Goal: Transaction & Acquisition: Book appointment/travel/reservation

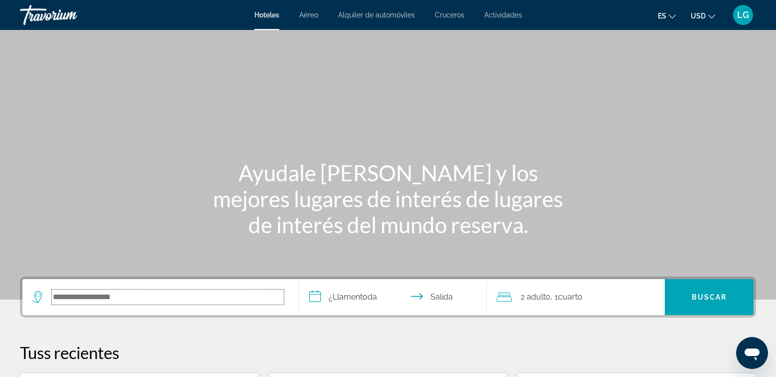
click at [188, 300] on input "Buscar destino de hotel" at bounding box center [168, 296] width 232 height 15
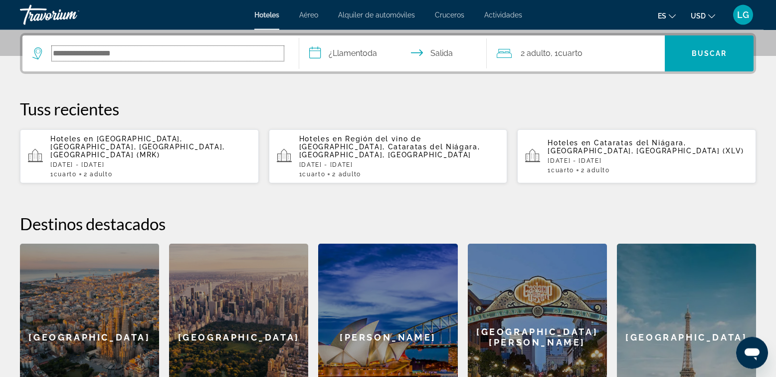
scroll to position [244, 0]
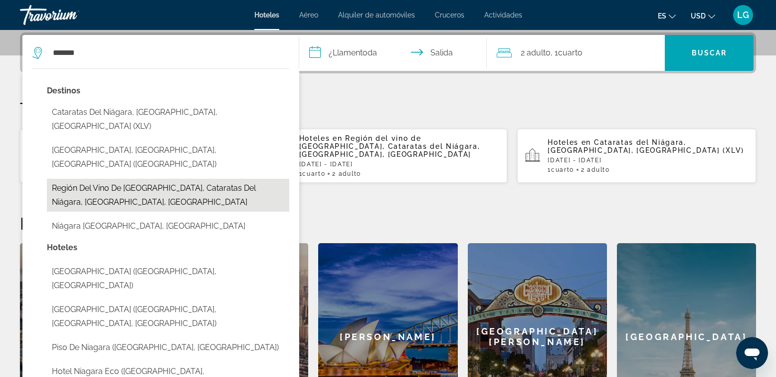
click at [166, 179] on button "Región del vino de [GEOGRAPHIC_DATA], Cataratas del Niágara, [GEOGRAPHIC_DATA],…" at bounding box center [168, 195] width 242 height 33
type input "**********"
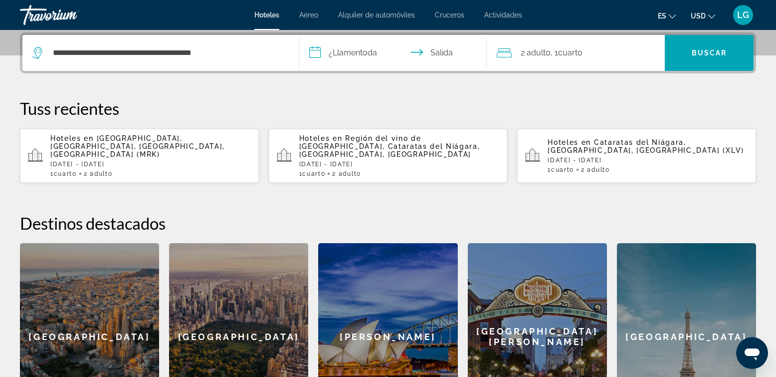
click at [359, 53] on input "**********" at bounding box center [395, 54] width 192 height 39
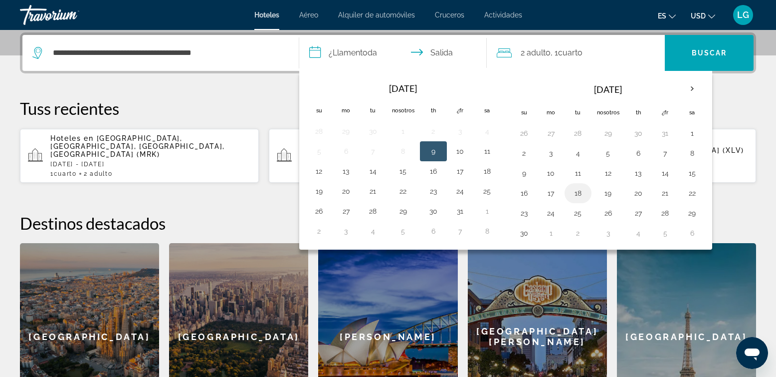
click at [581, 191] on button "18" at bounding box center [578, 193] width 16 height 14
click at [636, 193] on button "20" at bounding box center [639, 193] width 16 height 14
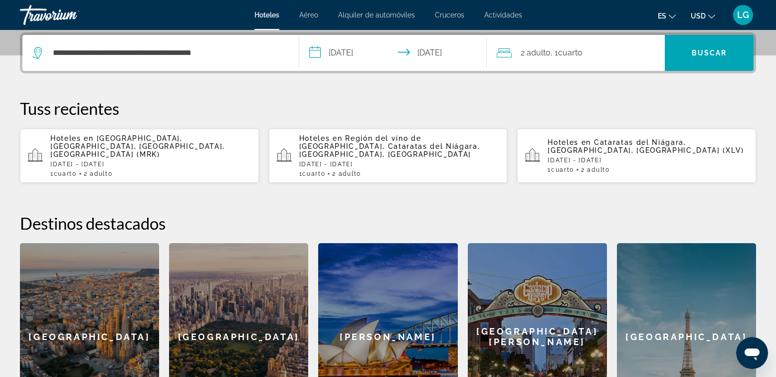
click at [354, 51] on input "**********" at bounding box center [395, 54] width 192 height 39
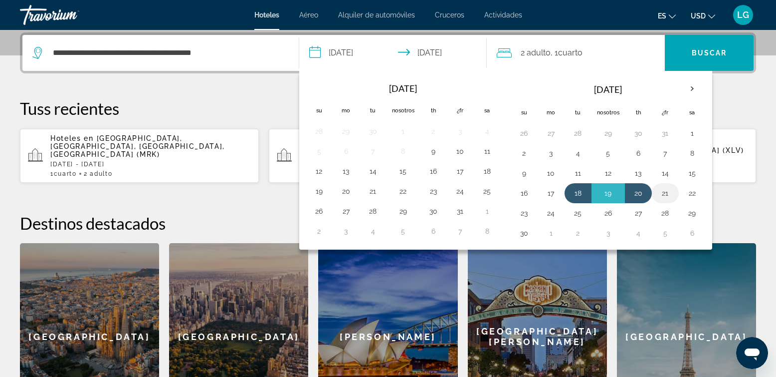
click at [663, 191] on button "21" at bounding box center [666, 193] width 16 height 14
click at [634, 191] on button "20" at bounding box center [639, 193] width 16 height 14
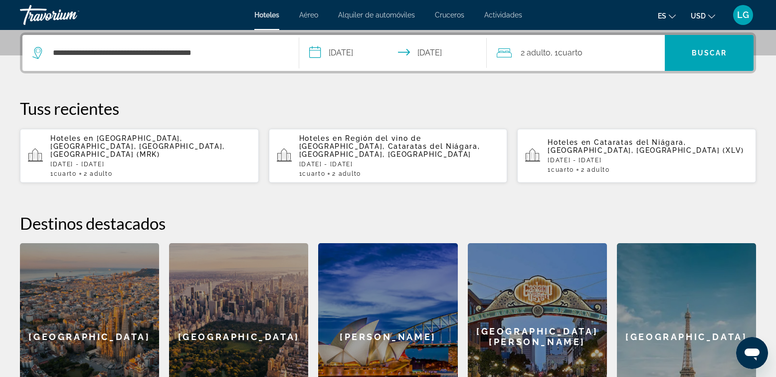
click at [353, 51] on input "**********" at bounding box center [395, 54] width 192 height 39
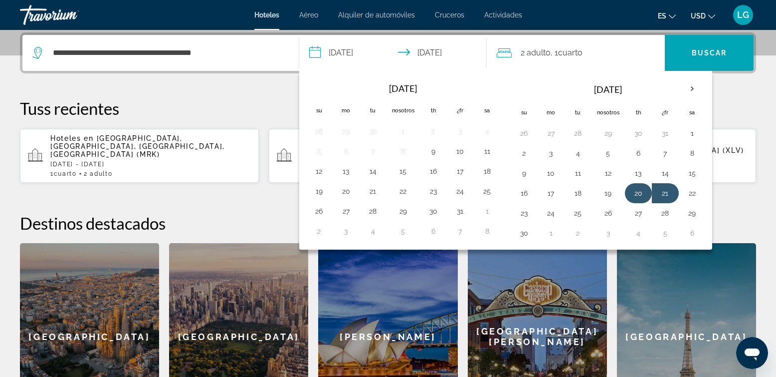
click at [634, 194] on button "20" at bounding box center [639, 193] width 16 height 14
click at [694, 192] on button "22" at bounding box center [693, 193] width 16 height 14
type input "**********"
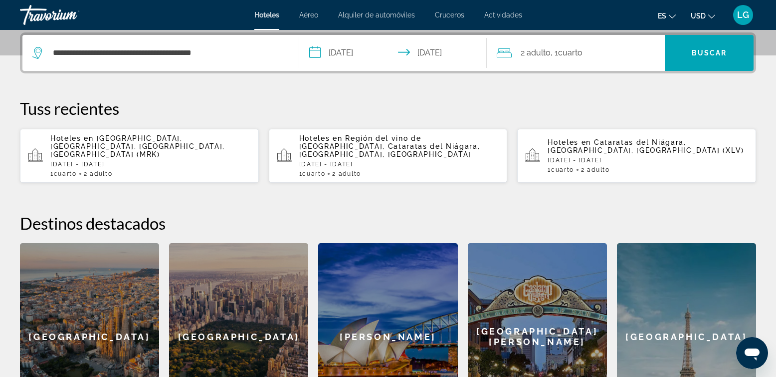
click at [584, 51] on div "2 Adulto Adulto , 1 Cuarto habitaciones" at bounding box center [581, 53] width 168 height 14
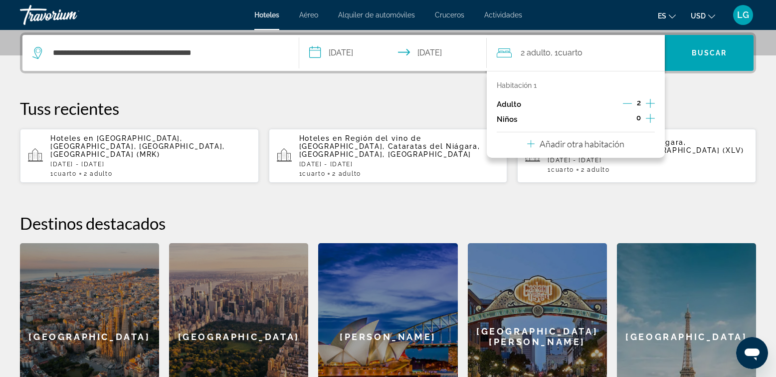
click at [650, 102] on icon "Incrementos adultos" at bounding box center [650, 103] width 9 height 12
click at [693, 52] on span "Buscar" at bounding box center [709, 53] width 35 height 8
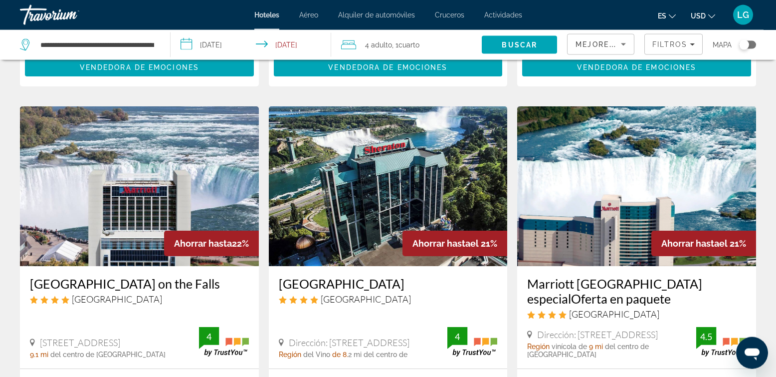
scroll to position [455, 0]
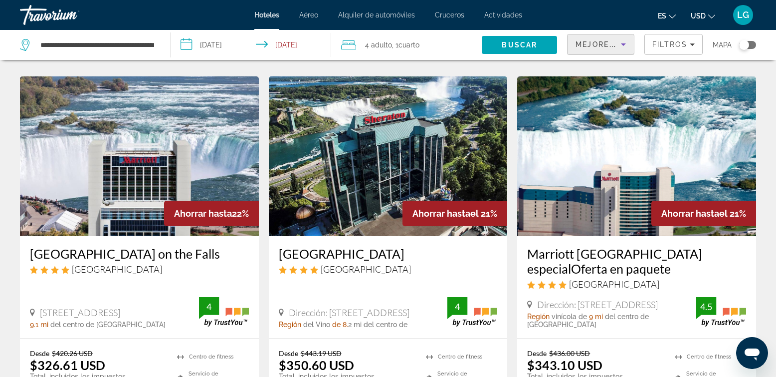
click at [610, 42] on span "Mejores ofertas" at bounding box center [616, 44] width 80 height 8
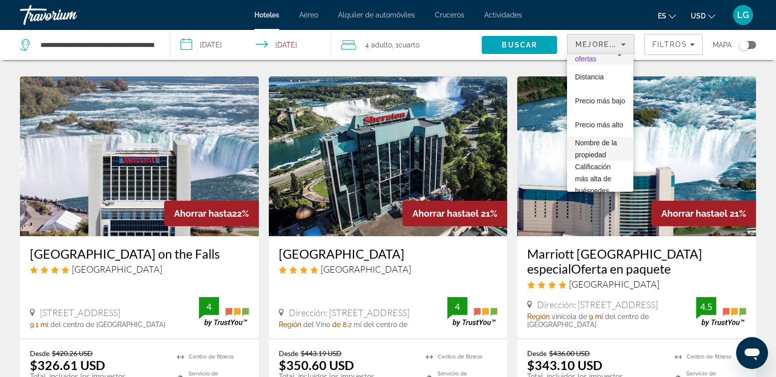
scroll to position [26, 0]
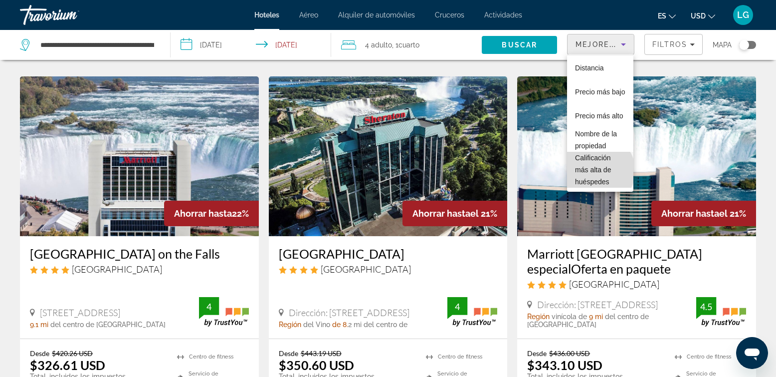
click at [599, 171] on span "Calificación más alta de huéspedes" at bounding box center [593, 170] width 36 height 32
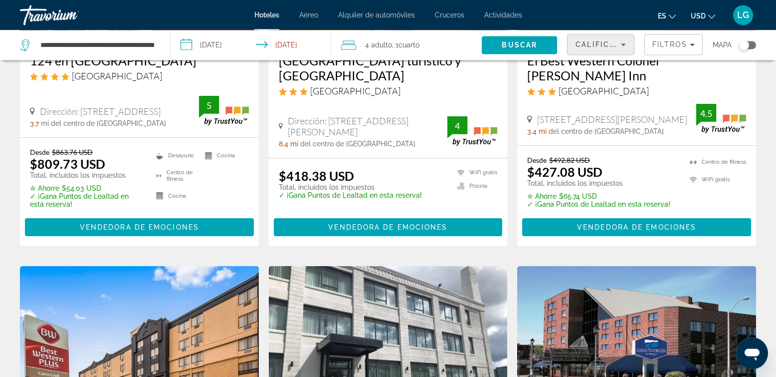
scroll to position [171, 0]
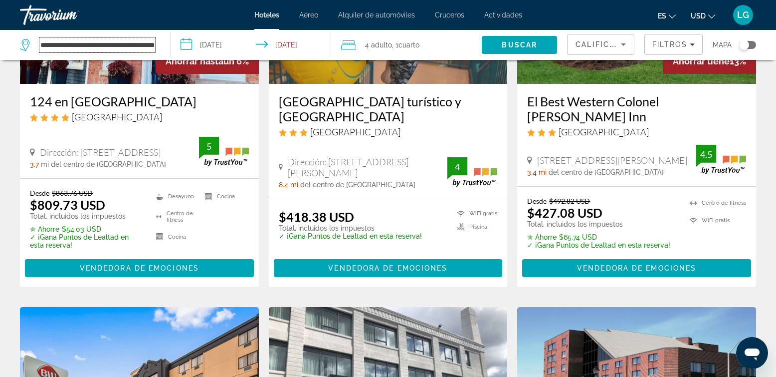
click at [150, 43] on input "**********" at bounding box center [97, 44] width 116 height 15
type input "**********"
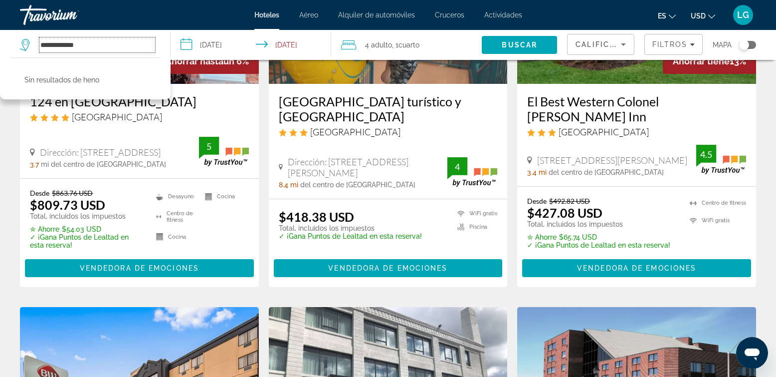
drag, startPoint x: 126, startPoint y: 45, endPoint x: 25, endPoint y: 51, distance: 100.5
click at [39, 51] on input "**********" at bounding box center [97, 44] width 116 height 15
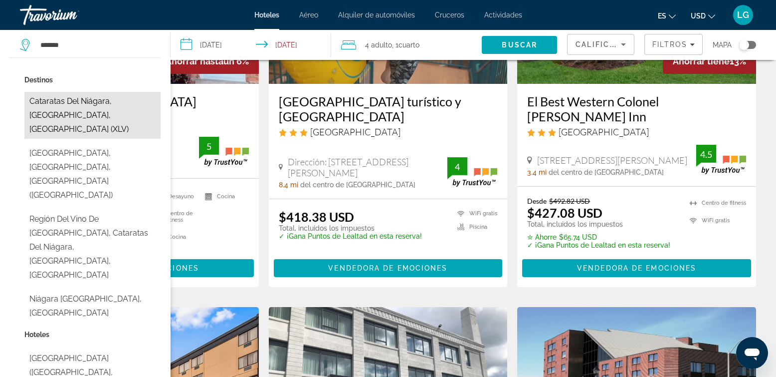
click at [87, 111] on button "Cataratas del Niágara, [GEOGRAPHIC_DATA], [GEOGRAPHIC_DATA] (XLV)" at bounding box center [92, 115] width 136 height 47
type input "**********"
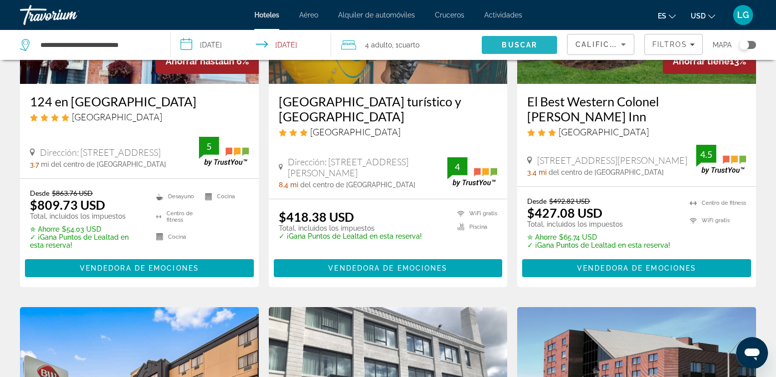
click at [534, 44] on span "Buscar" at bounding box center [519, 45] width 35 height 8
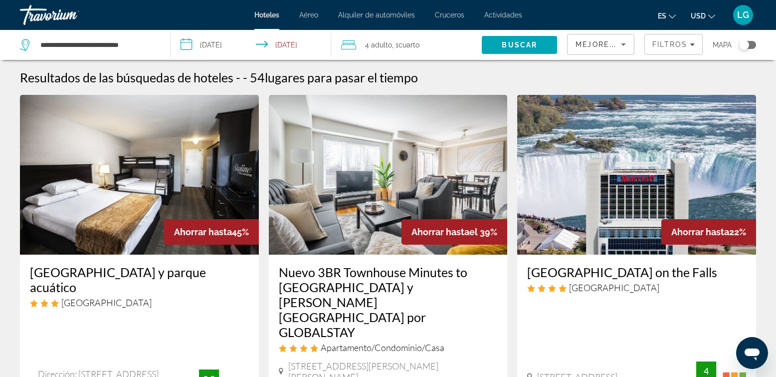
click at [597, 46] on span "Mejores ofertas" at bounding box center [616, 44] width 80 height 8
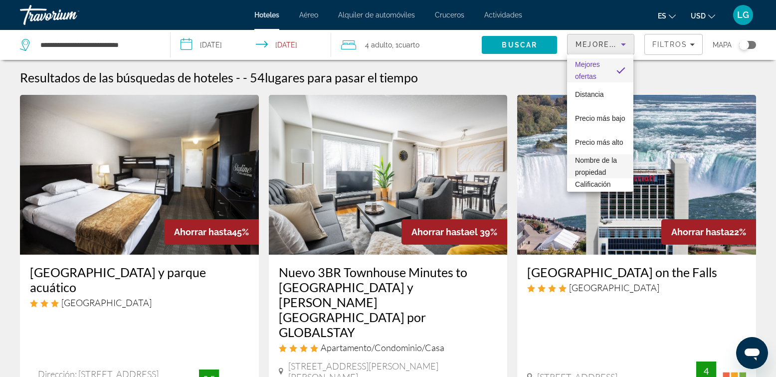
scroll to position [26, 0]
click at [593, 171] on span "Calificación más alta de huéspedes" at bounding box center [593, 170] width 36 height 32
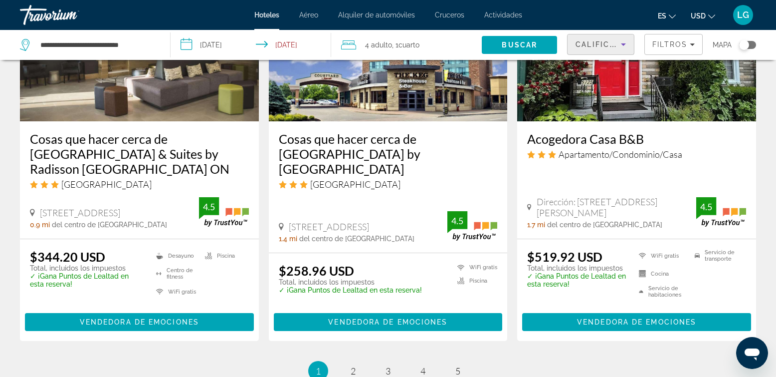
scroll to position [1389, 0]
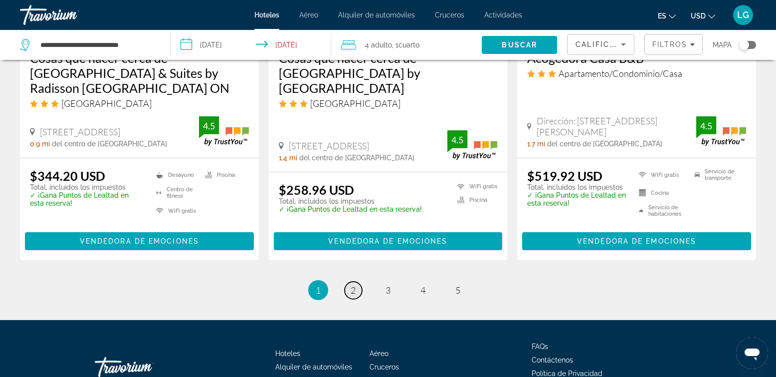
click at [348, 281] on link "Página 2" at bounding box center [353, 289] width 17 height 17
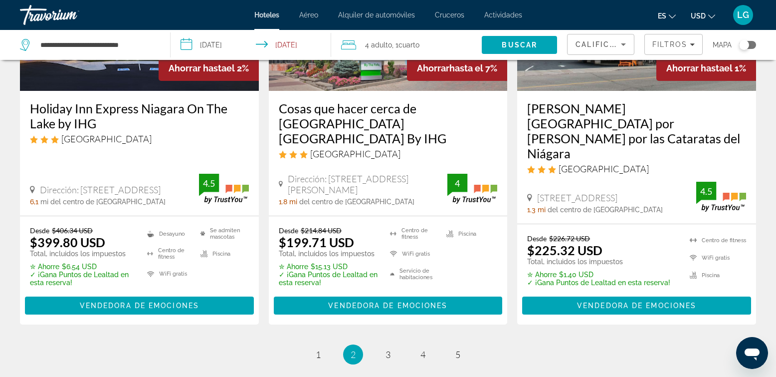
scroll to position [1429, 0]
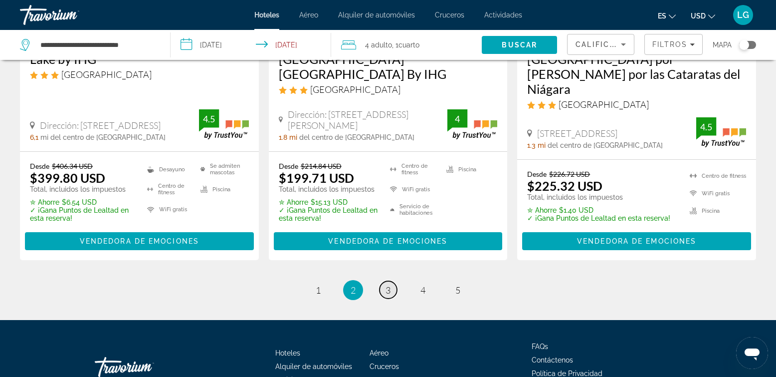
click at [387, 284] on span "3" at bounding box center [388, 289] width 5 height 11
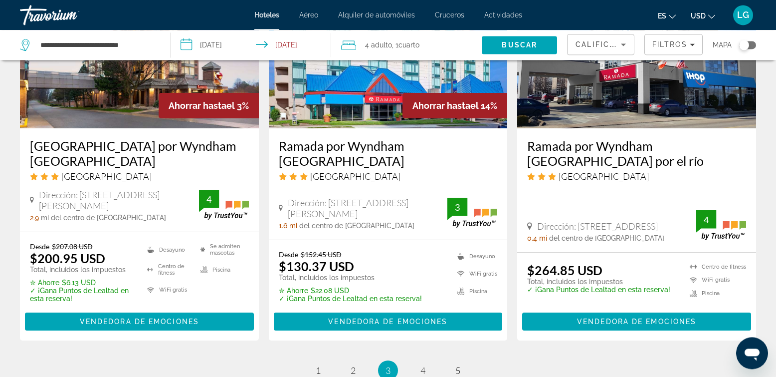
scroll to position [1422, 0]
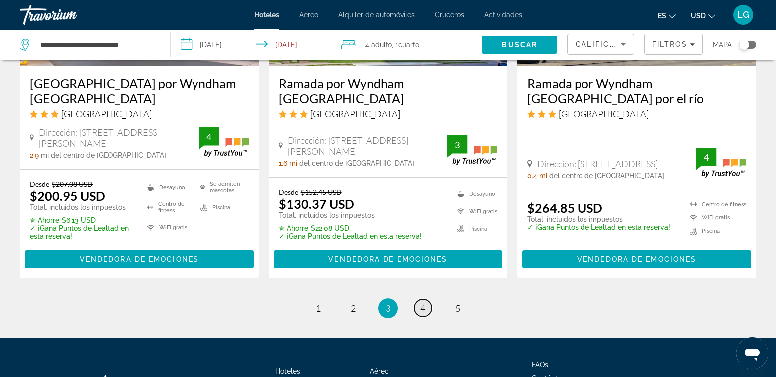
click at [427, 299] on link "Página 4" at bounding box center [423, 307] width 17 height 17
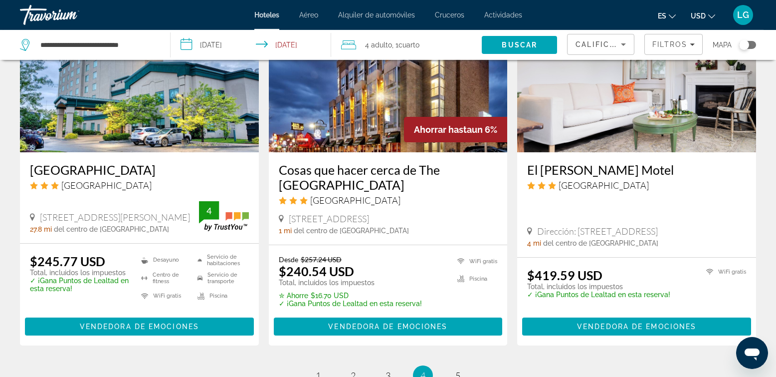
scroll to position [1308, 0]
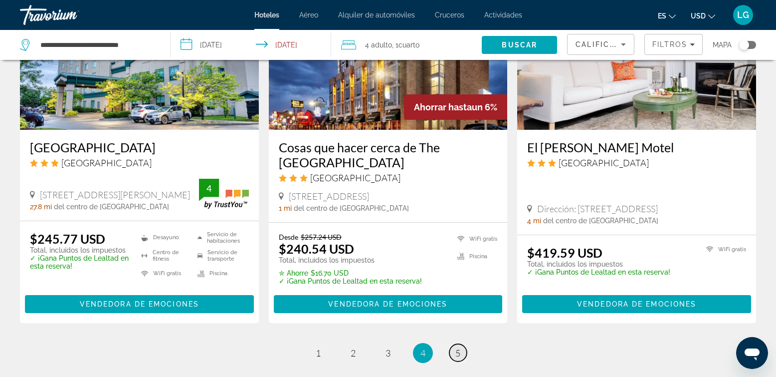
click at [461, 344] on link "Página 5" at bounding box center [458, 352] width 17 height 17
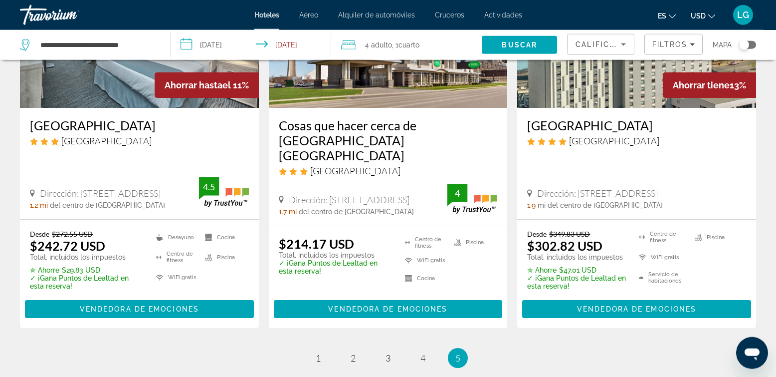
scroll to position [569, 0]
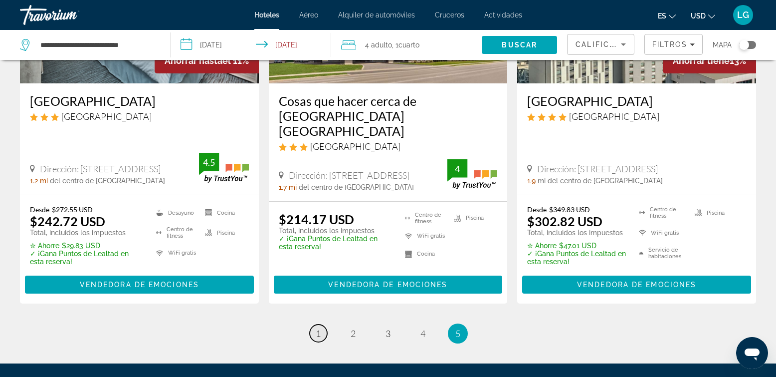
click at [317, 328] on span "1" at bounding box center [318, 333] width 5 height 11
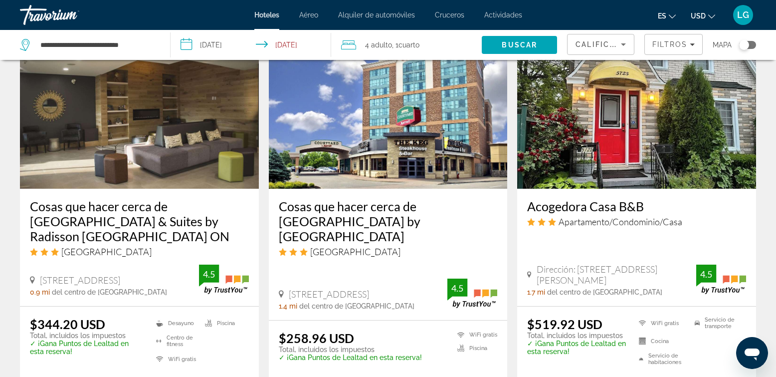
scroll to position [1389, 0]
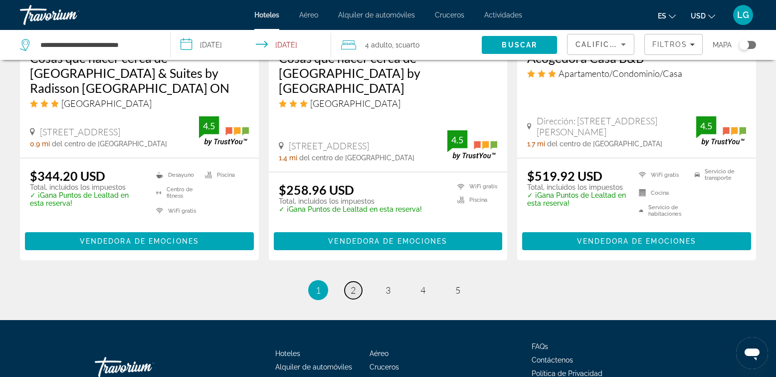
click at [351, 284] on span "2" at bounding box center [353, 289] width 5 height 11
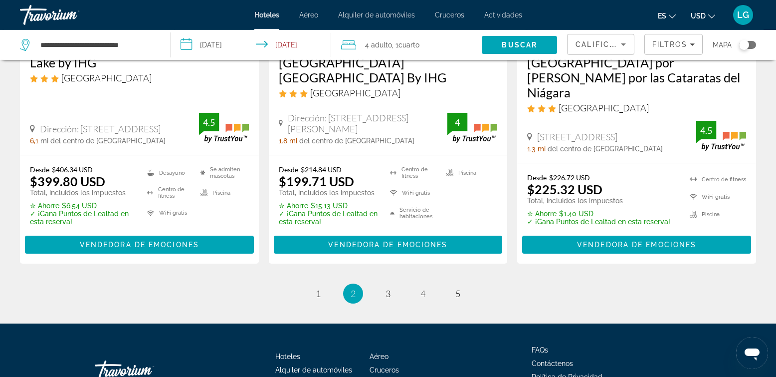
scroll to position [1429, 0]
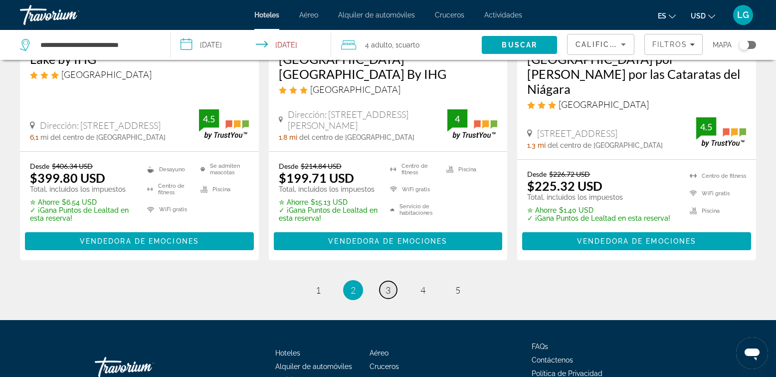
click at [389, 284] on span "3" at bounding box center [388, 289] width 5 height 11
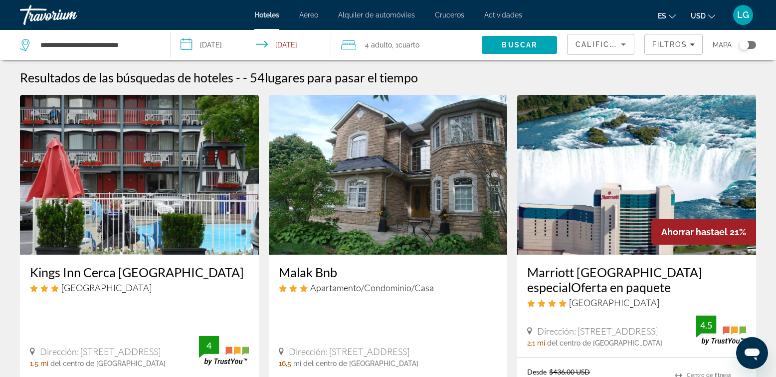
click at [626, 188] on img "Contenido principal" at bounding box center [636, 175] width 239 height 160
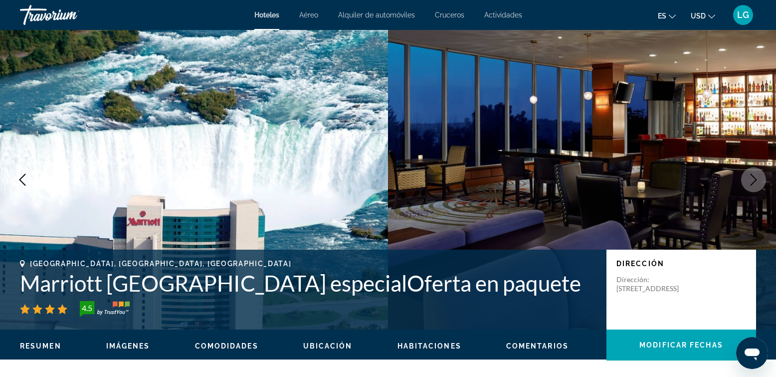
click at [756, 179] on icon "Siguiente imagen" at bounding box center [754, 180] width 12 height 12
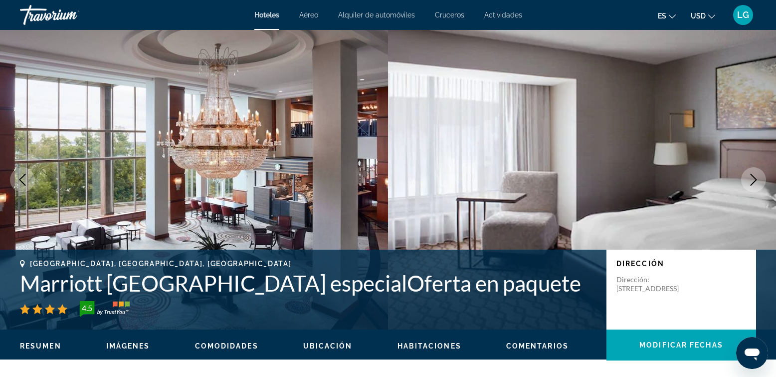
click at [756, 179] on icon "Siguiente imagen" at bounding box center [754, 180] width 12 height 12
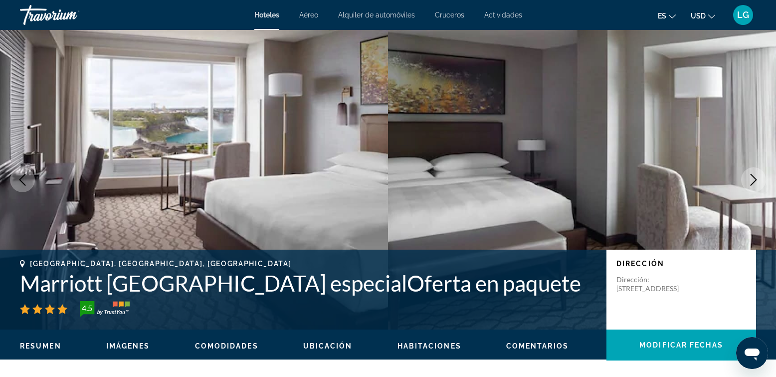
click at [756, 179] on icon "Siguiente imagen" at bounding box center [754, 180] width 12 height 12
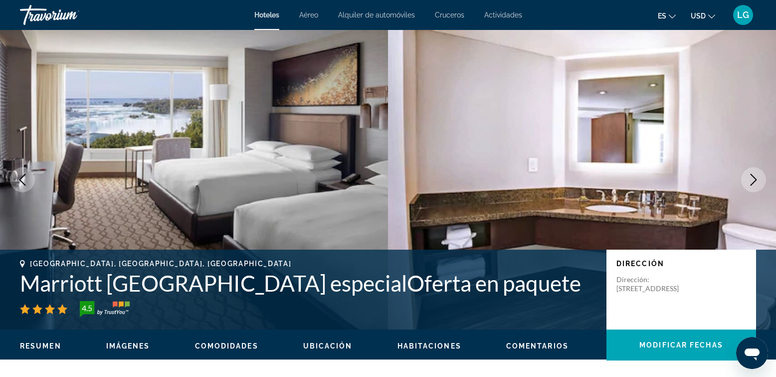
click at [756, 179] on icon "Siguiente imagen" at bounding box center [754, 180] width 12 height 12
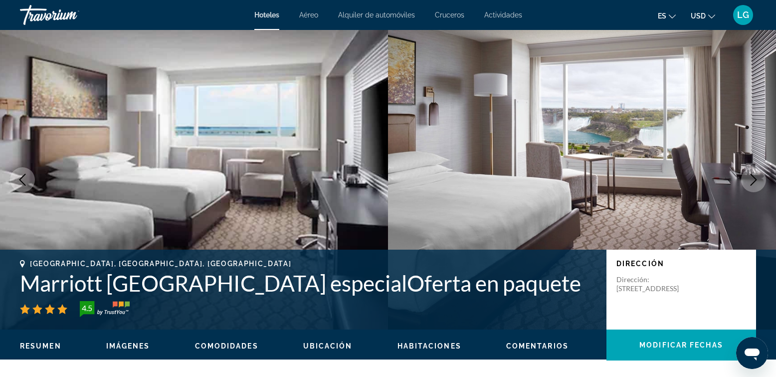
click at [756, 179] on icon "Siguiente imagen" at bounding box center [754, 180] width 12 height 12
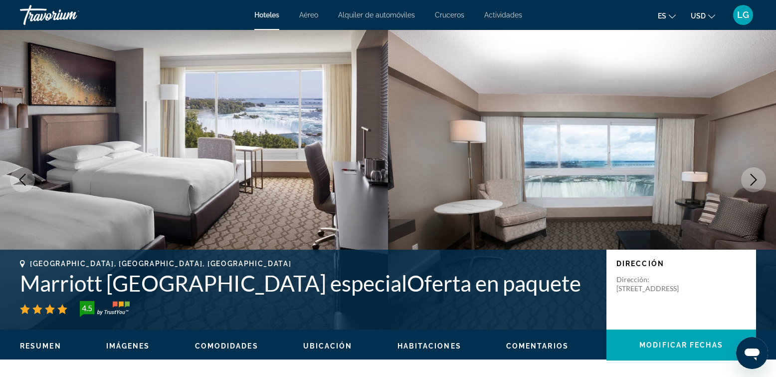
click at [756, 179] on icon "Siguiente imagen" at bounding box center [754, 180] width 12 height 12
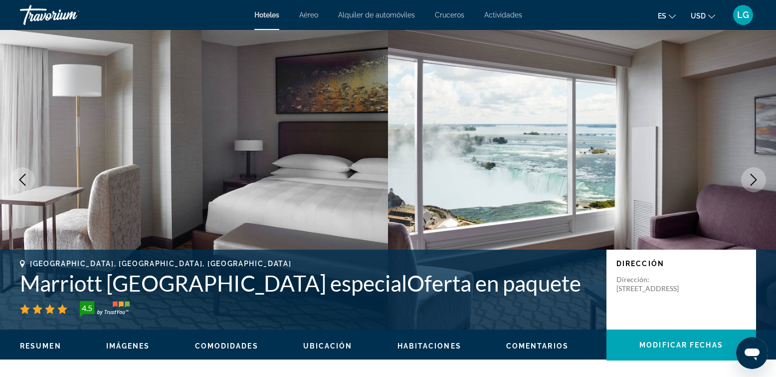
click at [754, 179] on icon "Siguiente imagen" at bounding box center [754, 180] width 12 height 12
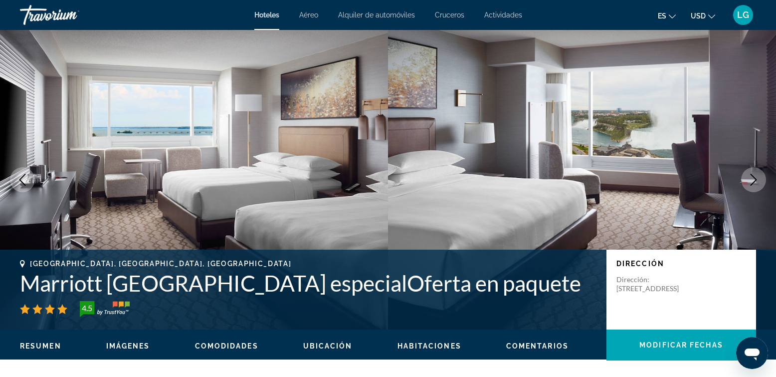
click at [754, 179] on icon "Siguiente imagen" at bounding box center [754, 180] width 12 height 12
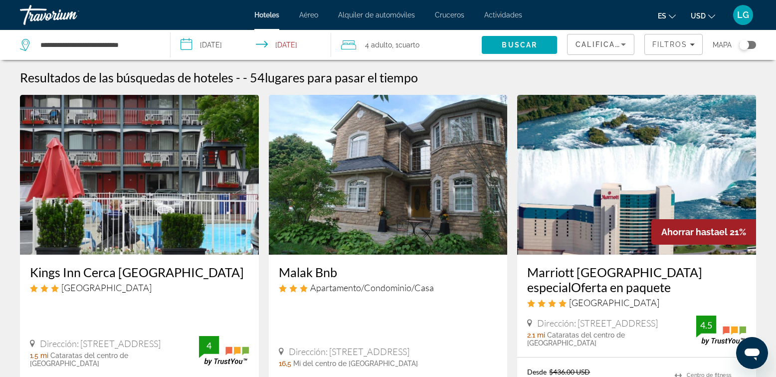
click at [374, 44] on span "Adulto" at bounding box center [381, 45] width 21 height 8
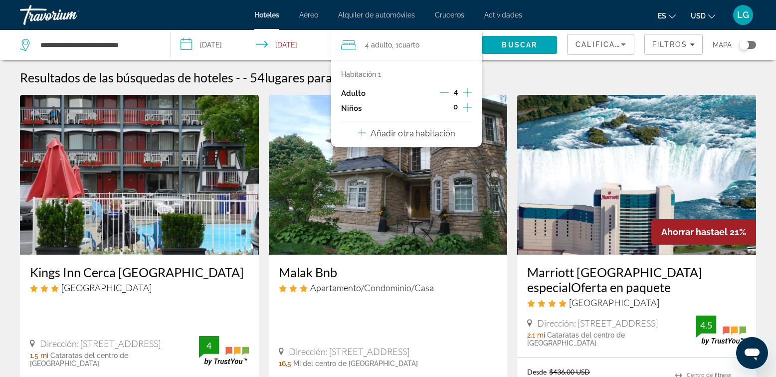
click at [443, 93] on icon "Decremento adultos" at bounding box center [444, 92] width 9 height 9
click at [429, 130] on p "Añadir otra habitación" at bounding box center [413, 132] width 85 height 11
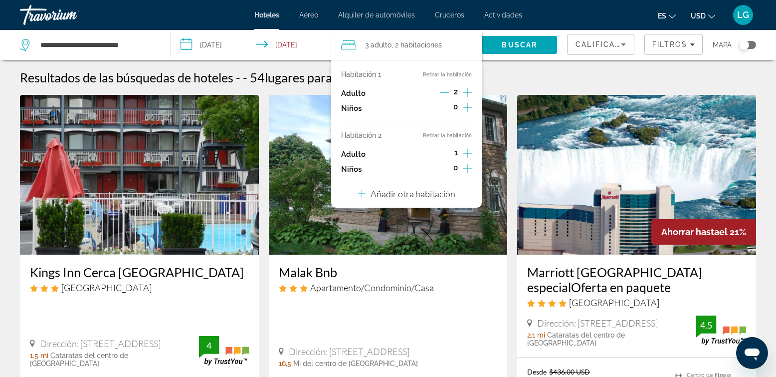
click at [465, 153] on icon "Incrementos adultos" at bounding box center [467, 153] width 9 height 12
click at [526, 45] on span "Buscar" at bounding box center [519, 45] width 35 height 8
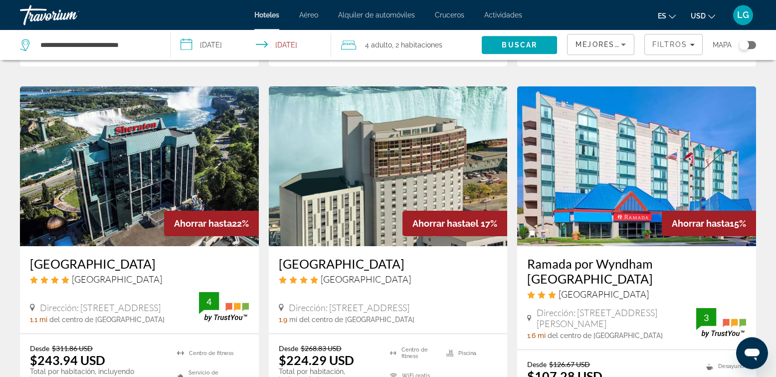
scroll to position [398, 0]
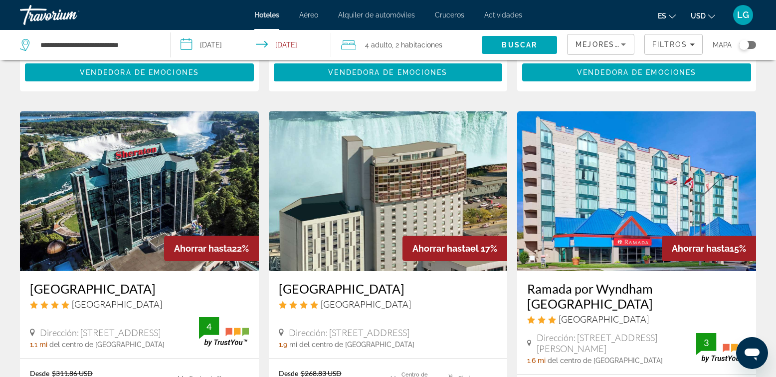
click at [451, 163] on img "Contenido principal" at bounding box center [388, 191] width 239 height 160
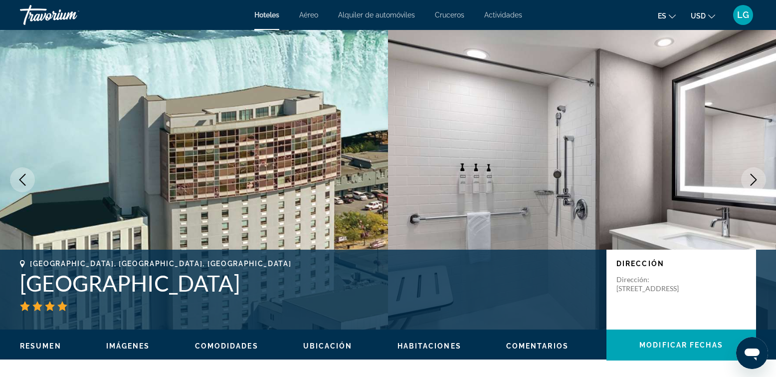
click at [756, 179] on icon "Siguiente imagen" at bounding box center [754, 180] width 12 height 12
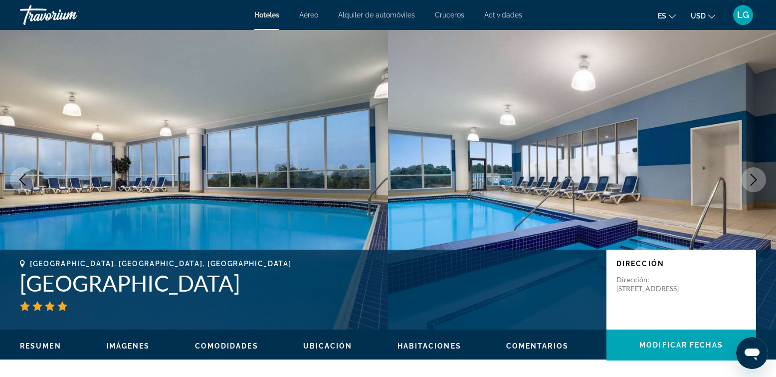
click at [756, 179] on icon "Siguiente imagen" at bounding box center [754, 180] width 12 height 12
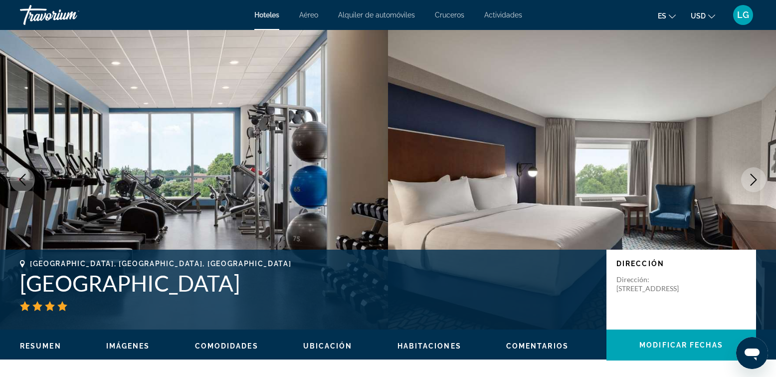
click at [756, 179] on icon "Siguiente imagen" at bounding box center [754, 180] width 12 height 12
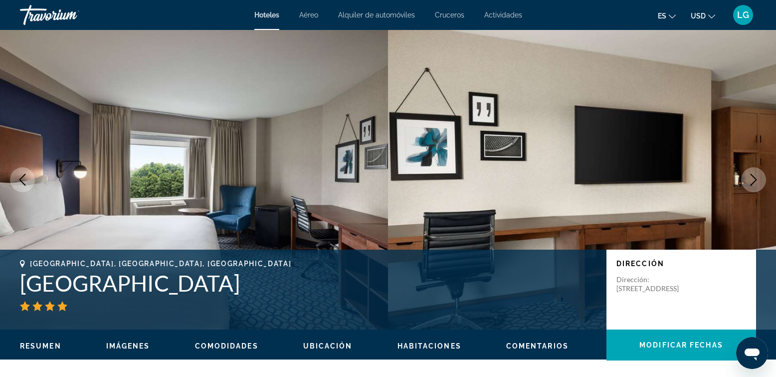
click at [756, 179] on icon "Siguiente imagen" at bounding box center [754, 180] width 12 height 12
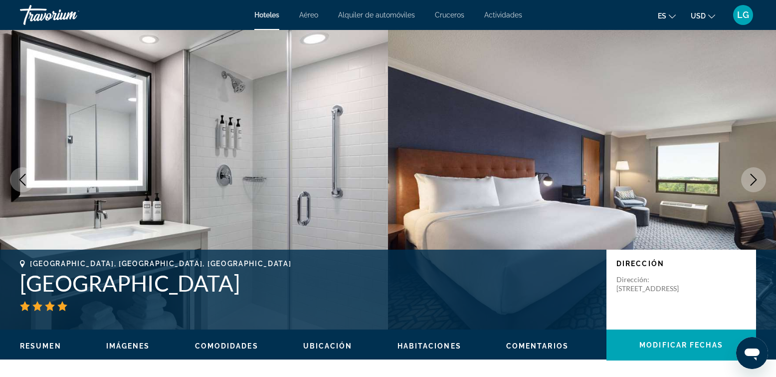
click at [756, 179] on icon "Siguiente imagen" at bounding box center [754, 180] width 12 height 12
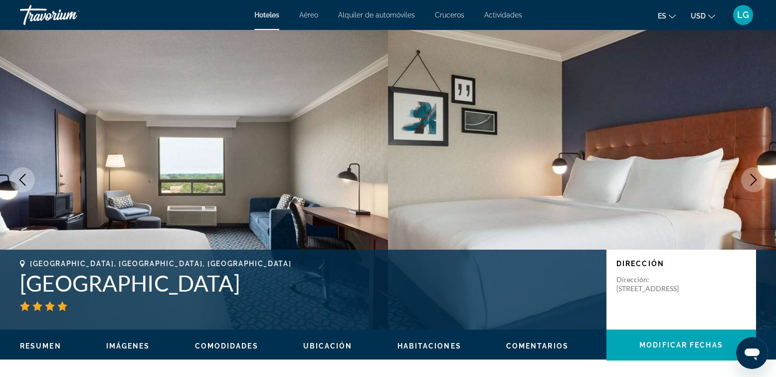
click at [756, 179] on icon "Siguiente imagen" at bounding box center [754, 180] width 12 height 12
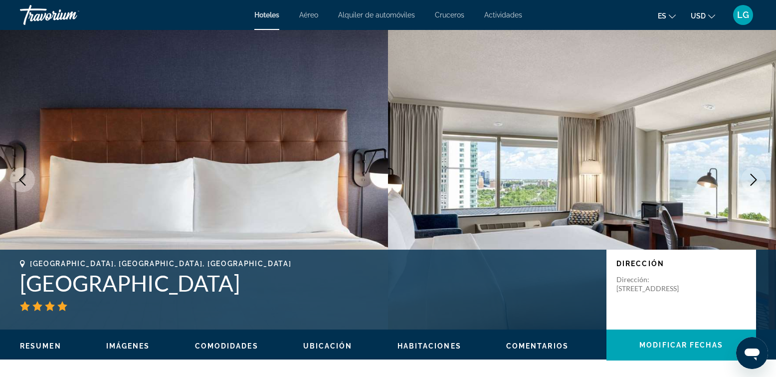
click at [752, 179] on icon "Siguiente imagen" at bounding box center [754, 180] width 12 height 12
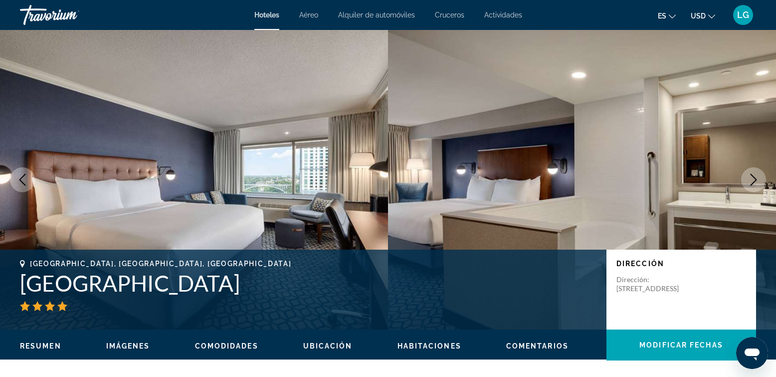
click at [752, 179] on icon "Siguiente imagen" at bounding box center [754, 180] width 12 height 12
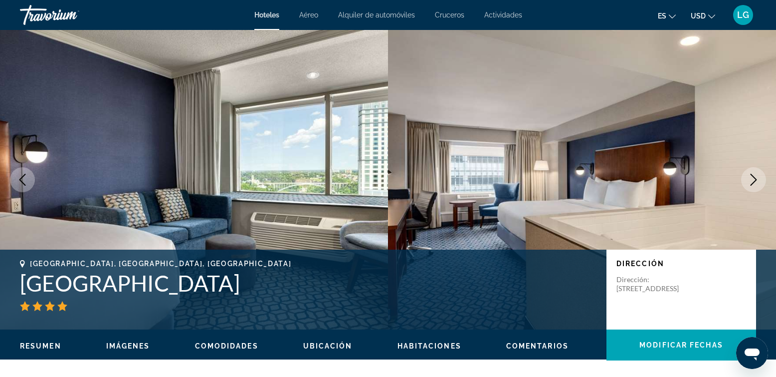
click at [752, 179] on icon "Siguiente imagen" at bounding box center [754, 180] width 12 height 12
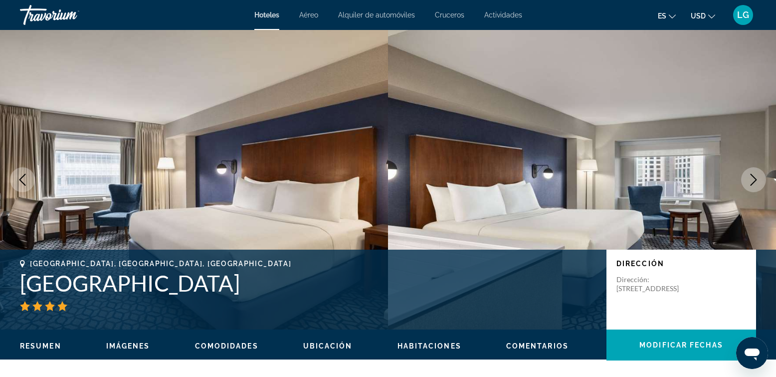
click at [752, 179] on icon "Siguiente imagen" at bounding box center [754, 180] width 12 height 12
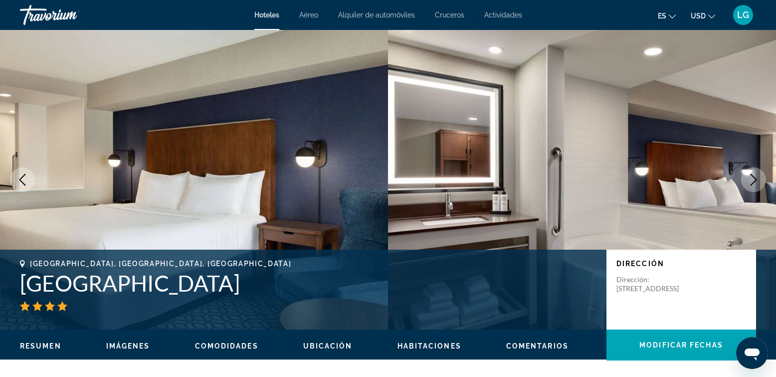
click at [752, 179] on icon "Siguiente imagen" at bounding box center [754, 180] width 12 height 12
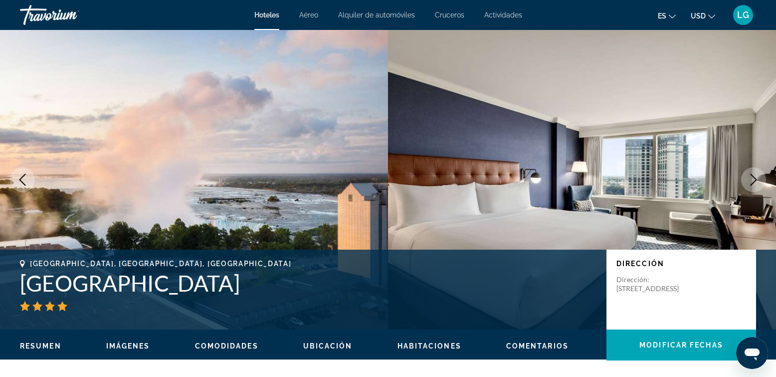
click at [752, 179] on icon "Siguiente imagen" at bounding box center [754, 180] width 12 height 12
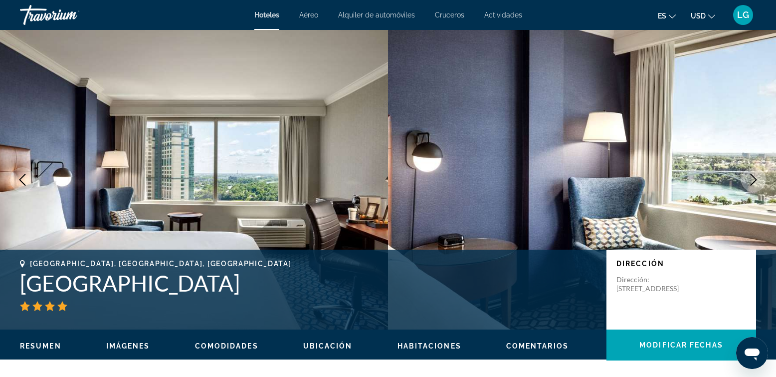
click at [752, 179] on icon "Siguiente imagen" at bounding box center [754, 180] width 12 height 12
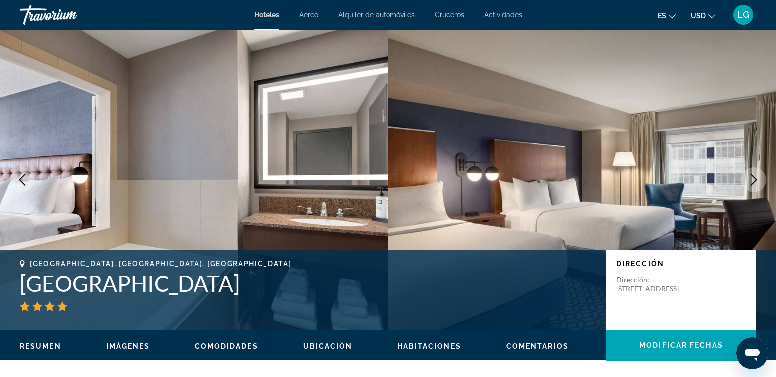
click at [752, 179] on icon "Siguiente imagen" at bounding box center [754, 180] width 12 height 12
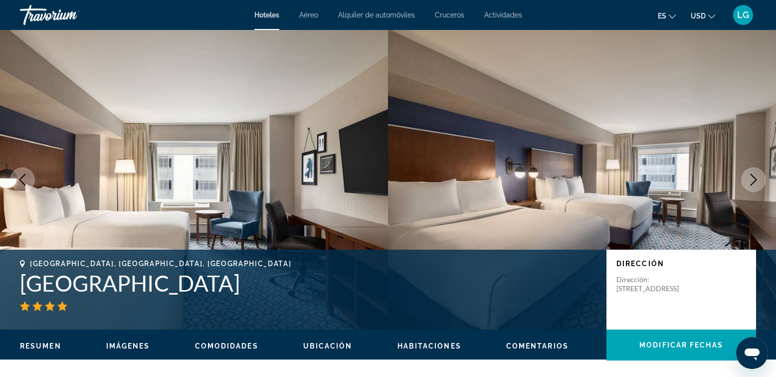
click at [752, 179] on icon "Siguiente imagen" at bounding box center [754, 180] width 12 height 12
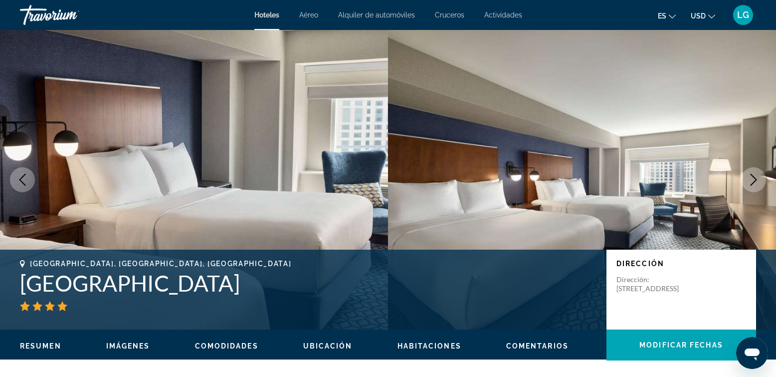
click at [752, 179] on icon "Siguiente imagen" at bounding box center [754, 180] width 12 height 12
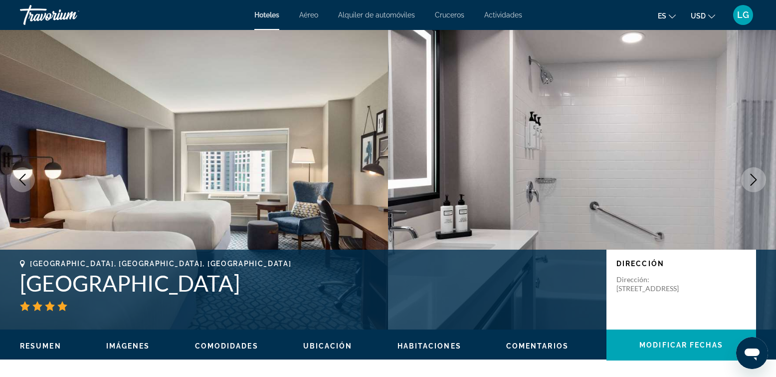
click at [752, 179] on icon "Siguiente imagen" at bounding box center [754, 180] width 12 height 12
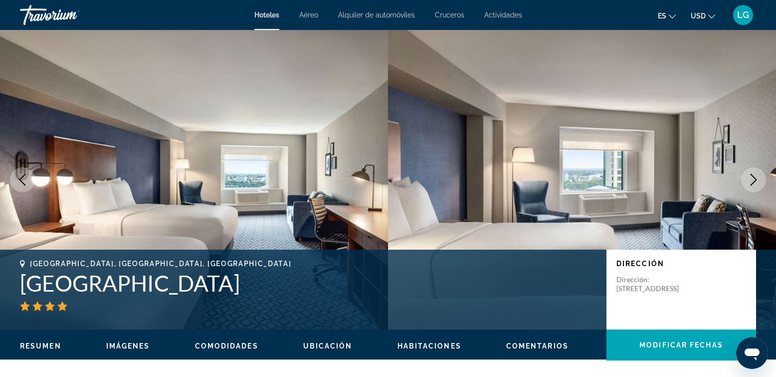
click at [752, 179] on icon "Siguiente imagen" at bounding box center [754, 180] width 12 height 12
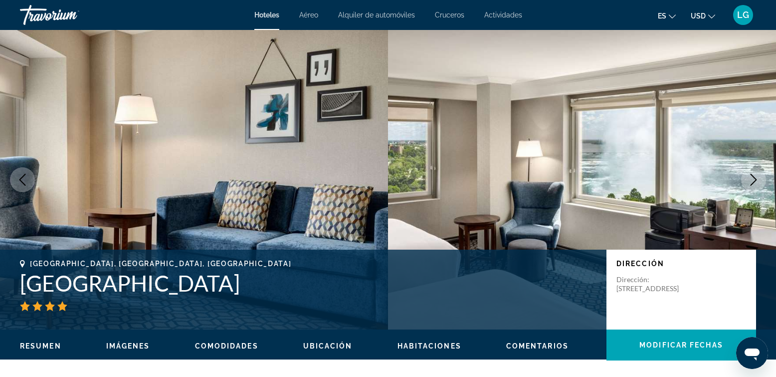
click at [752, 179] on icon "Siguiente imagen" at bounding box center [754, 180] width 12 height 12
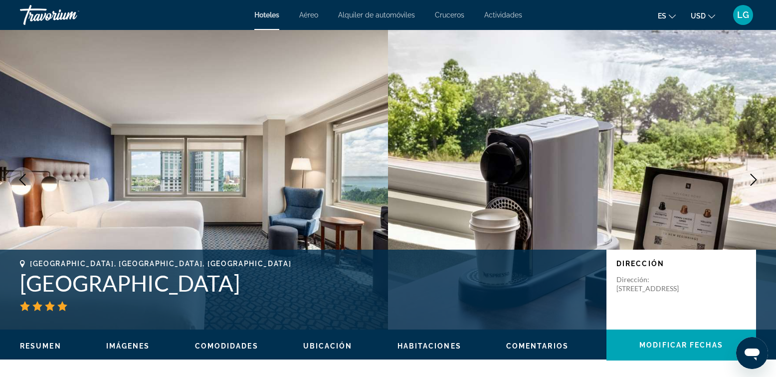
click at [19, 181] on icon "Imagen anterior" at bounding box center [22, 180] width 12 height 12
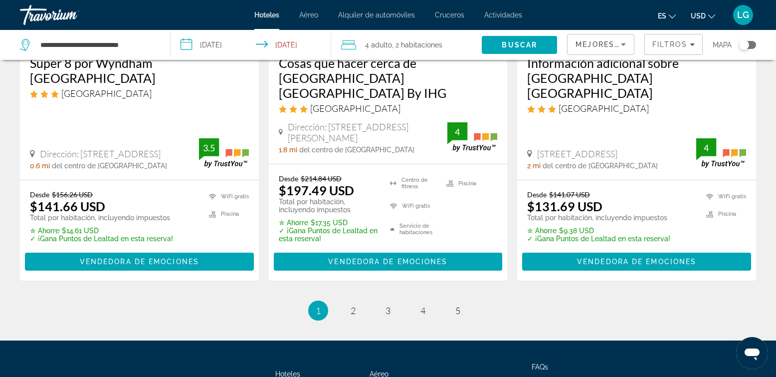
scroll to position [1464, 0]
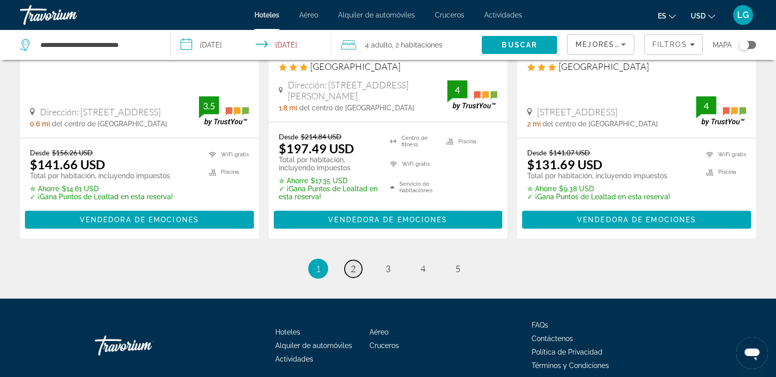
click at [350, 260] on link "Página 2" at bounding box center [353, 268] width 17 height 17
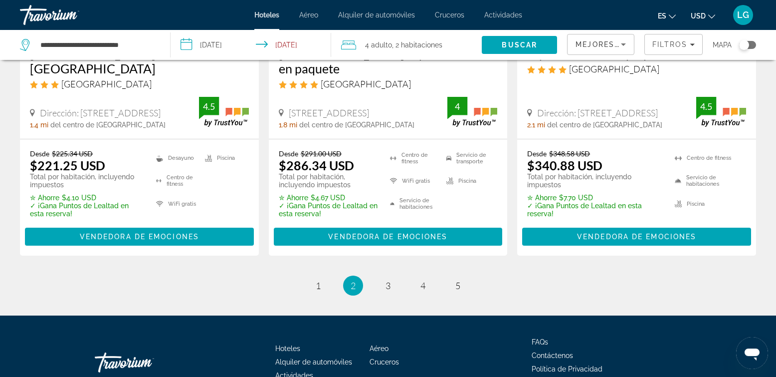
scroll to position [1478, 0]
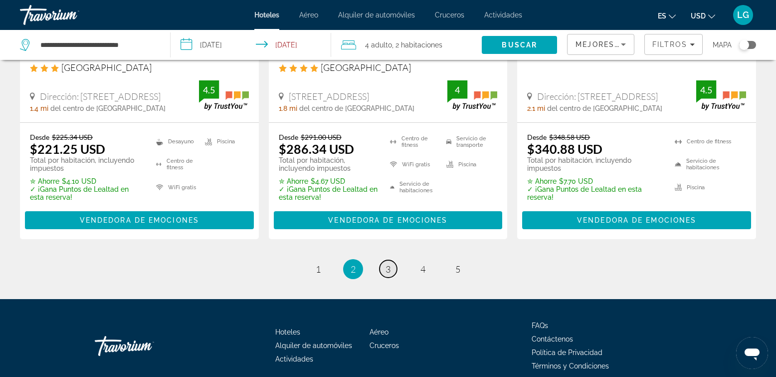
click at [385, 260] on link "Página 3" at bounding box center [388, 268] width 17 height 17
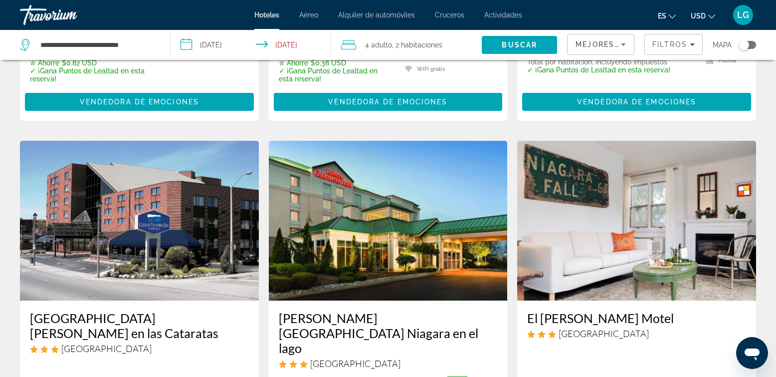
scroll to position [1422, 0]
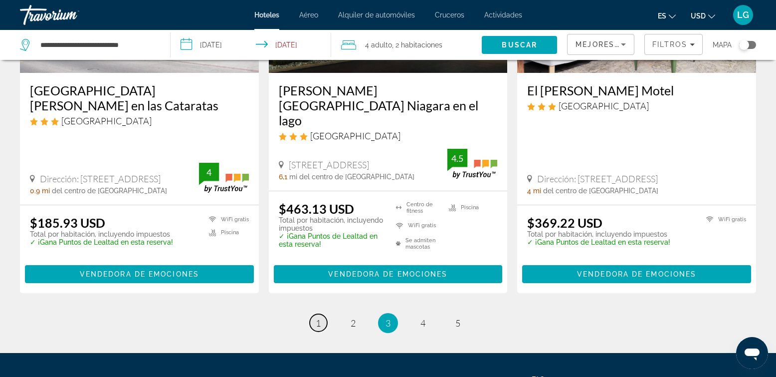
click at [318, 317] on span "1" at bounding box center [318, 322] width 5 height 11
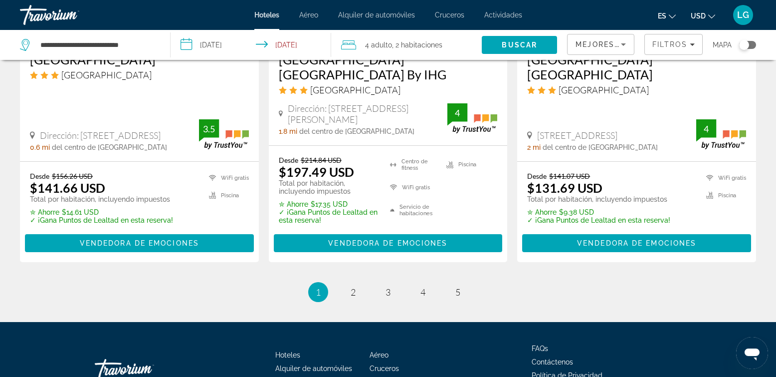
scroll to position [1464, 0]
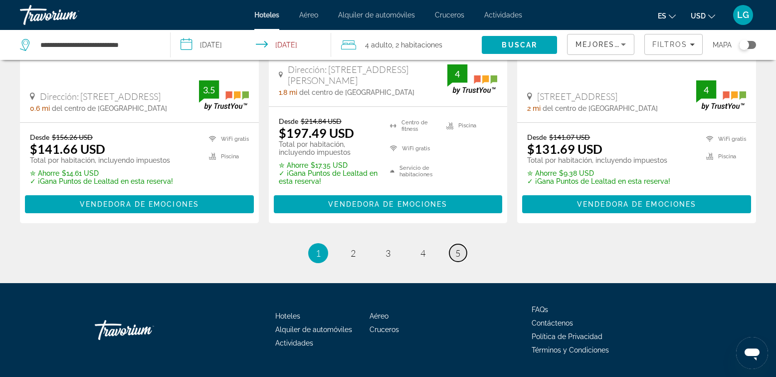
click at [455, 244] on link "Página 5" at bounding box center [458, 252] width 17 height 17
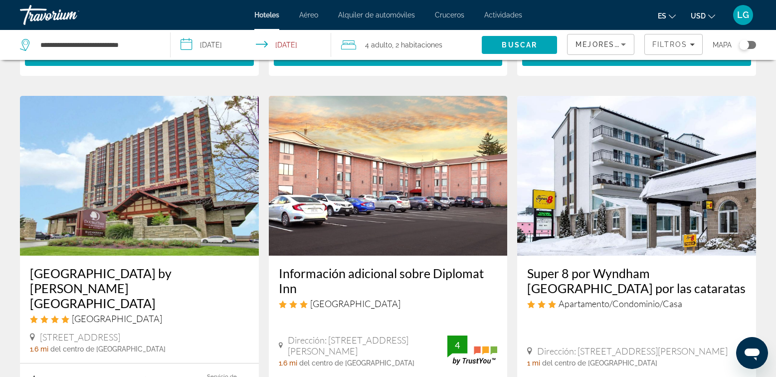
scroll to position [626, 0]
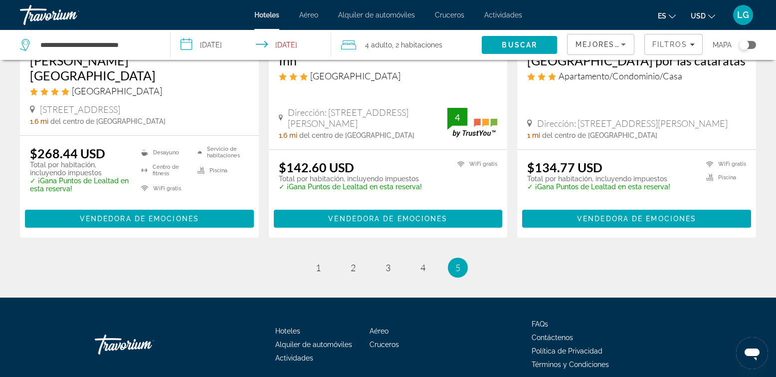
click at [600, 43] on span "Mejores ofertas" at bounding box center [616, 44] width 80 height 8
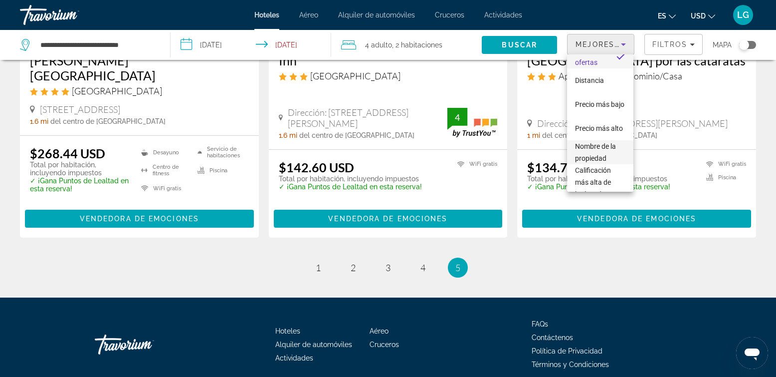
scroll to position [26, 0]
click at [595, 171] on span "Calificación más alta de huéspedes" at bounding box center [593, 170] width 36 height 32
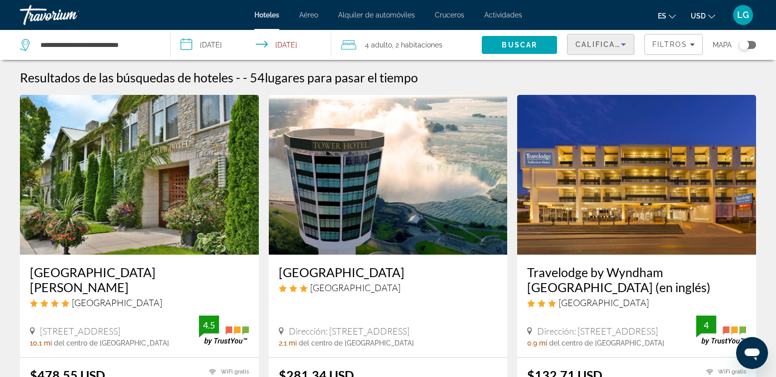
click at [411, 190] on img "Contenido principal" at bounding box center [388, 175] width 239 height 160
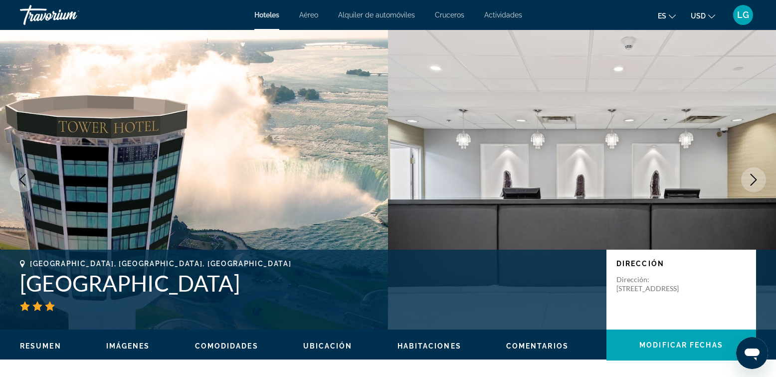
click at [758, 182] on icon "Siguiente imagen" at bounding box center [754, 180] width 12 height 12
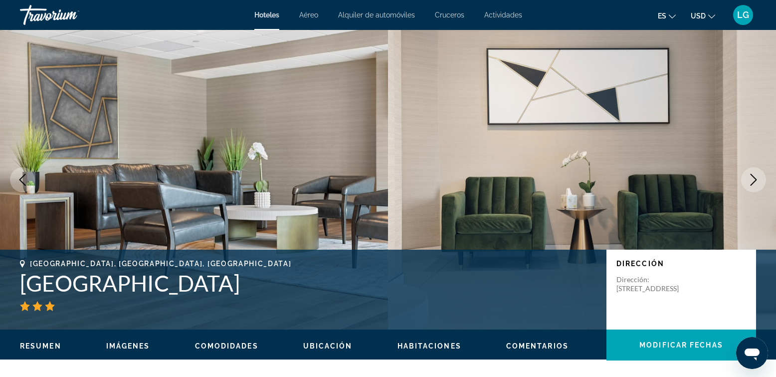
click at [758, 182] on icon "Siguiente imagen" at bounding box center [754, 180] width 12 height 12
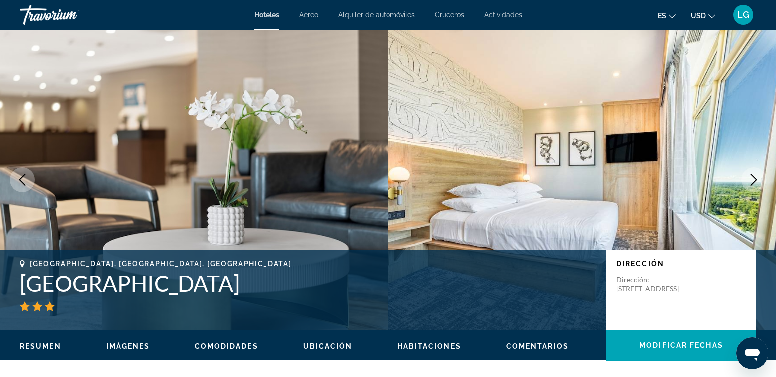
click at [753, 182] on icon "Siguiente imagen" at bounding box center [754, 180] width 12 height 12
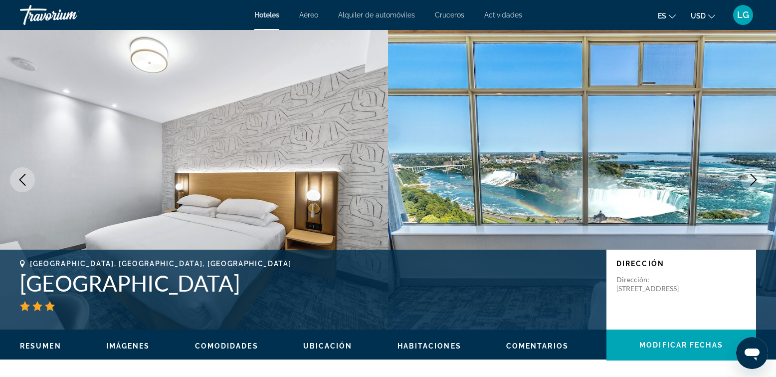
click at [748, 178] on icon "Siguiente imagen" at bounding box center [754, 180] width 12 height 12
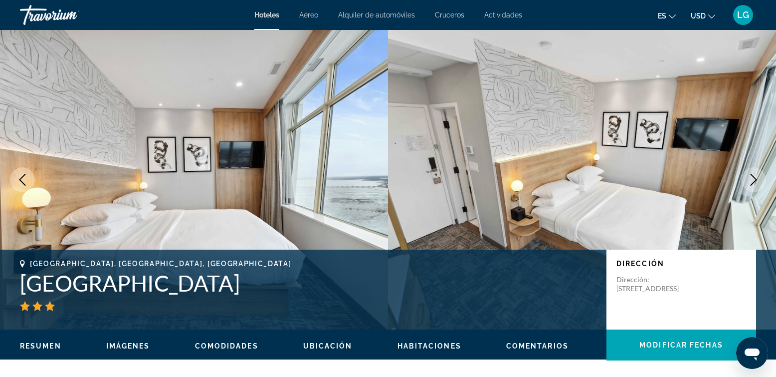
click at [748, 178] on icon "Siguiente imagen" at bounding box center [754, 180] width 12 height 12
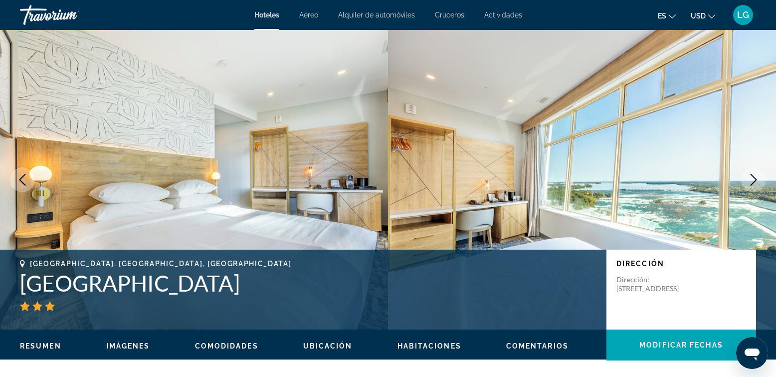
click at [748, 178] on icon "Siguiente imagen" at bounding box center [754, 180] width 12 height 12
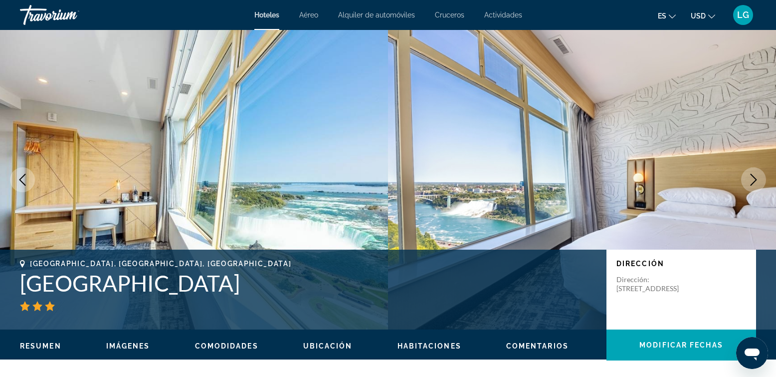
click at [750, 181] on icon "Siguiente imagen" at bounding box center [754, 180] width 12 height 12
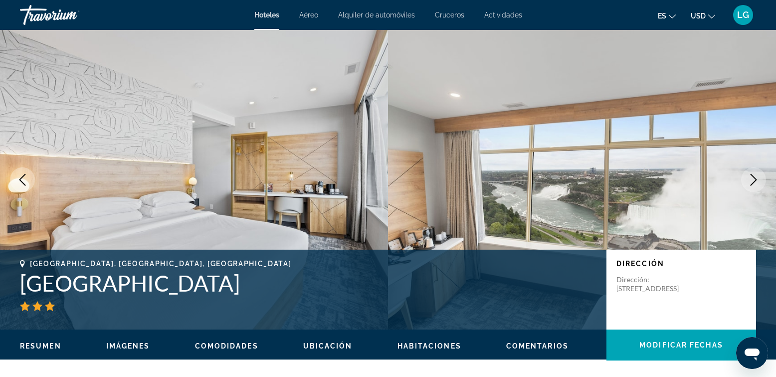
click at [750, 181] on icon "Siguiente imagen" at bounding box center [754, 180] width 12 height 12
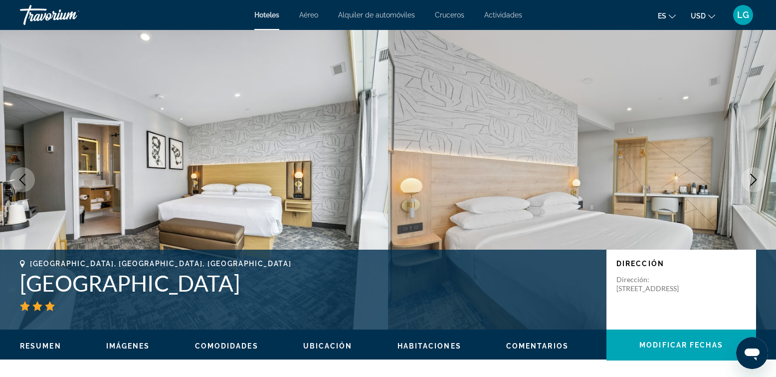
click at [750, 181] on icon "Siguiente imagen" at bounding box center [754, 180] width 12 height 12
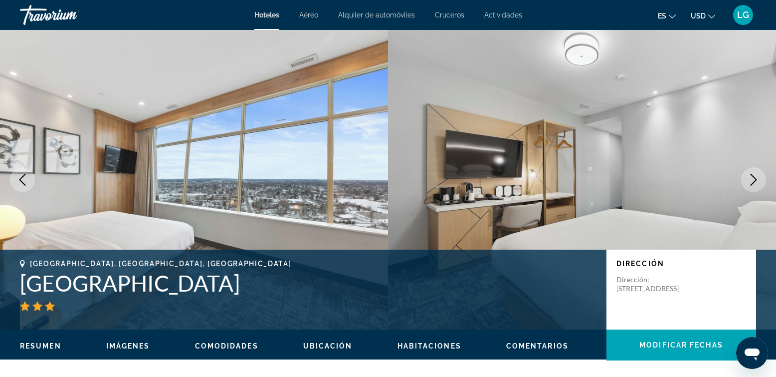
click at [750, 181] on icon "Siguiente imagen" at bounding box center [754, 180] width 12 height 12
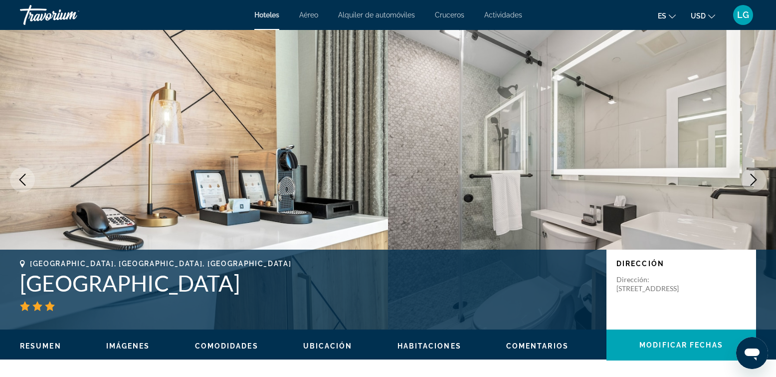
click at [750, 181] on icon "Siguiente imagen" at bounding box center [754, 180] width 12 height 12
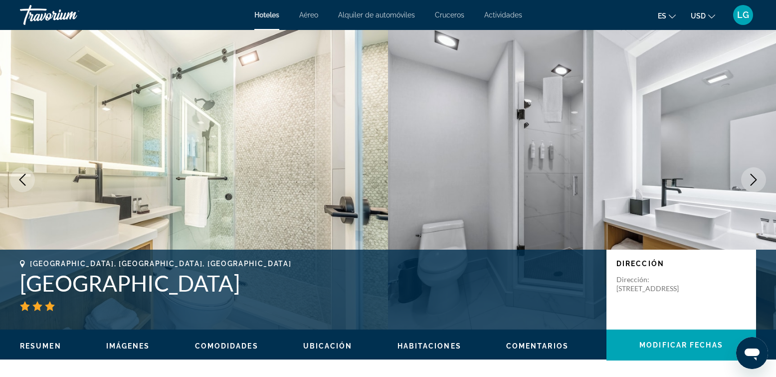
click at [750, 181] on icon "Siguiente imagen" at bounding box center [754, 180] width 12 height 12
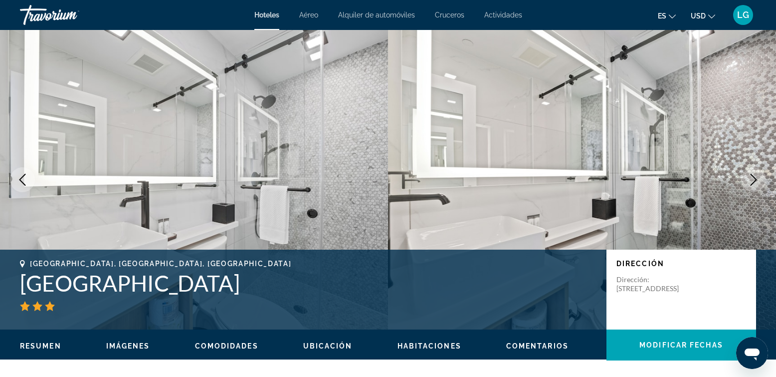
click at [750, 181] on icon "Siguiente imagen" at bounding box center [754, 180] width 12 height 12
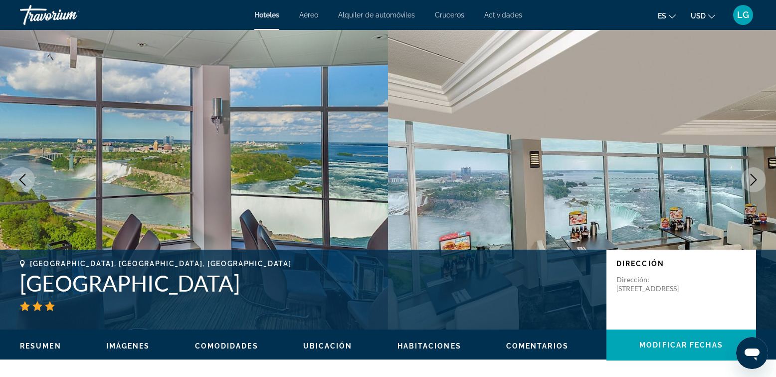
click at [750, 181] on icon "Siguiente imagen" at bounding box center [754, 180] width 12 height 12
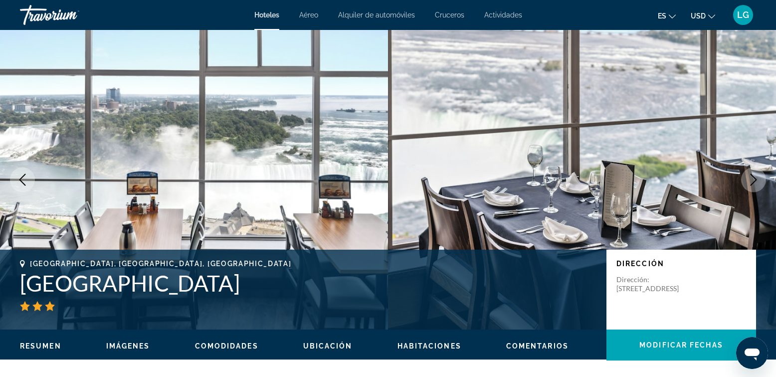
click at [754, 178] on icon "Siguiente imagen" at bounding box center [754, 180] width 12 height 12
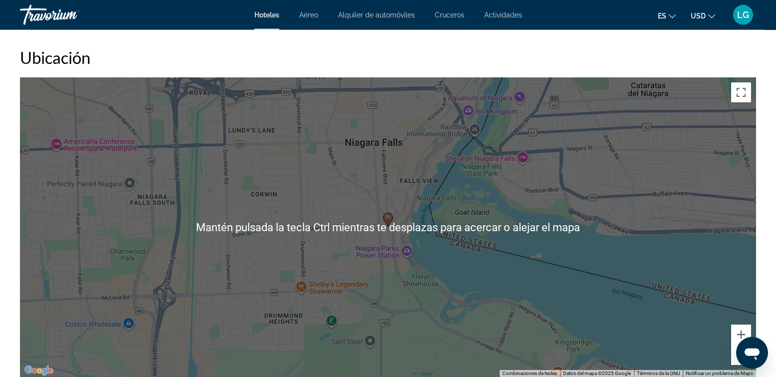
scroll to position [910, 0]
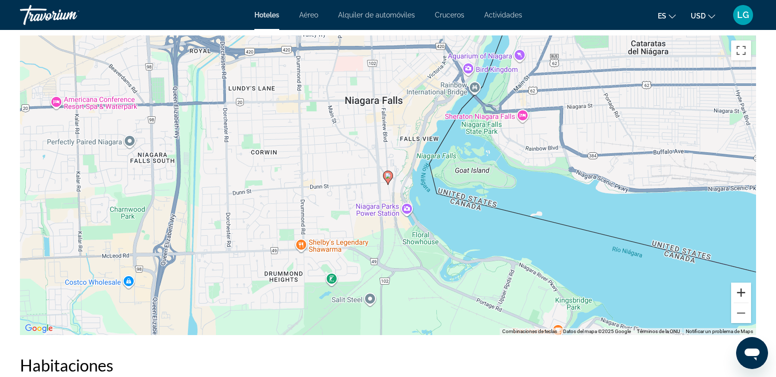
click at [740, 290] on button "Ampliar" at bounding box center [741, 292] width 20 height 20
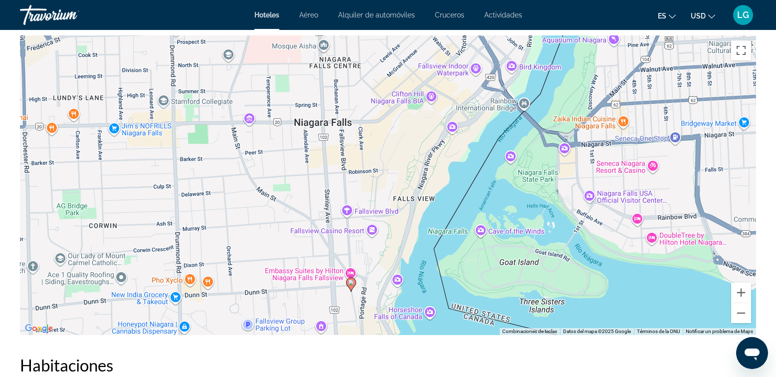
drag, startPoint x: 430, startPoint y: 136, endPoint x: 390, endPoint y: 247, distance: 117.7
click at [390, 247] on div "Para activar la función de arrastre con el teclado, pulsa Alt + Intro. Cuando h…" at bounding box center [388, 184] width 736 height 299
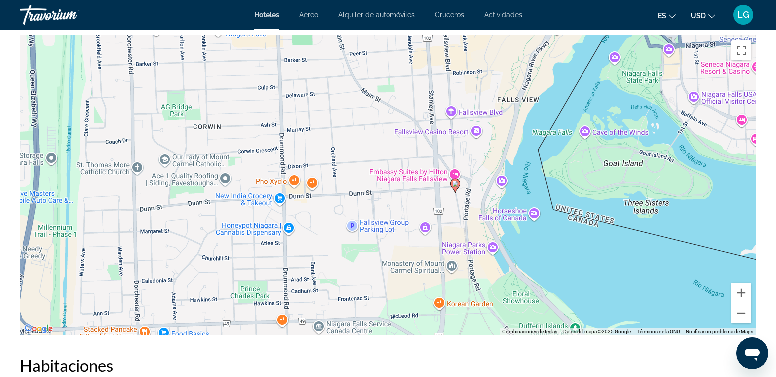
drag, startPoint x: 429, startPoint y: 162, endPoint x: 541, endPoint y: 60, distance: 151.5
click at [540, 60] on div "Para activar la función de arrastre con el teclado, pulsa Alt + Intro. Cuando h…" at bounding box center [388, 184] width 736 height 299
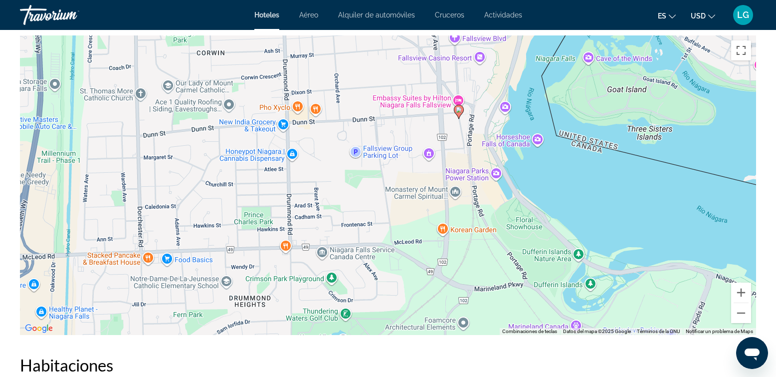
drag, startPoint x: 451, startPoint y: 218, endPoint x: 450, endPoint y: 162, distance: 55.4
click at [450, 162] on div "Para activar la función de arrastre con el teclado, pulsa Alt + Intro. Cuando h…" at bounding box center [388, 184] width 736 height 299
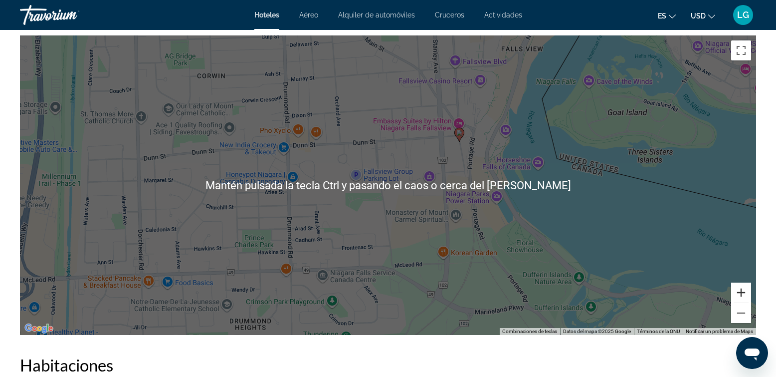
click at [742, 292] on button "Ampliar" at bounding box center [741, 292] width 20 height 20
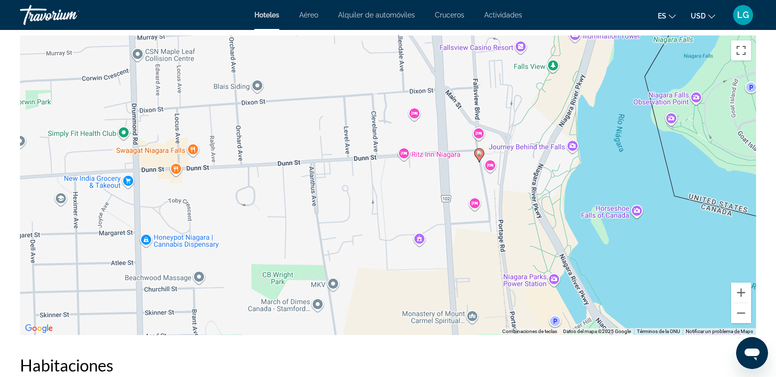
drag, startPoint x: 573, startPoint y: 161, endPoint x: 521, endPoint y: 226, distance: 82.7
click at [521, 226] on div "Para activar la función de arrastre con el teclado, pulsa Alt + Intro. Cuando h…" at bounding box center [388, 184] width 736 height 299
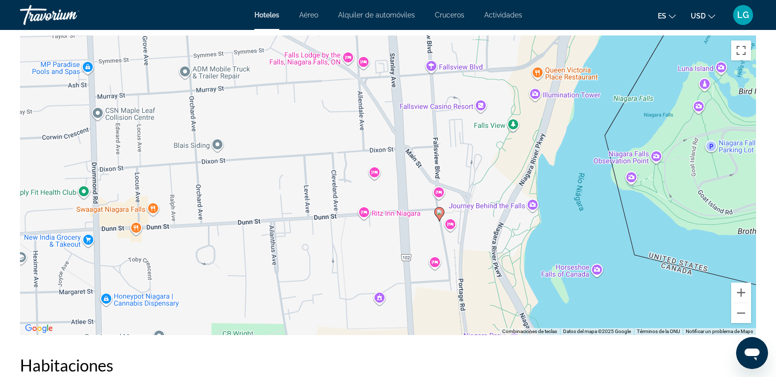
drag, startPoint x: 521, startPoint y: 226, endPoint x: 479, endPoint y: 286, distance: 73.8
click at [479, 286] on div "Para activar la función de arrastre con el teclado, pulsa Alt + Intro. Cuando h…" at bounding box center [388, 184] width 736 height 299
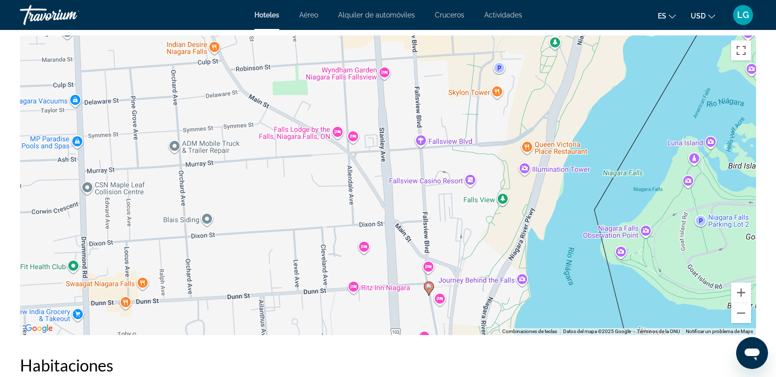
drag, startPoint x: 512, startPoint y: 163, endPoint x: 502, endPoint y: 239, distance: 76.4
click at [502, 239] on div "Para activar la función de arrastre con el teclado, pulsa Alt + Intro. Cuando h…" at bounding box center [388, 184] width 736 height 299
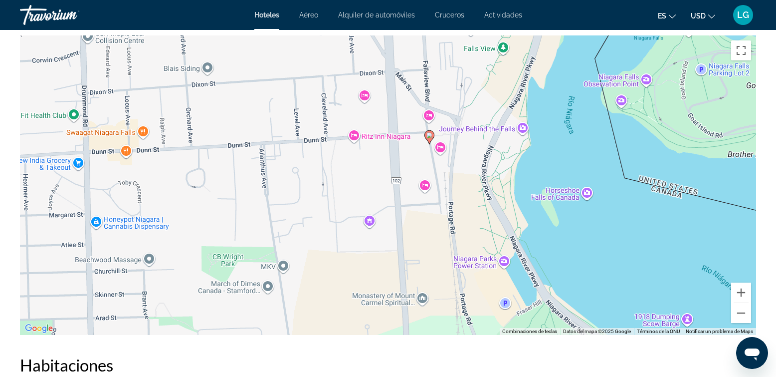
drag, startPoint x: 506, startPoint y: 208, endPoint x: 506, endPoint y: 58, distance: 149.7
click at [506, 58] on div "Para activar la función de arrastre con el teclado, pulsa Alt + Intro. Cuando h…" at bounding box center [388, 184] width 736 height 299
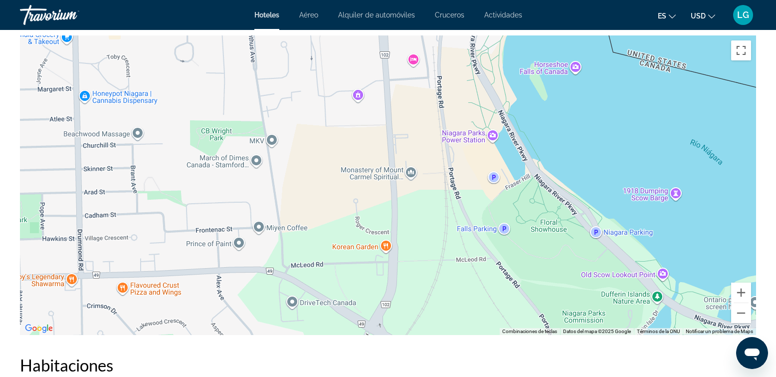
drag, startPoint x: 443, startPoint y: 196, endPoint x: 432, endPoint y: 67, distance: 128.7
click at [432, 67] on div "Para activar la función de arrastre con el teclado, pulsa Alt + Intro. Cuando h…" at bounding box center [388, 184] width 736 height 299
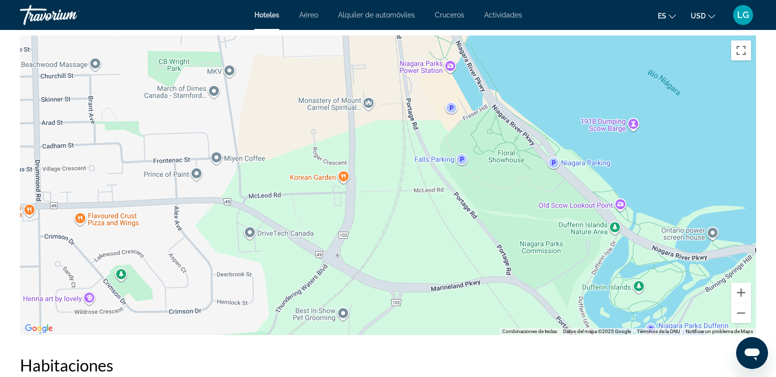
drag, startPoint x: 453, startPoint y: 122, endPoint x: 410, endPoint y: 57, distance: 77.8
click at [410, 57] on div "Para activar la función de arrastre con el teclado, pulsa Alt + Intro. Cuando h…" at bounding box center [388, 184] width 736 height 299
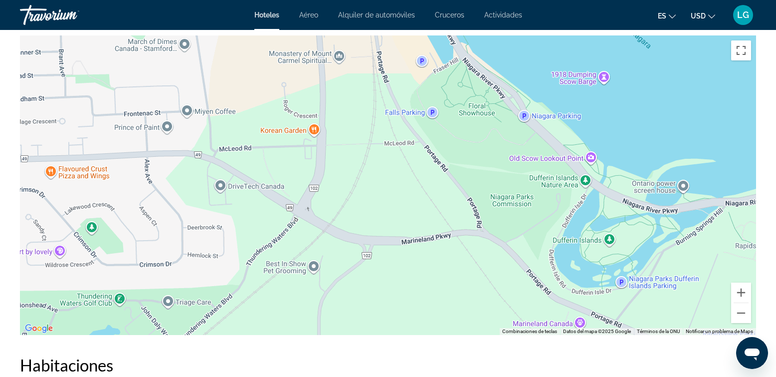
drag, startPoint x: 446, startPoint y: 189, endPoint x: 416, endPoint y: 142, distance: 56.3
click at [416, 142] on div "Para activar la función de arrastre con el teclado, pulsa Alt + Intro. Cuando h…" at bounding box center [388, 184] width 736 height 299
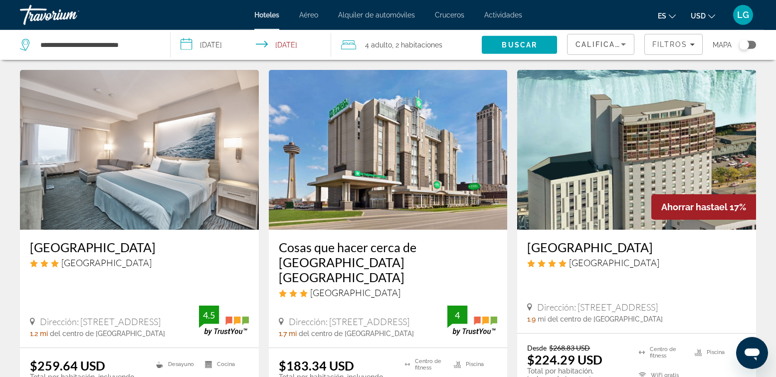
scroll to position [398, 0]
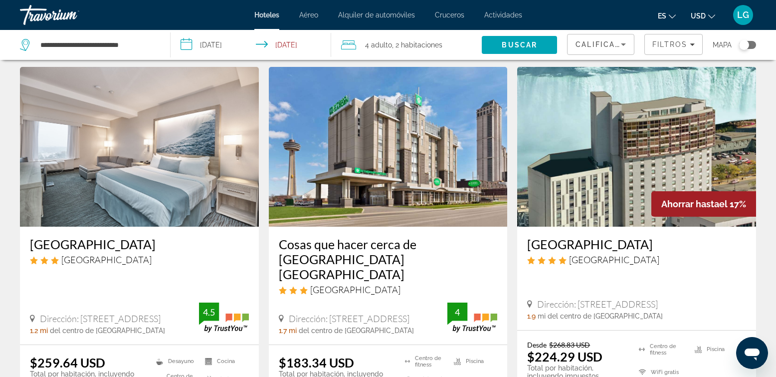
click at [631, 161] on img "Contenido principal" at bounding box center [636, 147] width 239 height 160
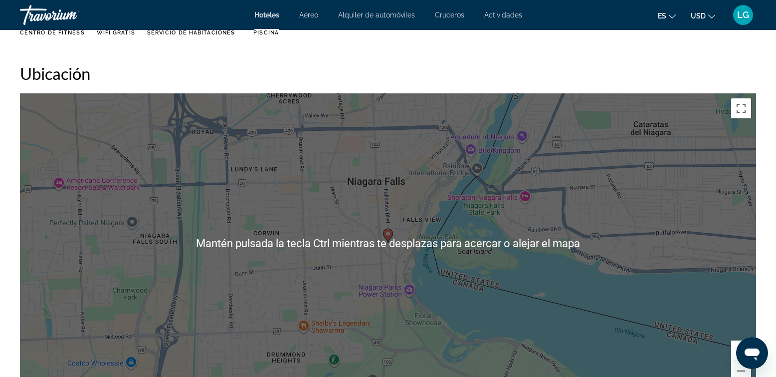
scroll to position [967, 0]
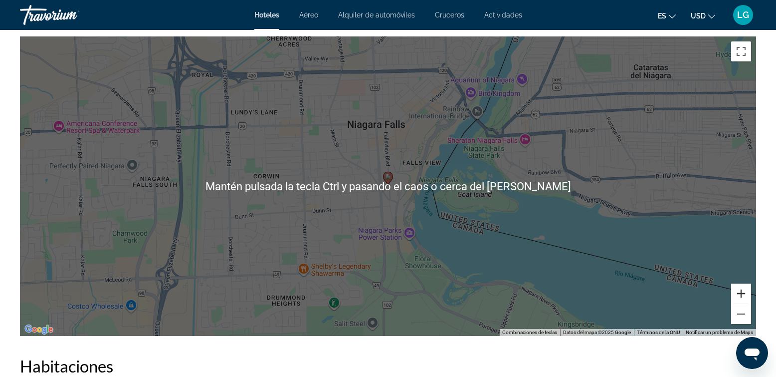
click at [738, 291] on button "Ampliar" at bounding box center [741, 293] width 20 height 20
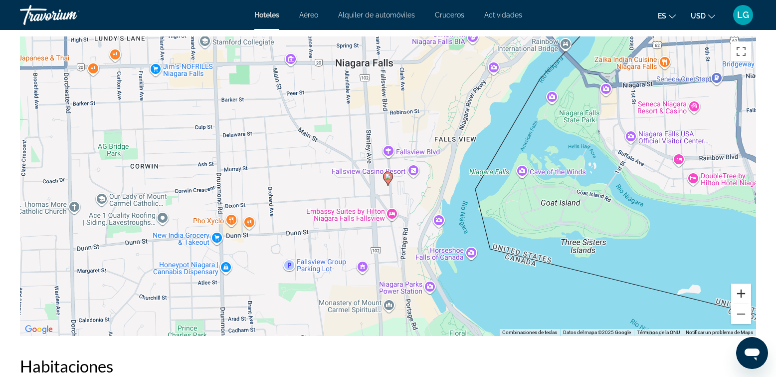
click at [744, 291] on button "Ampliar" at bounding box center [741, 293] width 20 height 20
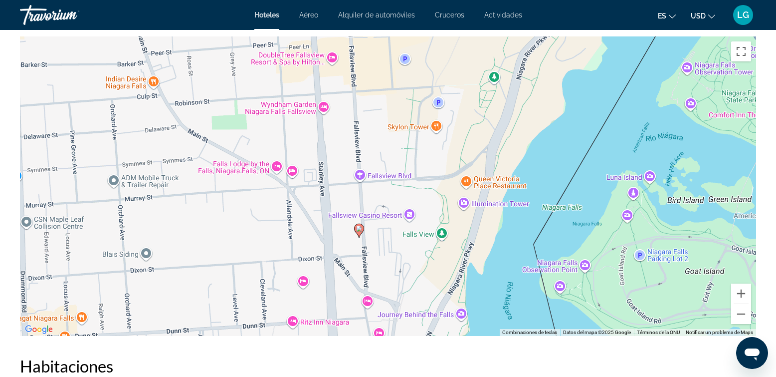
drag, startPoint x: 486, startPoint y: 203, endPoint x: 457, endPoint y: 258, distance: 63.4
click at [457, 258] on div "Para activar la función de arrastre con el teclado, pulsa Alt + Intro. Cuando h…" at bounding box center [388, 185] width 736 height 299
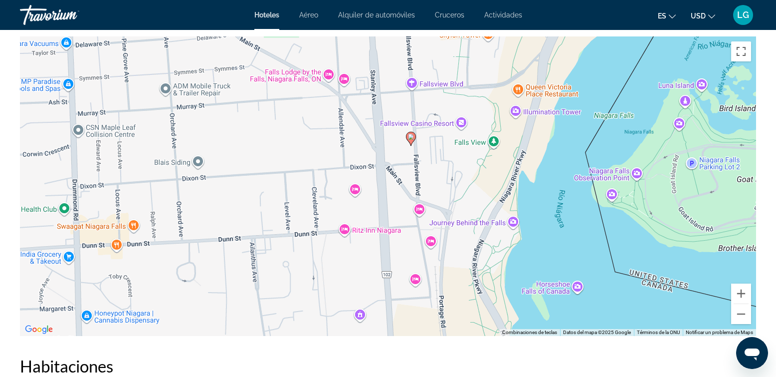
drag, startPoint x: 477, startPoint y: 225, endPoint x: 531, endPoint y: 129, distance: 109.7
click at [531, 129] on div "Para activar la función de arrastre con el teclado, pulsa Alt + Intro. Cuando h…" at bounding box center [388, 185] width 736 height 299
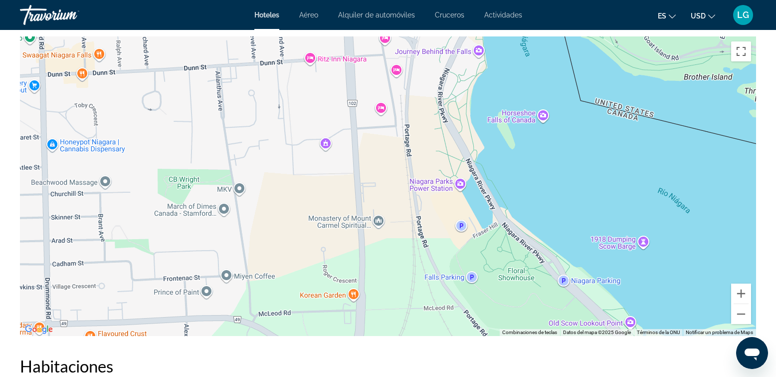
drag, startPoint x: 492, startPoint y: 235, endPoint x: 457, endPoint y: 65, distance: 173.7
click at [457, 65] on div "Para activar la función de arrastre con el teclado, pulsa Alt + Intro. Cuando h…" at bounding box center [388, 185] width 736 height 299
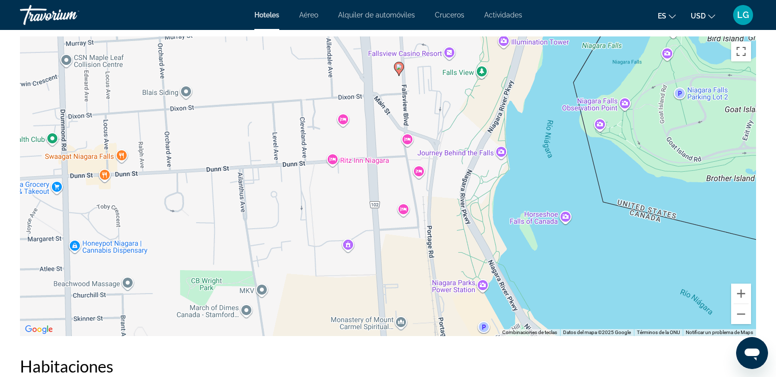
drag, startPoint x: 466, startPoint y: 169, endPoint x: 488, endPoint y: 269, distance: 102.8
click at [488, 269] on div "Para activar la función de arrastre con el teclado, pulsa Alt + Intro. Cuando h…" at bounding box center [388, 185] width 736 height 299
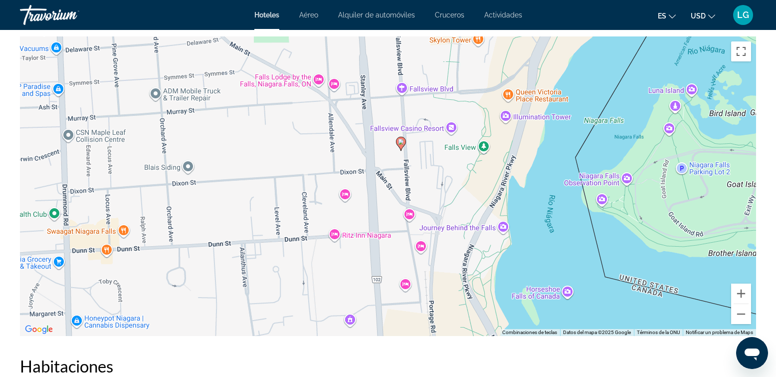
drag, startPoint x: 470, startPoint y: 153, endPoint x: 472, endPoint y: 229, distance: 75.9
click at [472, 229] on div "Para activar la función de arrastre con el teclado, pulsa Alt + Intro. Cuando h…" at bounding box center [388, 185] width 736 height 299
click at [554, 290] on div "Para activar la función de arrastre con el teclado, pulsa Alt + Intro. Cuando h…" at bounding box center [388, 185] width 736 height 299
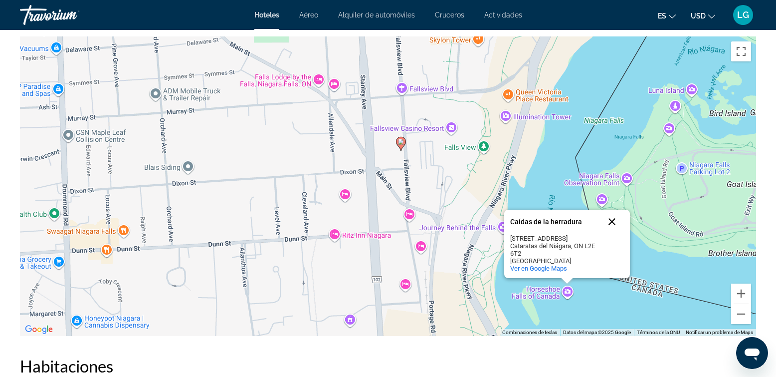
click at [610, 218] on button "Cerrar" at bounding box center [612, 222] width 24 height 24
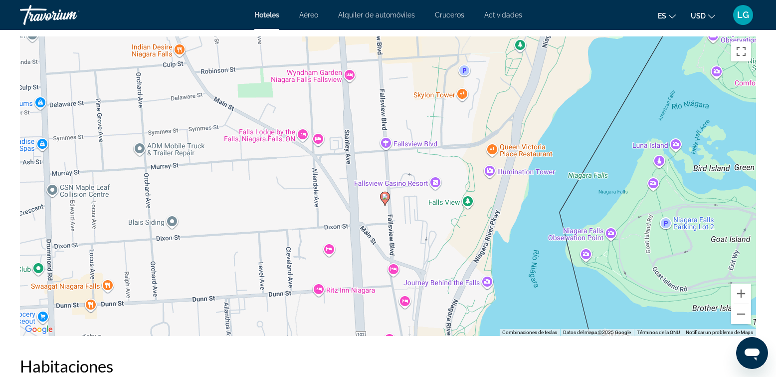
drag, startPoint x: 460, startPoint y: 151, endPoint x: 444, endPoint y: 208, distance: 59.1
click at [444, 208] on div "Para activar la función de arrastre con el teclado, pulsa Alt + Intro. Cuando h…" at bounding box center [388, 185] width 736 height 299
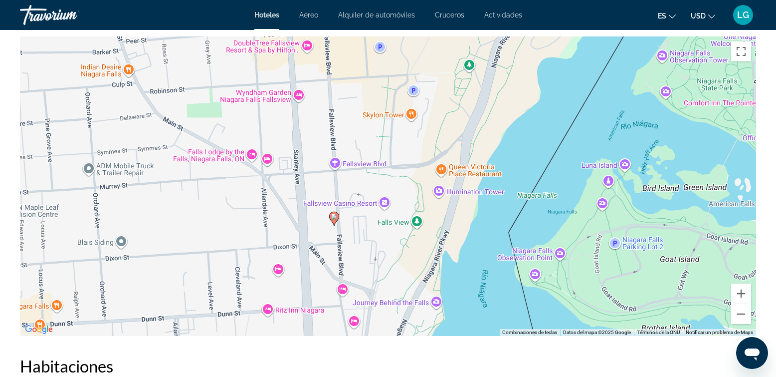
drag, startPoint x: 486, startPoint y: 143, endPoint x: 485, endPoint y: 77, distance: 65.4
click at [485, 77] on div "Para activar la función de arrastre con el teclado, pulsa Alt + Intro. Cuando h…" at bounding box center [388, 185] width 736 height 299
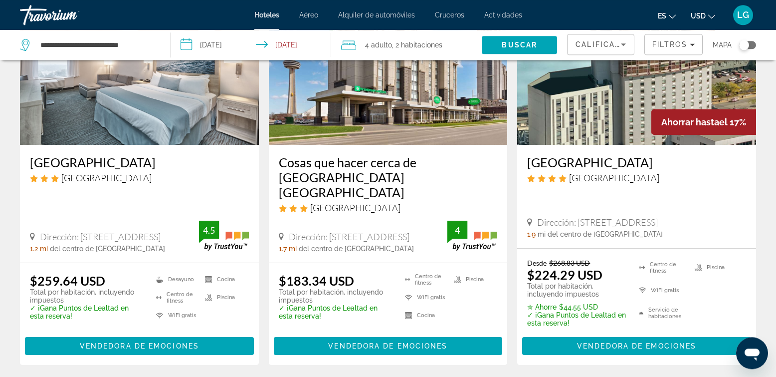
scroll to position [626, 0]
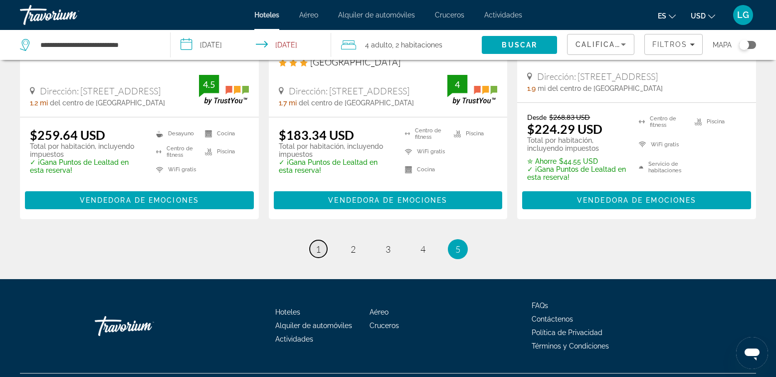
click at [318, 243] on span "1" at bounding box center [318, 248] width 5 height 11
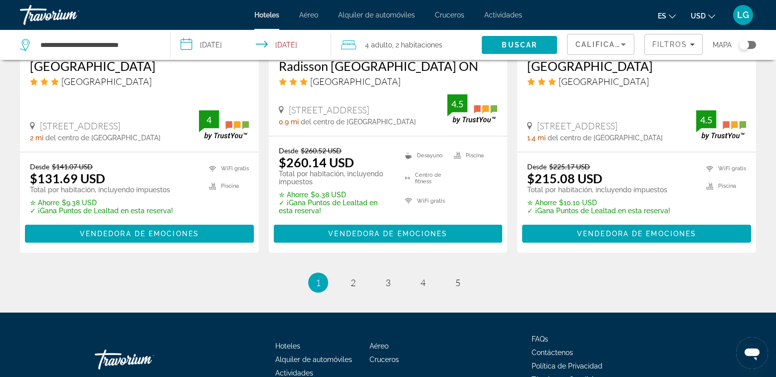
scroll to position [1433, 0]
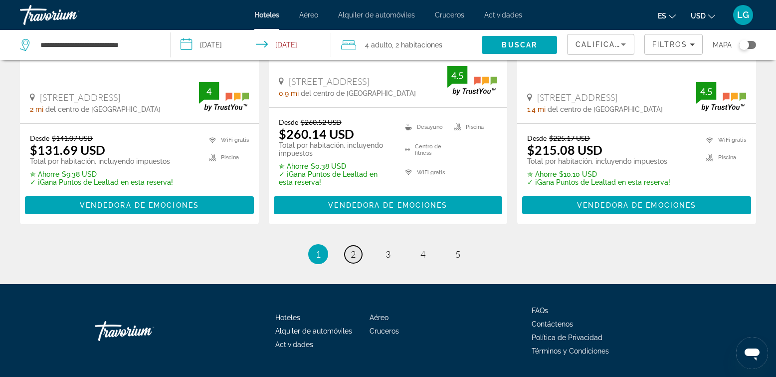
click at [353, 248] on span "2" at bounding box center [353, 253] width 5 height 11
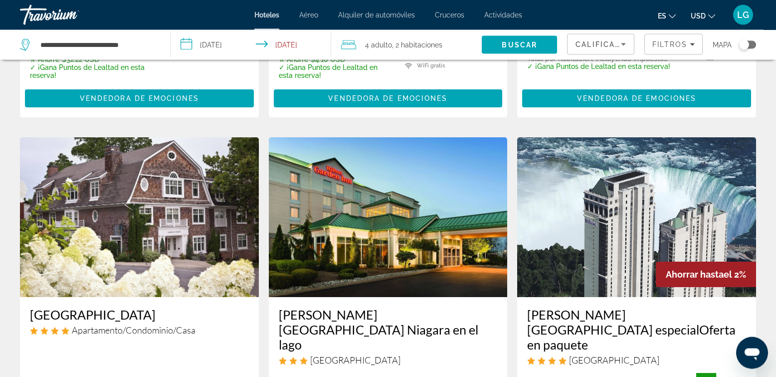
scroll to position [796, 0]
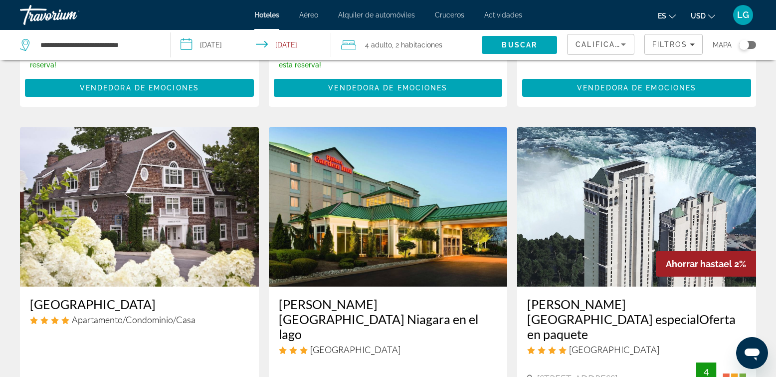
click at [621, 195] on img "Contenido principal" at bounding box center [636, 207] width 239 height 160
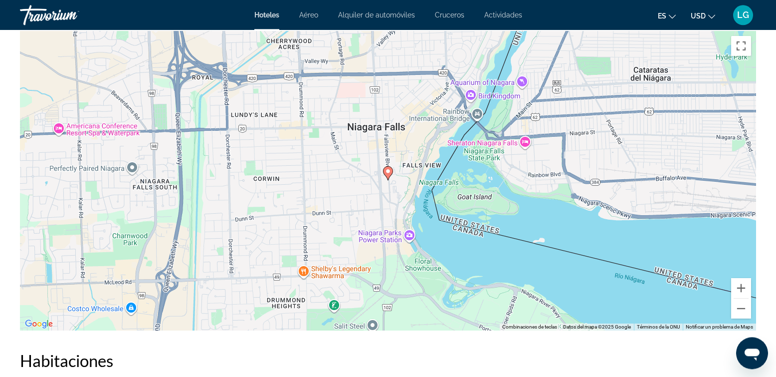
scroll to position [1024, 0]
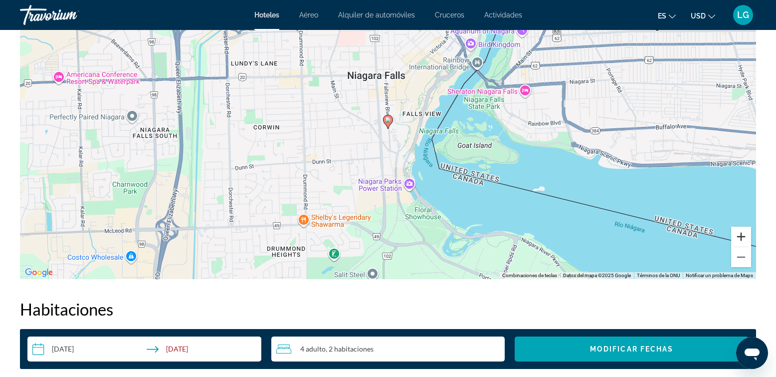
click at [744, 240] on button "Ampliar" at bounding box center [741, 237] width 20 height 20
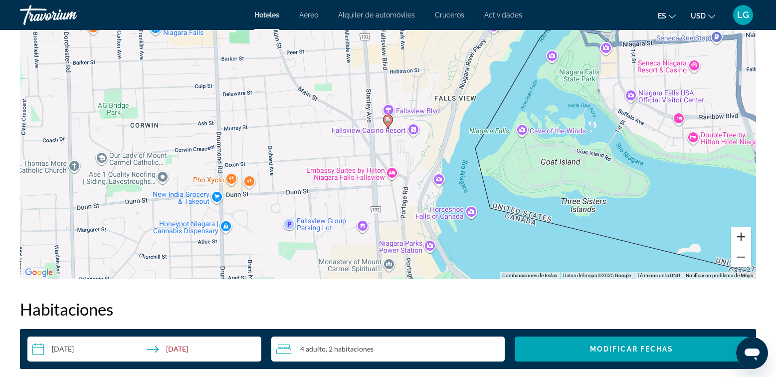
click at [743, 237] on button "Ampliar" at bounding box center [741, 237] width 20 height 20
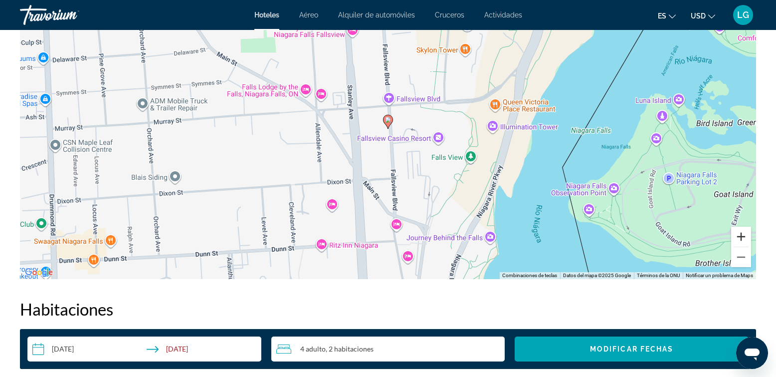
click at [743, 237] on button "Ampliar" at bounding box center [741, 237] width 20 height 20
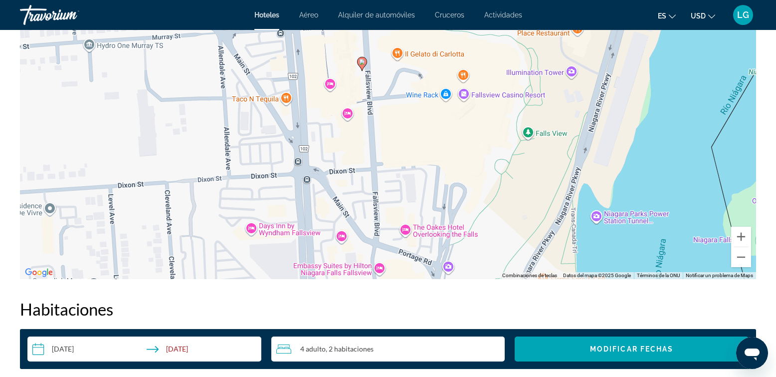
drag, startPoint x: 483, startPoint y: 188, endPoint x: 457, endPoint y: 132, distance: 61.6
click at [457, 132] on div "Para activar la función de arrastre con el teclado, pulsa Alt + Intro. Cuando h…" at bounding box center [388, 129] width 736 height 299
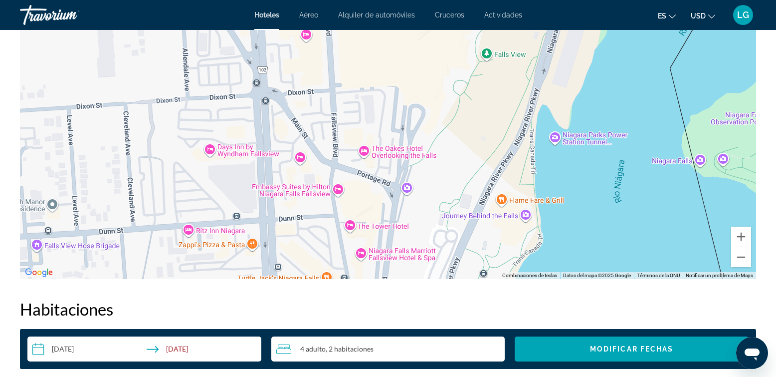
drag, startPoint x: 487, startPoint y: 212, endPoint x: 446, endPoint y: 132, distance: 89.9
click at [446, 132] on div "Para activar la función de arrastre con el teclado, pulsa Alt + Intro. Cuando h…" at bounding box center [388, 129] width 736 height 299
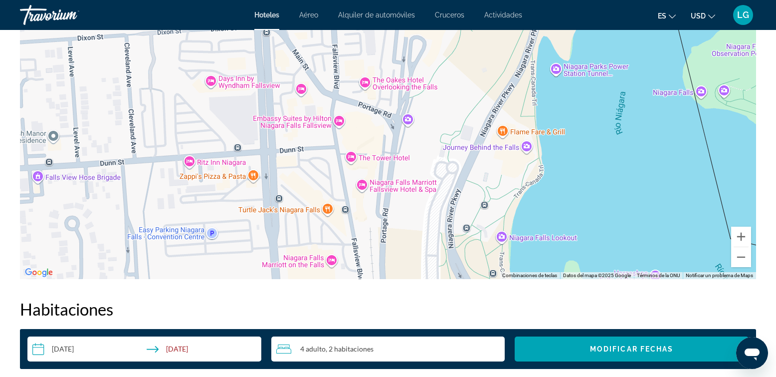
drag, startPoint x: 461, startPoint y: 149, endPoint x: 462, endPoint y: 73, distance: 75.3
click at [462, 73] on div "Para activar la función de arrastre con el teclado, pulsa Alt + Intro. Cuando h…" at bounding box center [388, 129] width 736 height 299
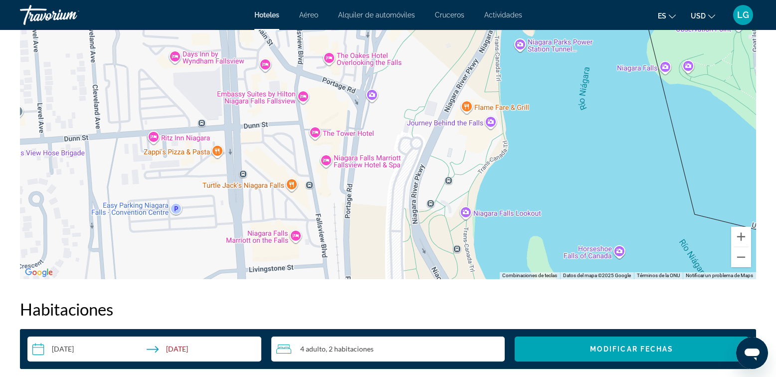
drag, startPoint x: 469, startPoint y: 196, endPoint x: 434, endPoint y: 170, distance: 43.6
click at [434, 170] on div "Para activar la función de arrastre con el teclado, pulsa Alt + Intro. Cuando h…" at bounding box center [388, 129] width 736 height 299
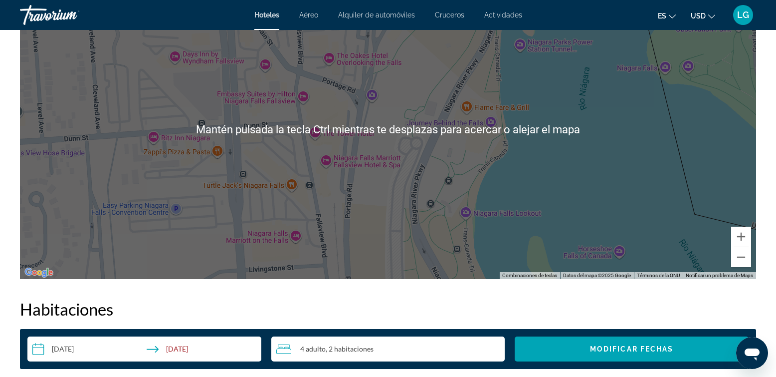
scroll to position [967, 0]
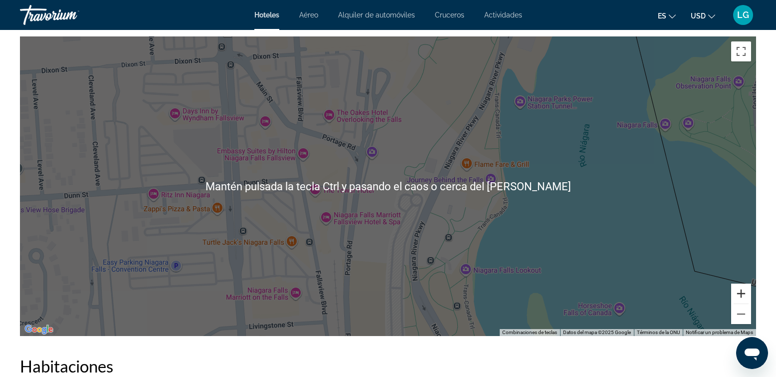
click at [740, 292] on button "Ampliar" at bounding box center [741, 293] width 20 height 20
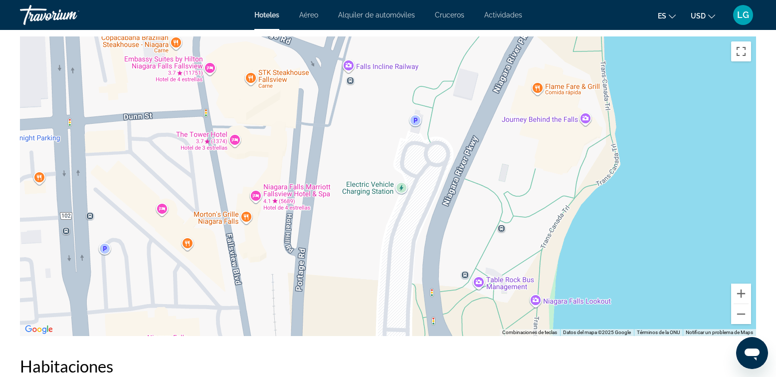
drag, startPoint x: 453, startPoint y: 172, endPoint x: 447, endPoint y: 101, distance: 70.6
click at [447, 101] on div "Contenido principal" at bounding box center [388, 185] width 736 height 299
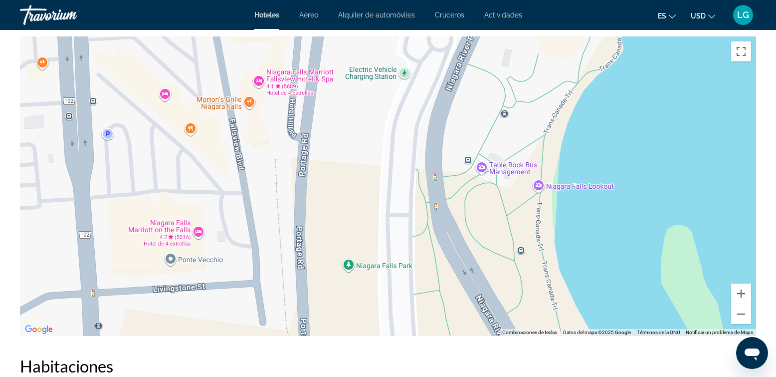
drag, startPoint x: 411, startPoint y: 253, endPoint x: 412, endPoint y: 149, distance: 104.3
click at [412, 149] on div "Contenido principal" at bounding box center [388, 185] width 736 height 299
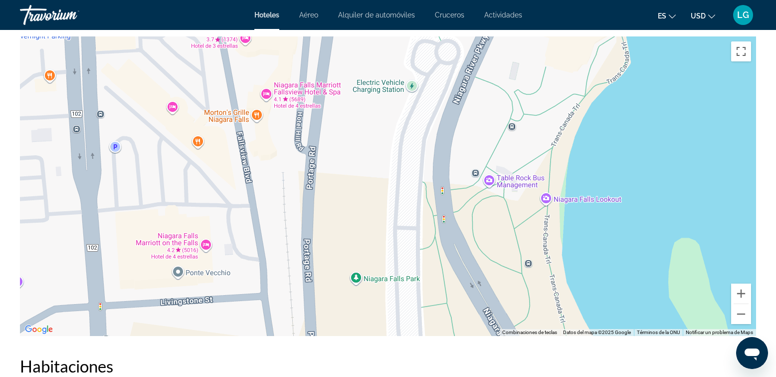
drag, startPoint x: 398, startPoint y: 140, endPoint x: 406, endPoint y: 155, distance: 17.4
click at [406, 155] on div "Contenido principal" at bounding box center [388, 185] width 736 height 299
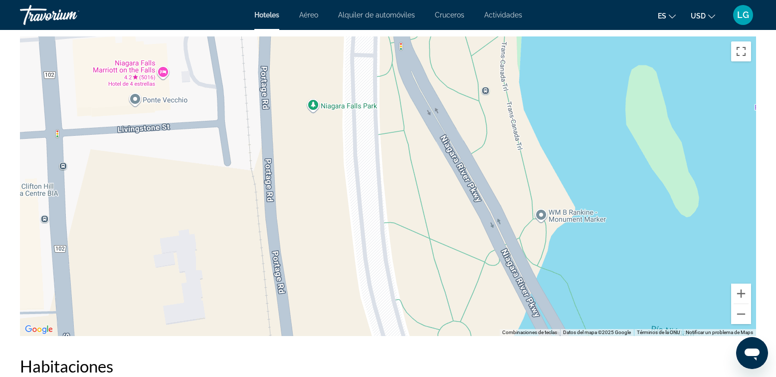
drag, startPoint x: 411, startPoint y: 233, endPoint x: 365, endPoint y: 38, distance: 200.3
click at [365, 38] on div "Contenido principal" at bounding box center [388, 185] width 736 height 299
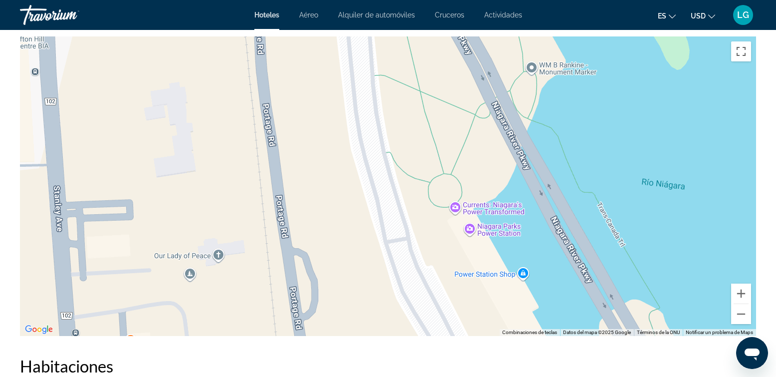
drag, startPoint x: 401, startPoint y: 241, endPoint x: 389, endPoint y: 98, distance: 144.2
click at [389, 98] on div "Contenido principal" at bounding box center [388, 185] width 736 height 299
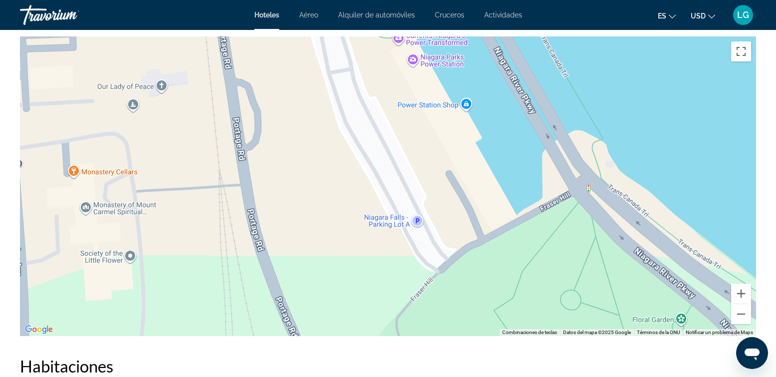
drag, startPoint x: 418, startPoint y: 248, endPoint x: 366, endPoint y: 97, distance: 159.7
click at [366, 97] on div "Contenido principal" at bounding box center [388, 185] width 736 height 299
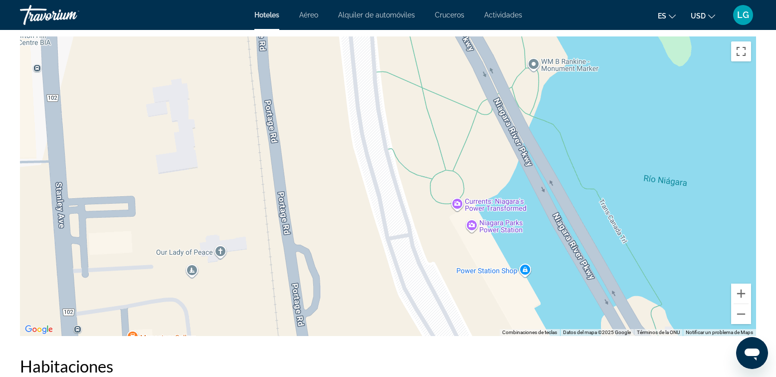
drag, startPoint x: 358, startPoint y: 88, endPoint x: 429, endPoint y: 277, distance: 202.4
click at [426, 290] on div "Contenido principal" at bounding box center [388, 185] width 736 height 299
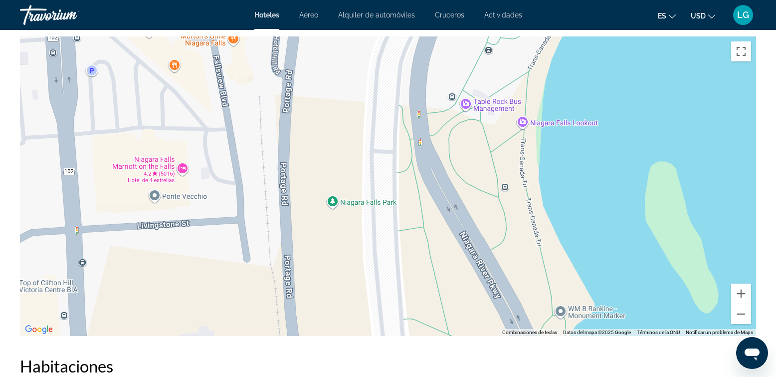
drag, startPoint x: 451, startPoint y: 107, endPoint x: 464, endPoint y: 280, distance: 173.6
click at [463, 307] on div "Contenido principal" at bounding box center [388, 185] width 736 height 299
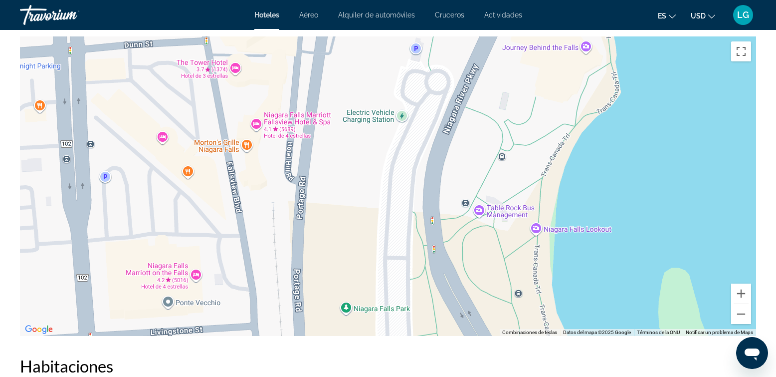
drag, startPoint x: 458, startPoint y: 154, endPoint x: 472, endPoint y: 274, distance: 121.2
click at [472, 274] on div "Contenido principal" at bounding box center [388, 185] width 736 height 299
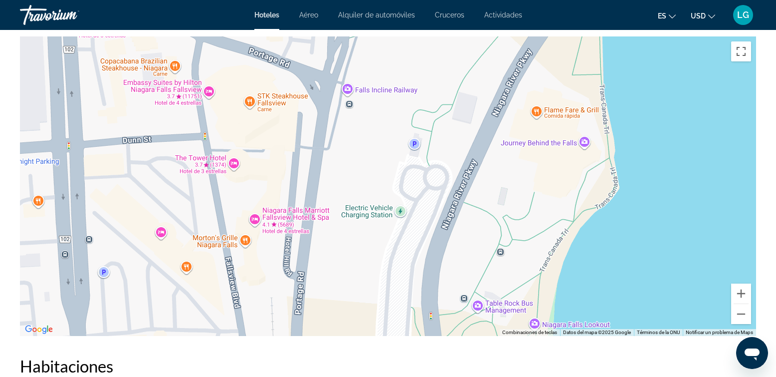
drag, startPoint x: 458, startPoint y: 160, endPoint x: 456, endPoint y: 246, distance: 86.3
click at [456, 246] on div "Contenido principal" at bounding box center [388, 185] width 736 height 299
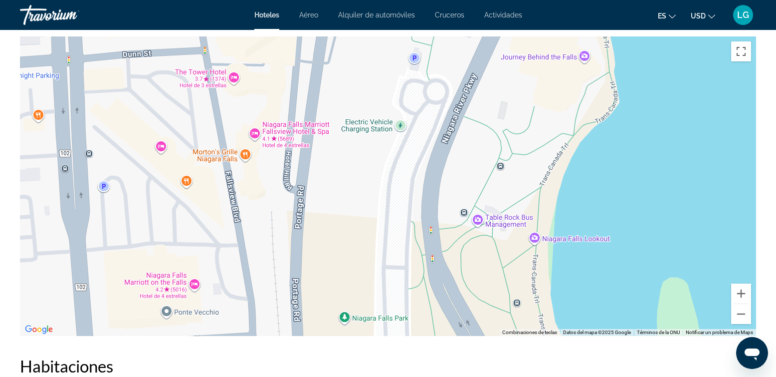
drag, startPoint x: 434, startPoint y: 263, endPoint x: 434, endPoint y: 172, distance: 90.8
click at [434, 172] on div "Contenido principal" at bounding box center [388, 185] width 736 height 299
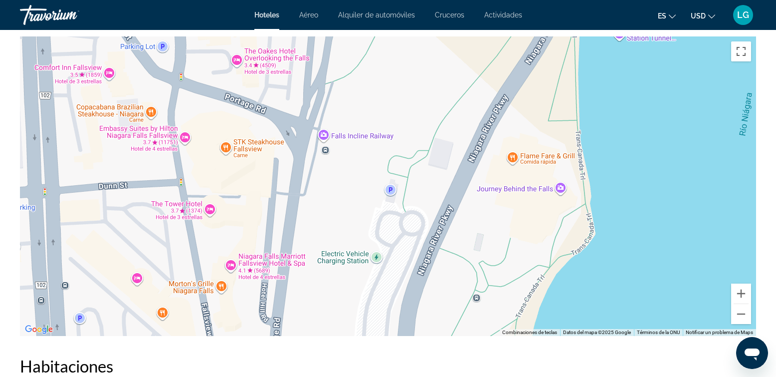
drag, startPoint x: 435, startPoint y: 121, endPoint x: 411, endPoint y: 258, distance: 138.8
click at [411, 258] on div "Contenido principal" at bounding box center [388, 185] width 736 height 299
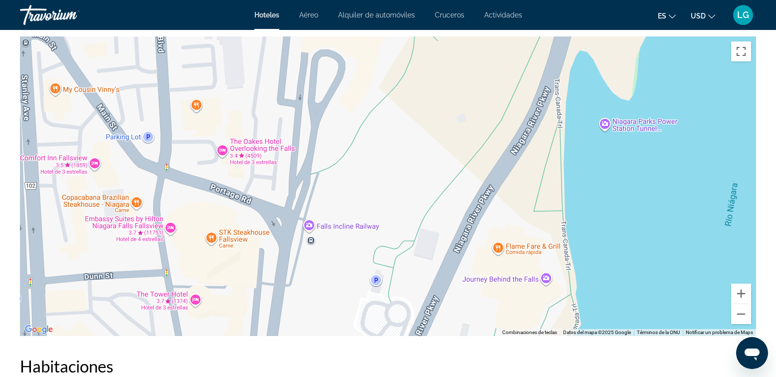
drag, startPoint x: 443, startPoint y: 190, endPoint x: 428, endPoint y: 277, distance: 89.1
click at [428, 277] on div "Contenido principal" at bounding box center [388, 185] width 736 height 299
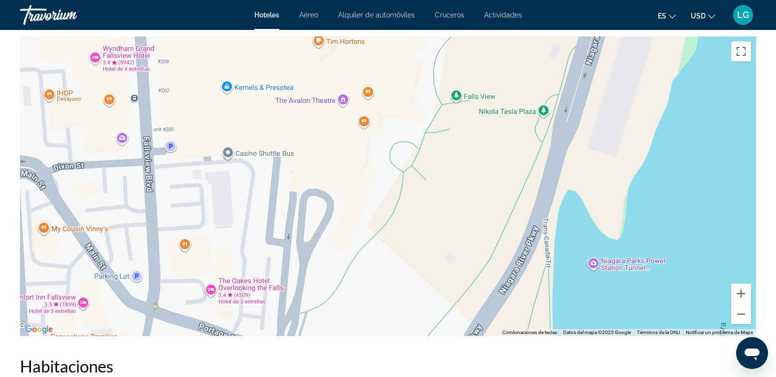
drag, startPoint x: 421, startPoint y: 177, endPoint x: 409, endPoint y: 321, distance: 144.6
click at [409, 321] on div "Contenido principal" at bounding box center [388, 185] width 736 height 299
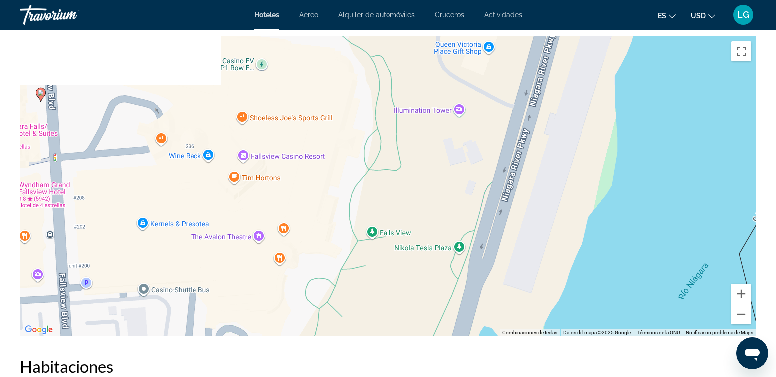
drag, startPoint x: 488, startPoint y: 190, endPoint x: 404, endPoint y: 324, distance: 158.2
click at [404, 324] on div "Para activar la función de arrastre con el teclado, pulsa Alt + Intro. Cuando h…" at bounding box center [388, 185] width 736 height 299
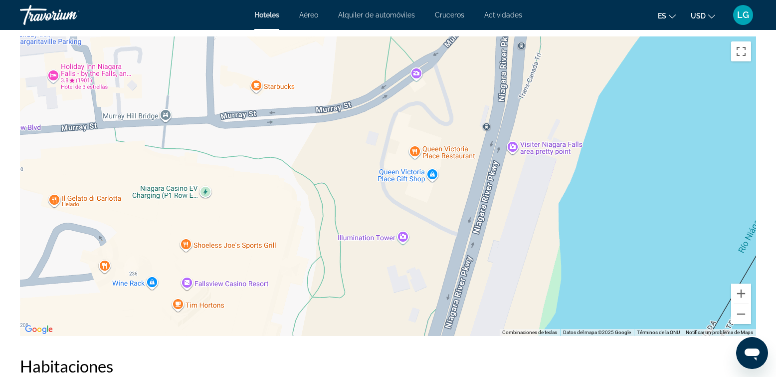
drag, startPoint x: 502, startPoint y: 164, endPoint x: 446, endPoint y: 293, distance: 141.4
click at [446, 293] on div "Para activar la función de arrastre con el teclado, pulsa Alt + Intro. Cuando h…" at bounding box center [388, 185] width 736 height 299
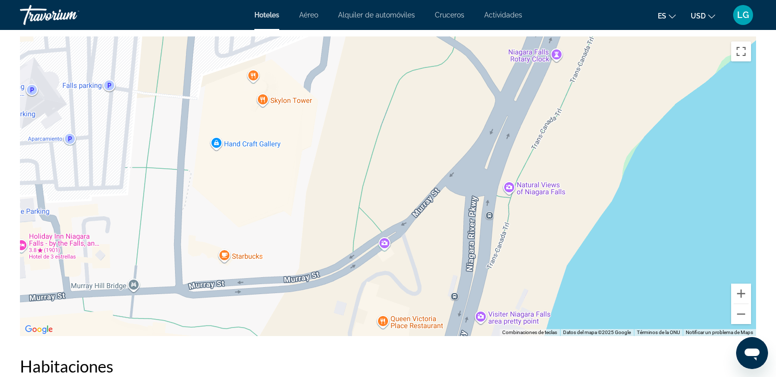
drag, startPoint x: 496, startPoint y: 117, endPoint x: 464, endPoint y: 290, distance: 176.0
click at [464, 290] on div "Para activar la función de arrastre con el teclado, pulsa Alt + Intro. Cuando h…" at bounding box center [388, 185] width 736 height 299
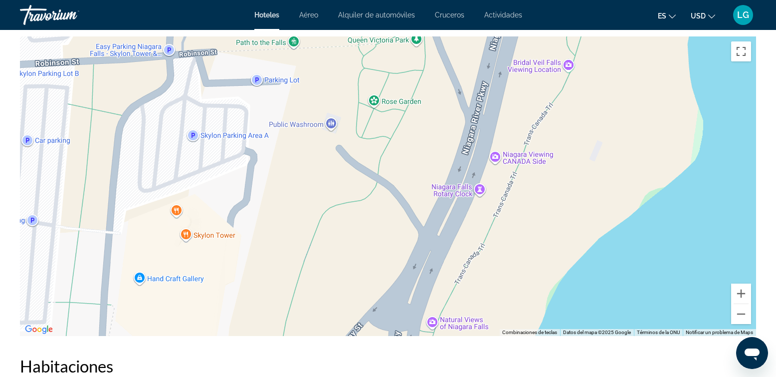
drag, startPoint x: 548, startPoint y: 148, endPoint x: 470, endPoint y: 283, distance: 155.3
click at [470, 283] on div "Para activar la función de arrastre con el teclado, pulsa Alt + Intro. Cuando h…" at bounding box center [388, 185] width 736 height 299
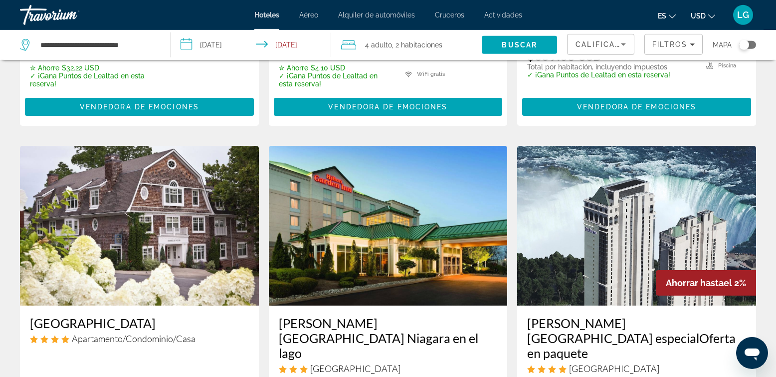
scroll to position [796, 0]
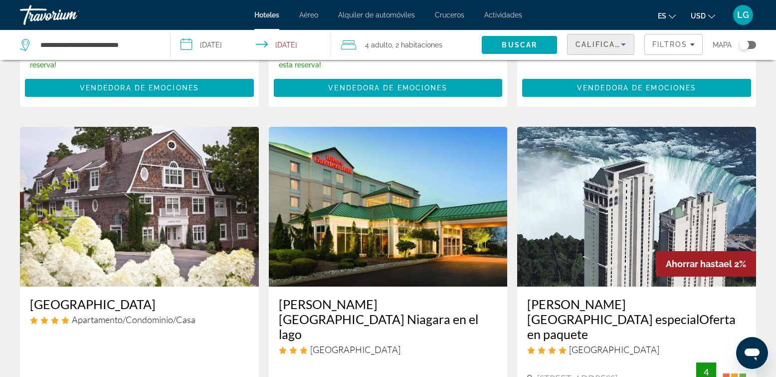
click at [601, 40] on span "Calificación más alta de huéspedes" at bounding box center [662, 44] width 173 height 8
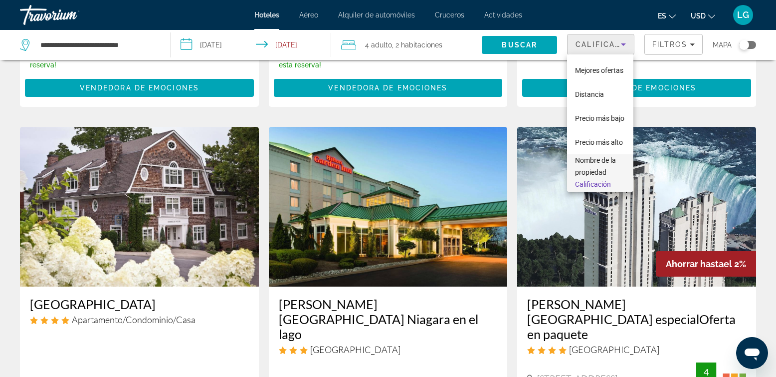
scroll to position [22, 0]
click at [593, 179] on span "Calificación más alta de huéspedes" at bounding box center [593, 174] width 36 height 36
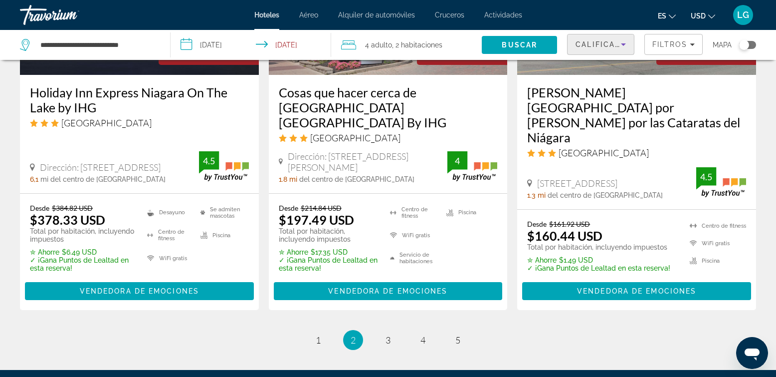
scroll to position [1479, 0]
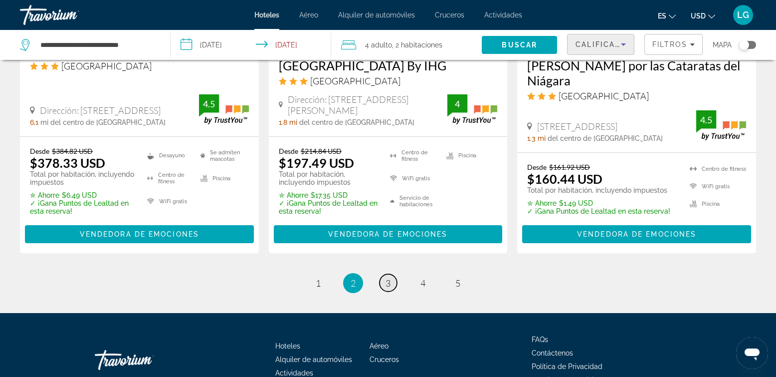
click at [388, 277] on span "3" at bounding box center [388, 282] width 5 height 11
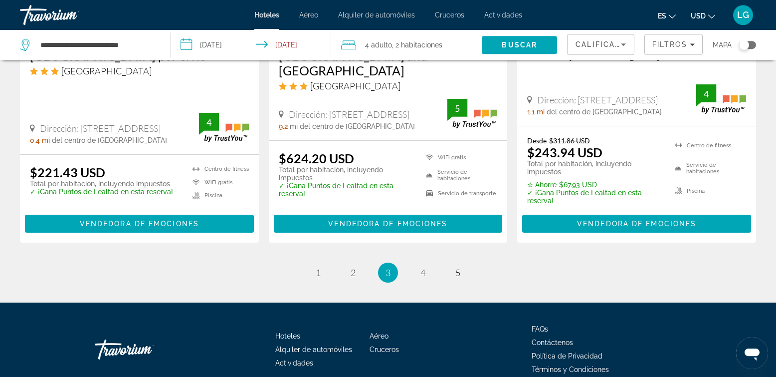
scroll to position [1464, 0]
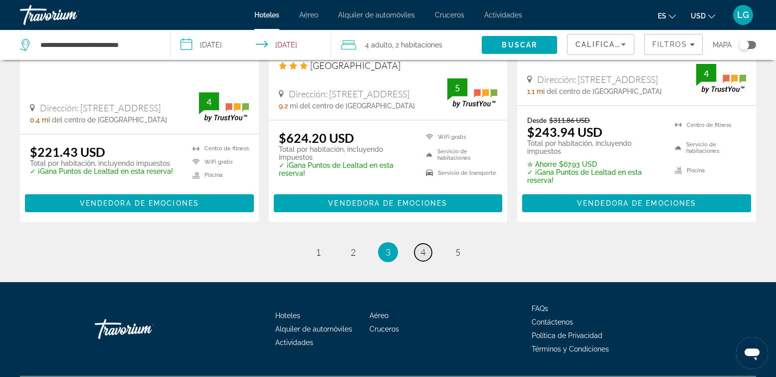
click at [421, 246] on span "4" at bounding box center [423, 251] width 5 height 11
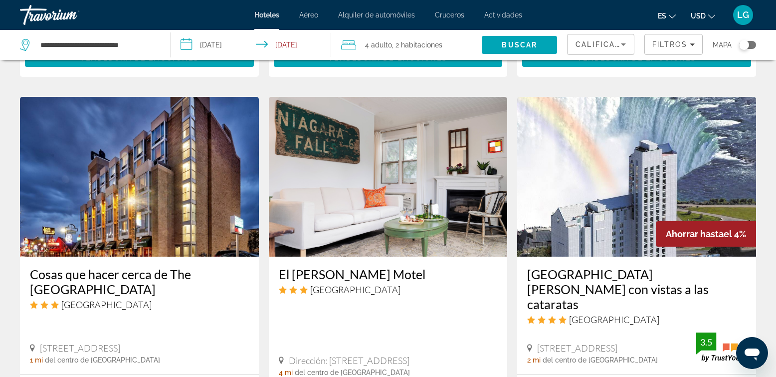
scroll to position [1365, 0]
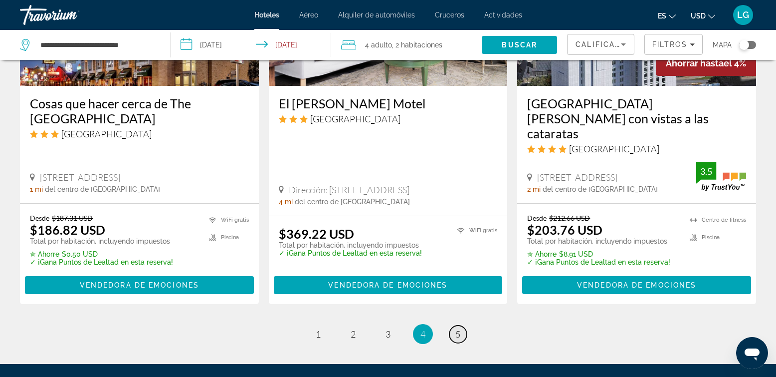
click at [457, 328] on span "5" at bounding box center [458, 333] width 5 height 11
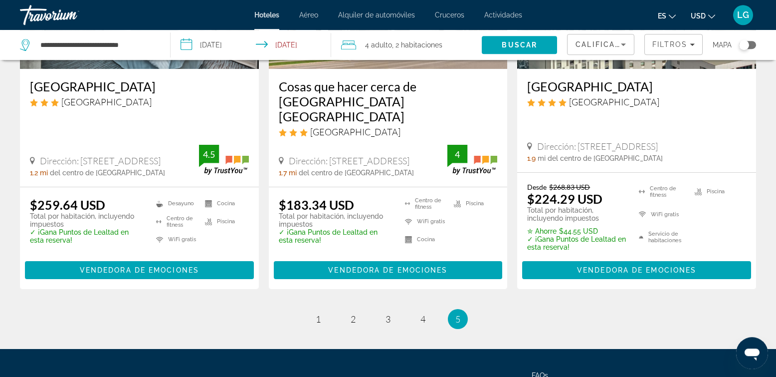
scroll to position [626, 0]
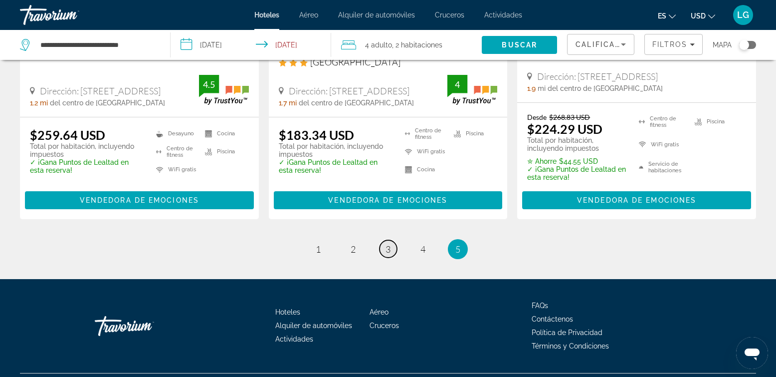
click at [387, 243] on span "3" at bounding box center [388, 248] width 5 height 11
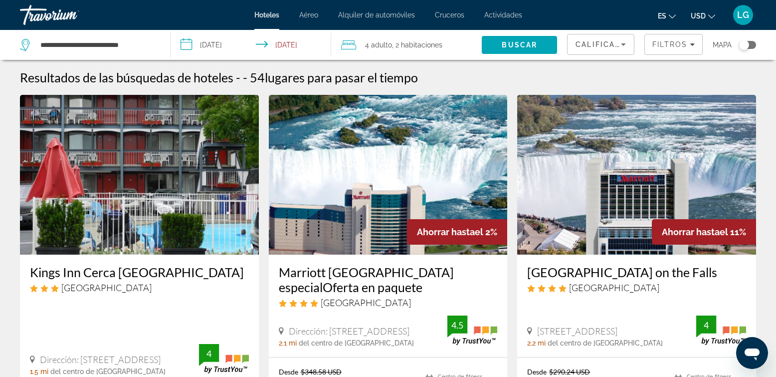
click at [396, 212] on img "Contenido principal" at bounding box center [388, 175] width 239 height 160
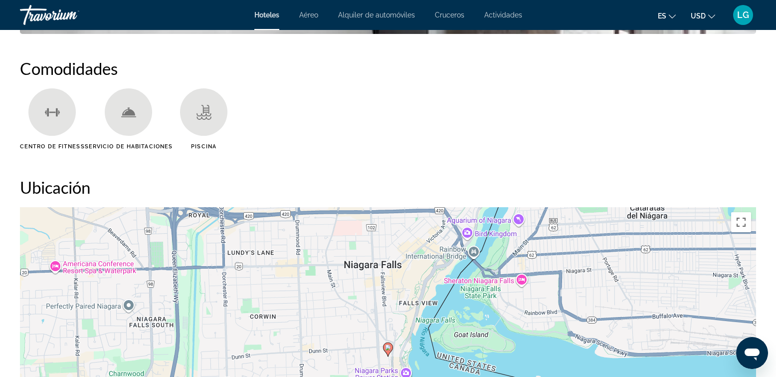
scroll to position [967, 0]
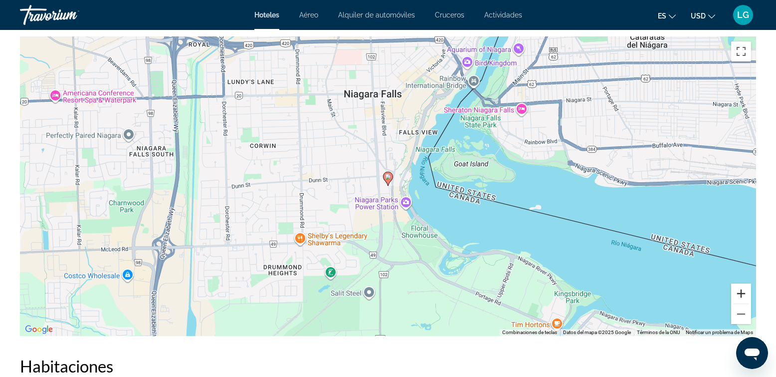
click at [746, 297] on button "Ampliar" at bounding box center [741, 293] width 20 height 20
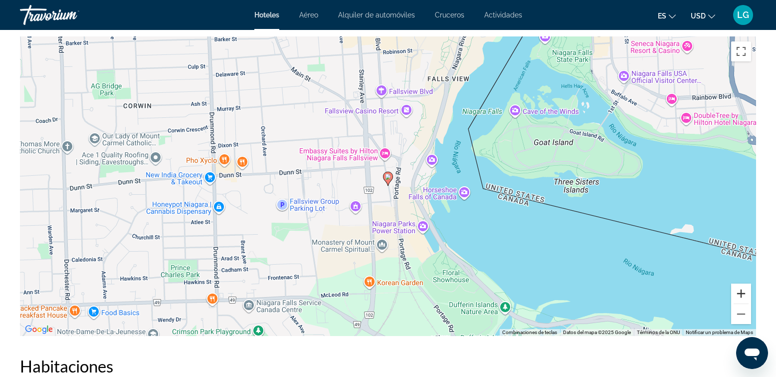
click at [743, 294] on button "Ampliar" at bounding box center [741, 293] width 20 height 20
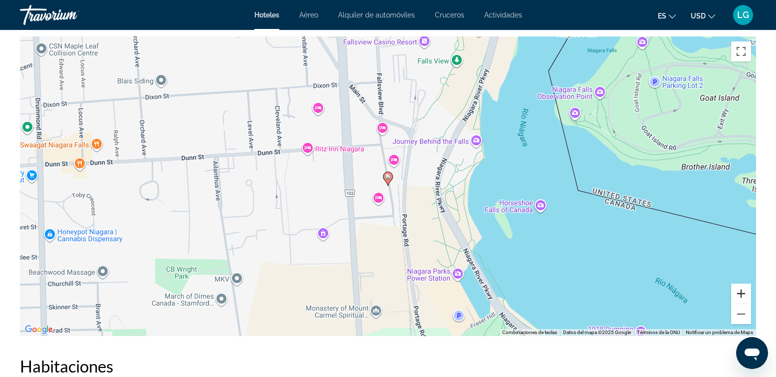
click at [743, 294] on button "Ampliar" at bounding box center [741, 293] width 20 height 20
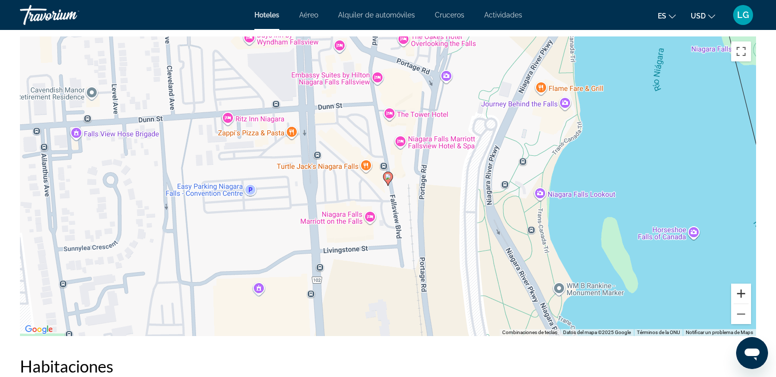
click at [740, 292] on button "Ampliar" at bounding box center [741, 293] width 20 height 20
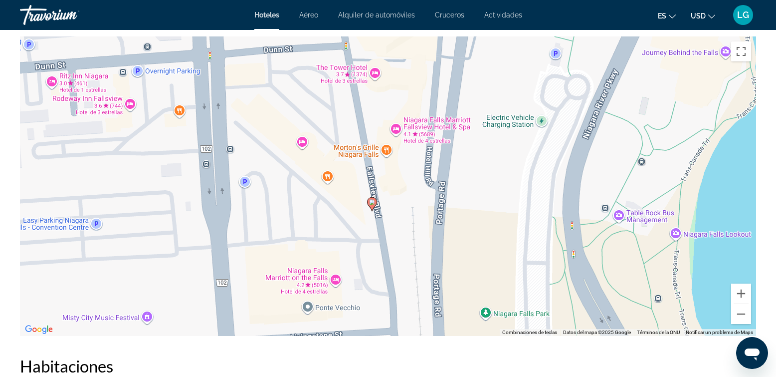
drag, startPoint x: 437, startPoint y: 167, endPoint x: 407, endPoint y: 195, distance: 40.9
click at [407, 195] on div "Para activar la función de arrastre con el teclado, pulsa Alt + Intro. Cuando h…" at bounding box center [388, 185] width 736 height 299
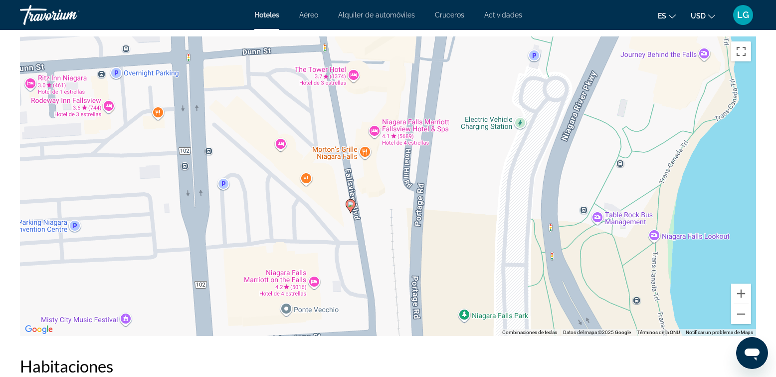
click at [410, 123] on div "Para activar la función de arrastre con el teclado, pulsa Alt + Intro. Cuando h…" at bounding box center [388, 185] width 736 height 299
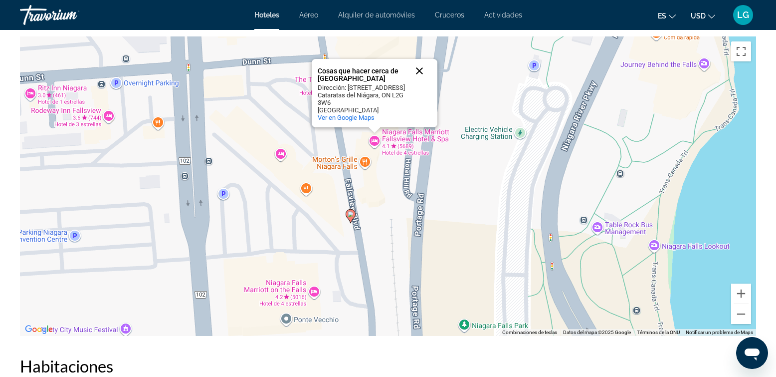
click at [420, 59] on button "Cerrar" at bounding box center [420, 71] width 24 height 24
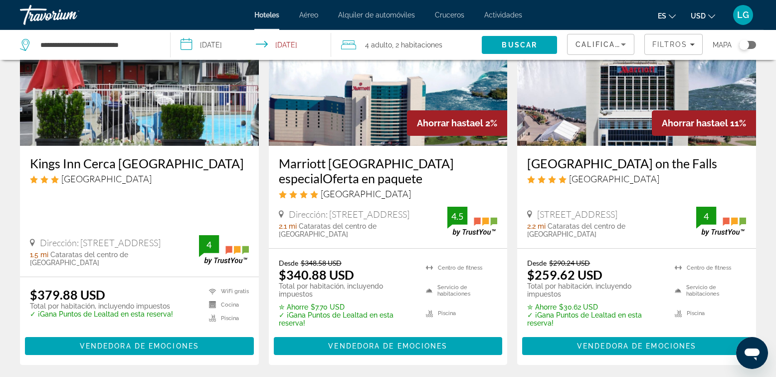
scroll to position [57, 0]
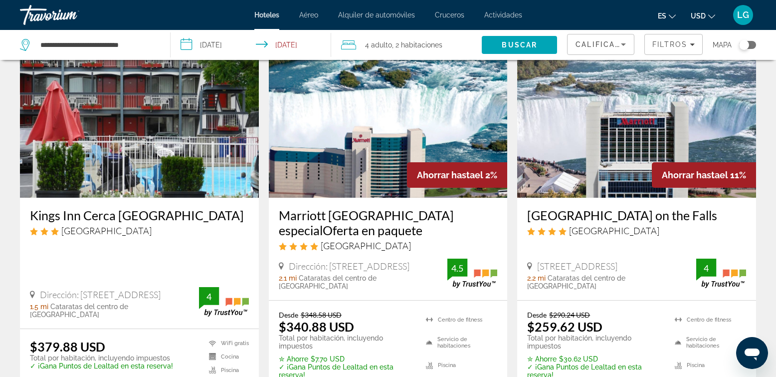
click at [387, 160] on img "Contenido principal" at bounding box center [388, 118] width 239 height 160
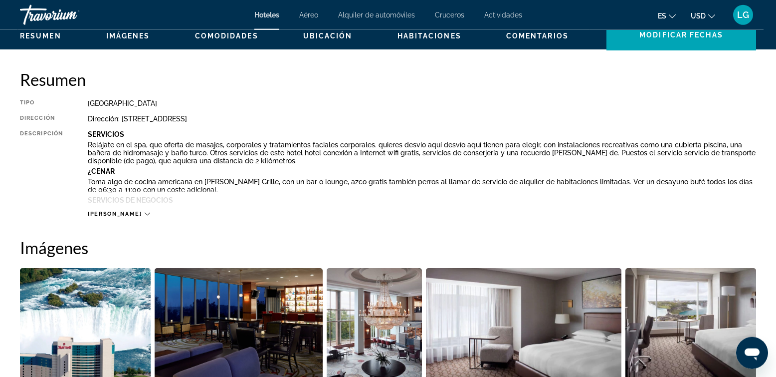
scroll to position [398, 0]
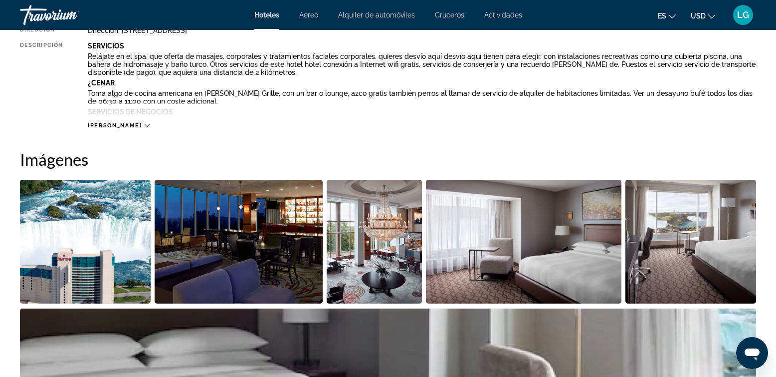
click at [106, 228] on img "Abrir el control deslizante de imagen a pantalla completa" at bounding box center [85, 242] width 131 height 124
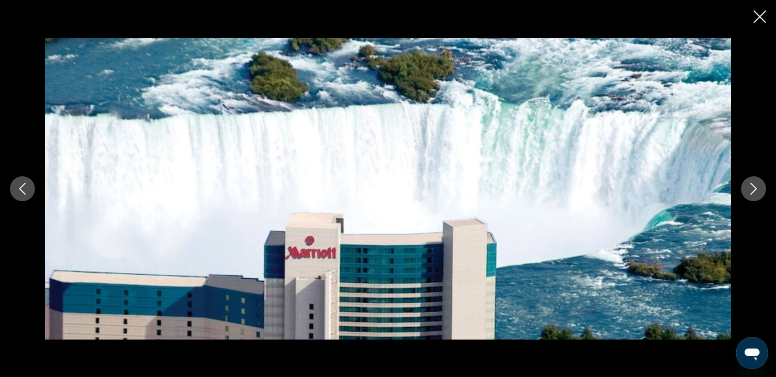
click at [755, 188] on icon "Siguiente imagen" at bounding box center [754, 189] width 12 height 12
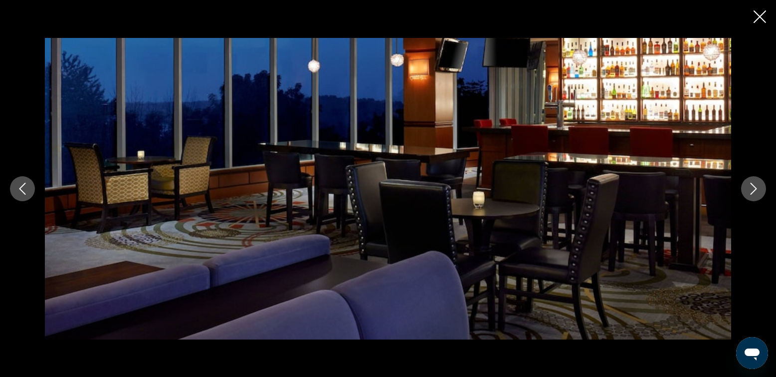
click at [754, 188] on icon "Siguiente imagen" at bounding box center [754, 189] width 12 height 12
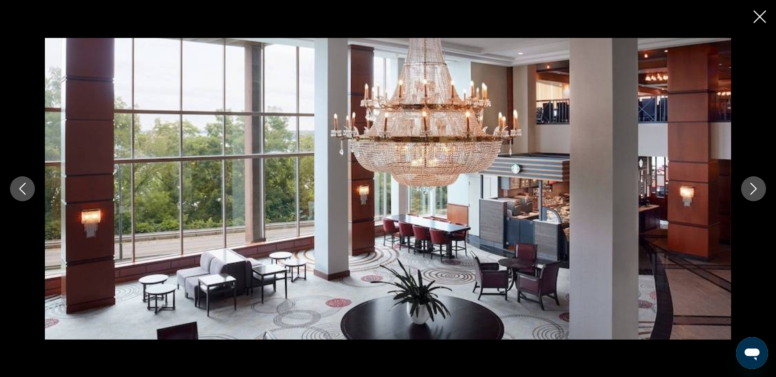
click at [754, 188] on icon "Siguiente imagen" at bounding box center [754, 189] width 12 height 12
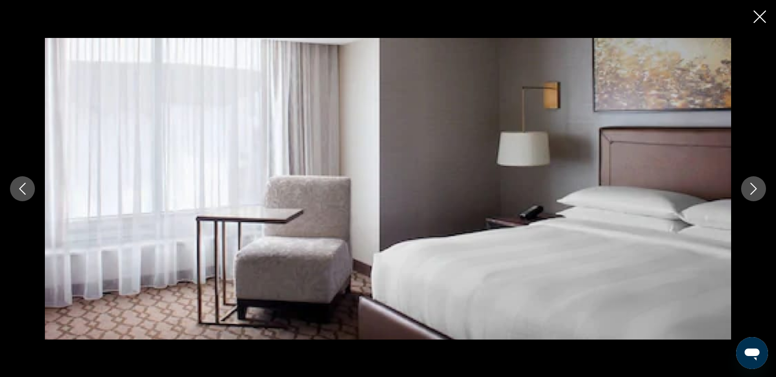
click at [754, 188] on icon "Siguiente imagen" at bounding box center [754, 189] width 12 height 12
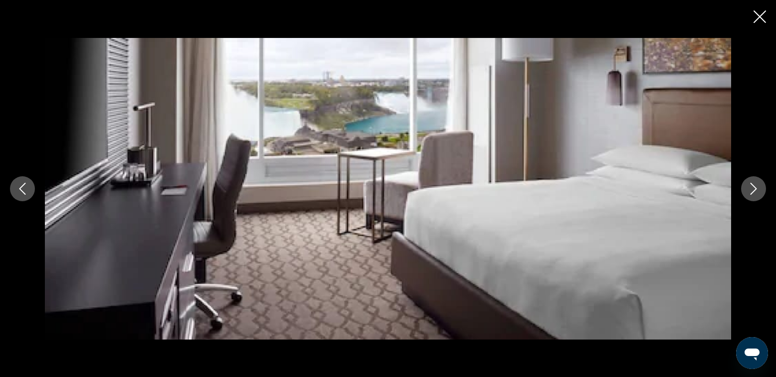
click at [754, 188] on icon "Siguiente imagen" at bounding box center [754, 189] width 12 height 12
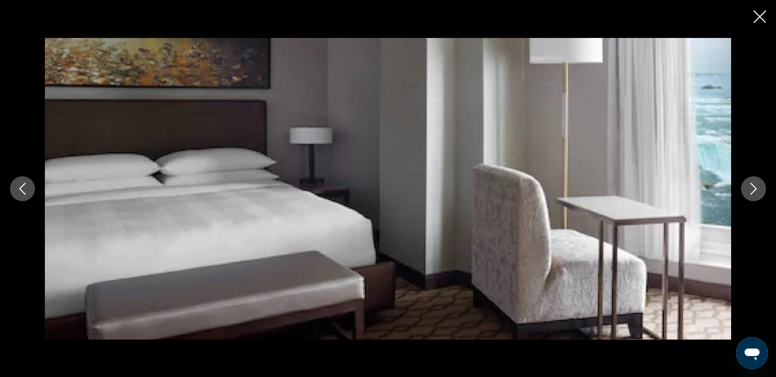
click at [754, 188] on icon "Siguiente imagen" at bounding box center [754, 189] width 12 height 12
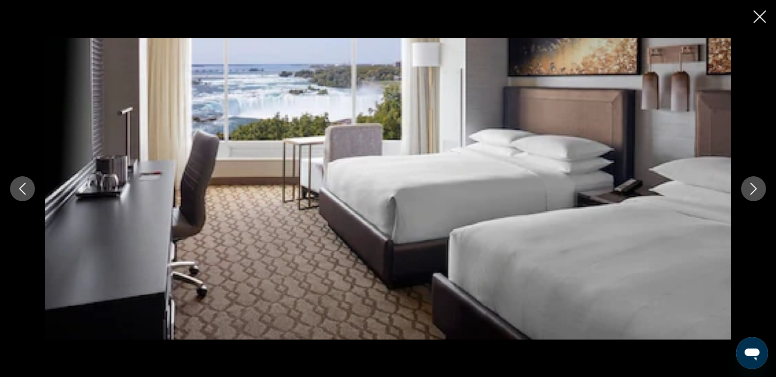
click at [754, 188] on icon "Siguiente imagen" at bounding box center [754, 189] width 12 height 12
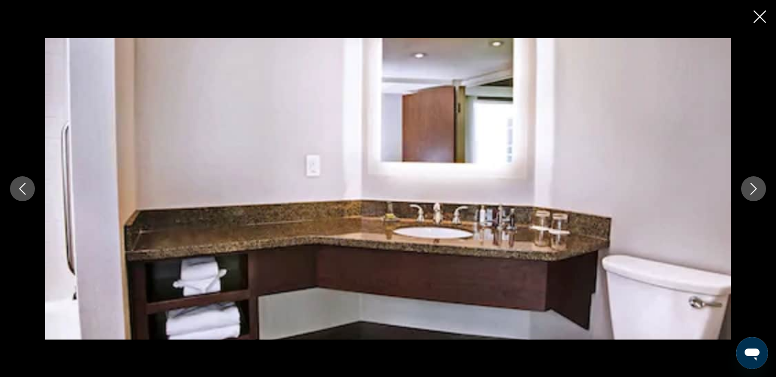
click at [754, 188] on icon "Siguiente imagen" at bounding box center [754, 189] width 12 height 12
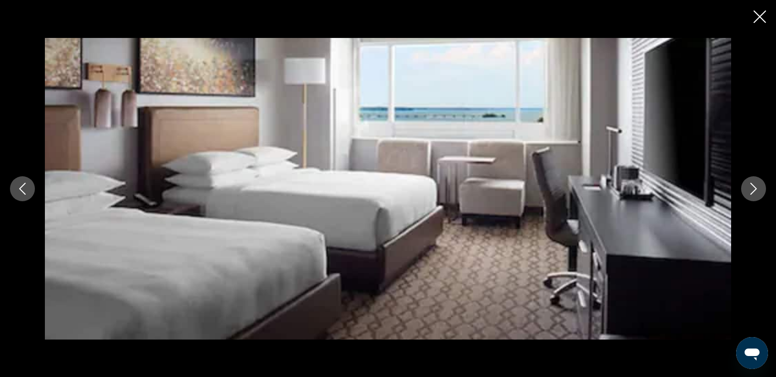
click at [754, 188] on icon "Siguiente imagen" at bounding box center [754, 189] width 12 height 12
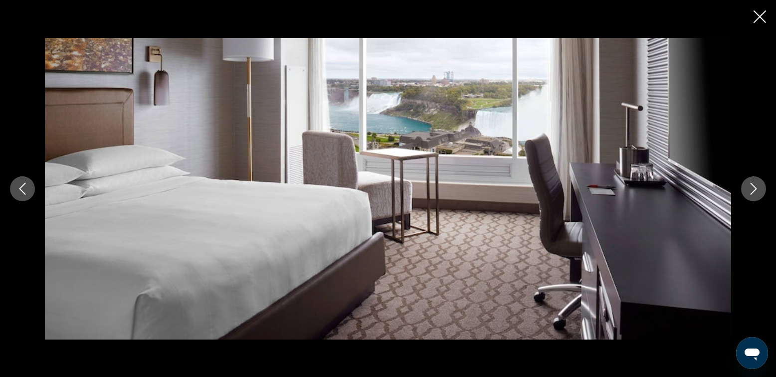
click at [754, 188] on icon "Siguiente imagen" at bounding box center [754, 189] width 12 height 12
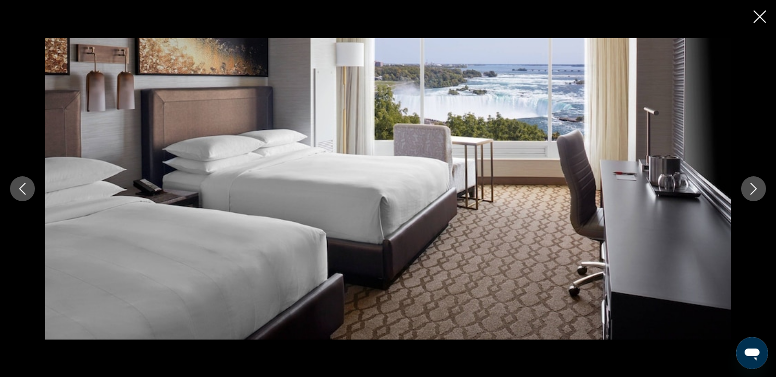
click at [756, 189] on icon "Siguiente imagen" at bounding box center [754, 189] width 6 height 12
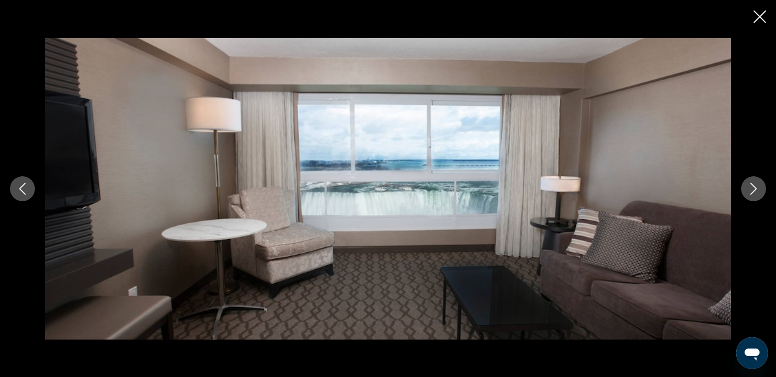
click at [754, 189] on icon "Siguiente imagen" at bounding box center [754, 189] width 12 height 12
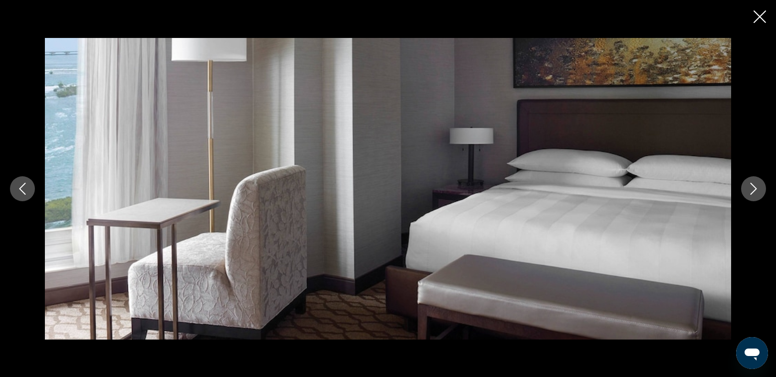
click at [754, 189] on icon "Siguiente imagen" at bounding box center [754, 189] width 12 height 12
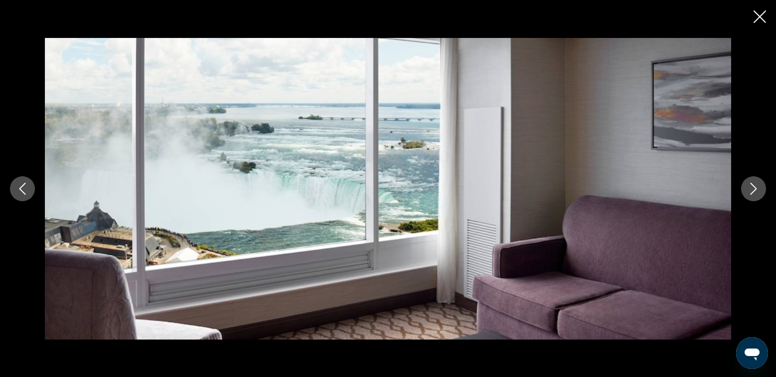
click at [752, 185] on icon "Siguiente imagen" at bounding box center [754, 189] width 12 height 12
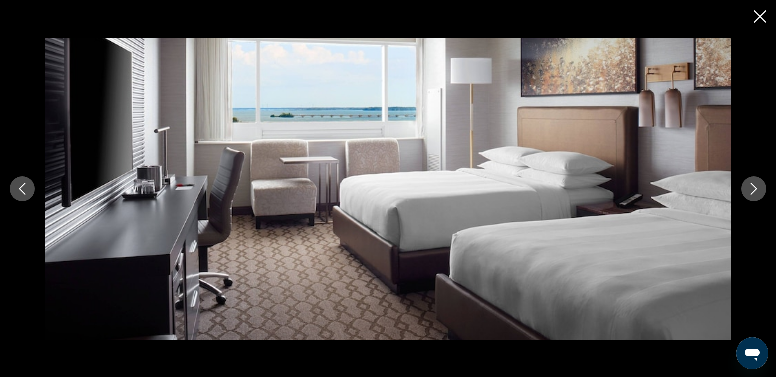
click at [752, 185] on icon "Siguiente imagen" at bounding box center [754, 189] width 12 height 12
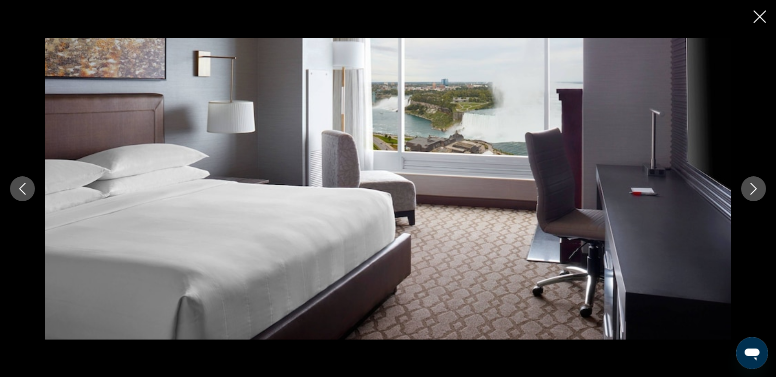
click at [752, 185] on icon "Siguiente imagen" at bounding box center [754, 189] width 12 height 12
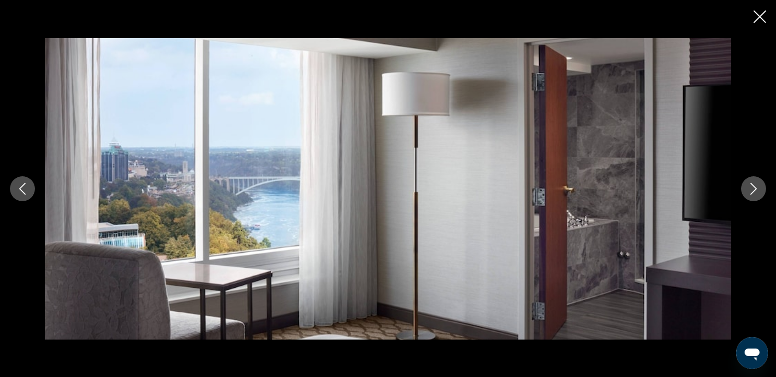
click at [752, 185] on icon "Siguiente imagen" at bounding box center [754, 189] width 12 height 12
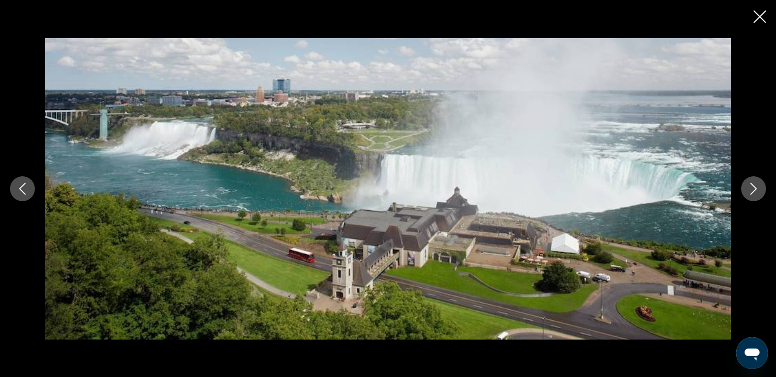
click at [749, 186] on icon "Siguiente imagen" at bounding box center [754, 189] width 12 height 12
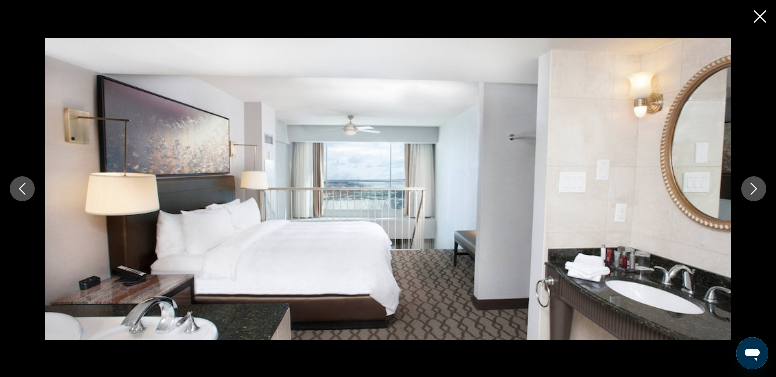
click at [749, 186] on icon "Siguiente imagen" at bounding box center [754, 189] width 12 height 12
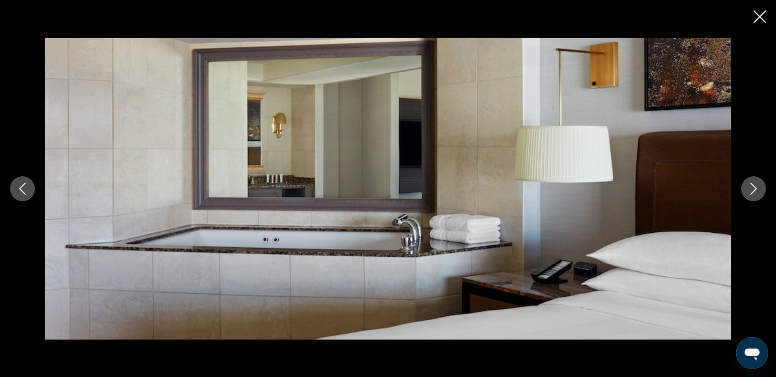
click at [749, 186] on icon "Siguiente imagen" at bounding box center [754, 189] width 12 height 12
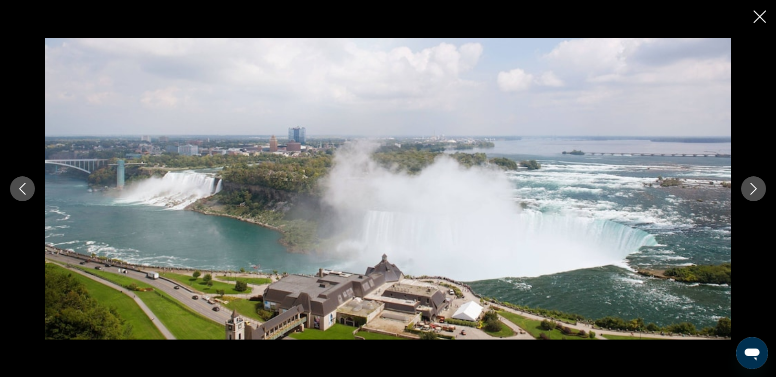
click at [753, 186] on icon "Siguiente imagen" at bounding box center [754, 189] width 12 height 12
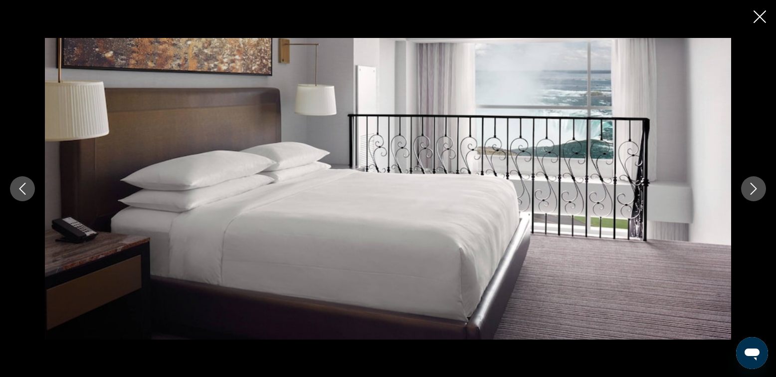
click at [753, 186] on icon "Siguiente imagen" at bounding box center [754, 189] width 12 height 12
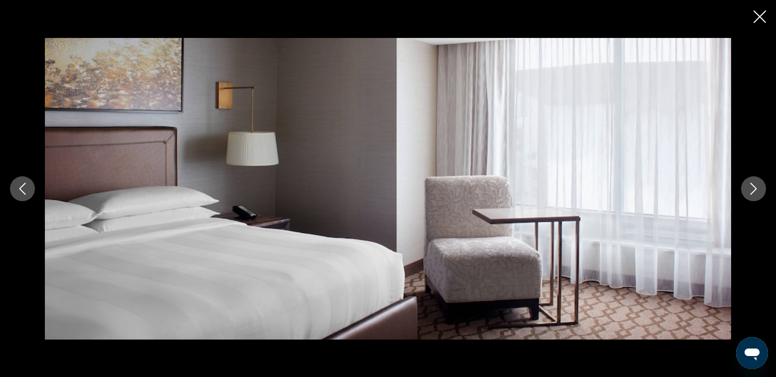
click at [753, 186] on icon "Siguiente imagen" at bounding box center [754, 189] width 12 height 12
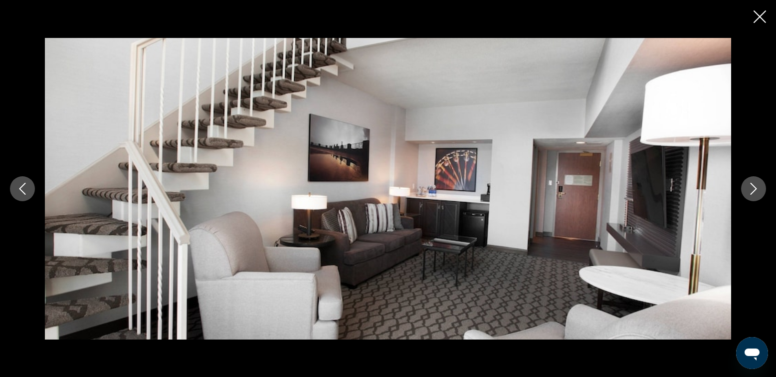
click at [753, 186] on icon "Siguiente imagen" at bounding box center [754, 189] width 12 height 12
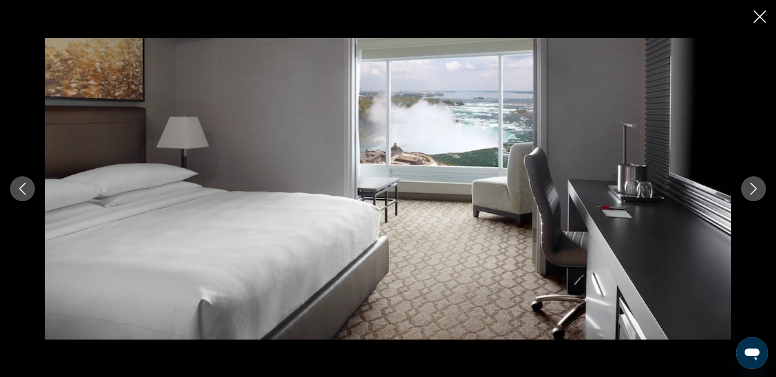
click at [753, 186] on icon "Siguiente imagen" at bounding box center [754, 189] width 12 height 12
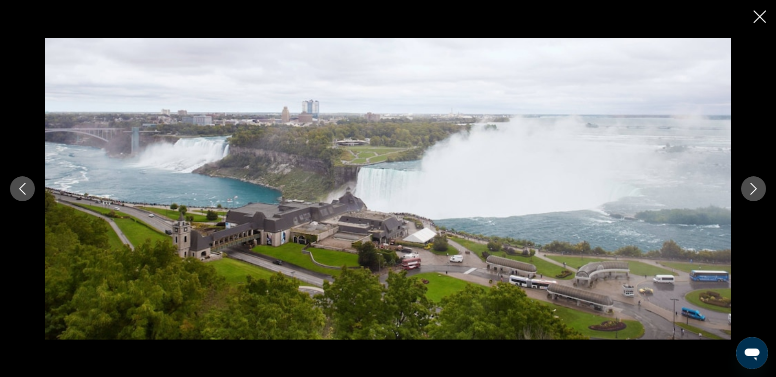
click at [753, 186] on icon "Siguiente imagen" at bounding box center [754, 189] width 12 height 12
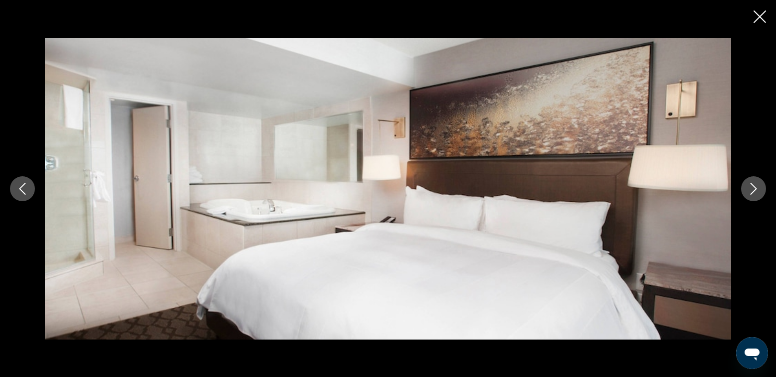
click at [753, 186] on icon "Siguiente imagen" at bounding box center [754, 189] width 12 height 12
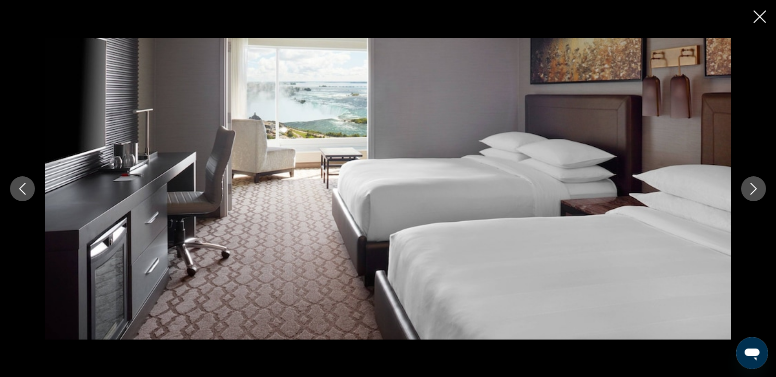
click at [753, 186] on icon "Siguiente imagen" at bounding box center [754, 189] width 12 height 12
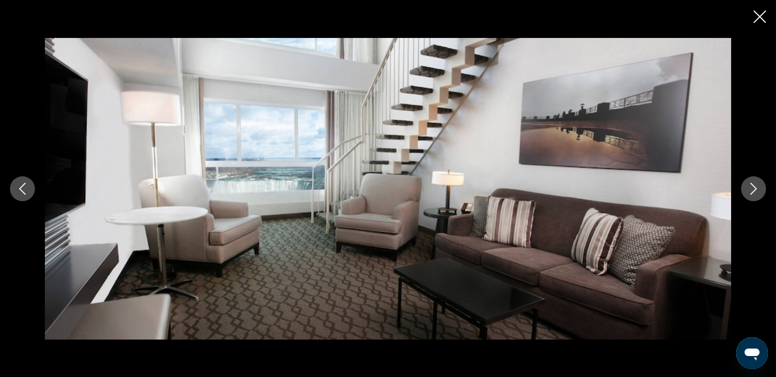
click at [754, 187] on icon "Siguiente imagen" at bounding box center [754, 189] width 12 height 12
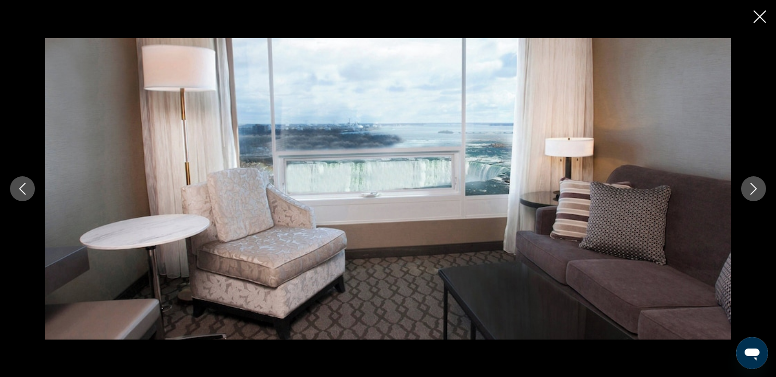
click at [754, 187] on icon "Siguiente imagen" at bounding box center [754, 189] width 12 height 12
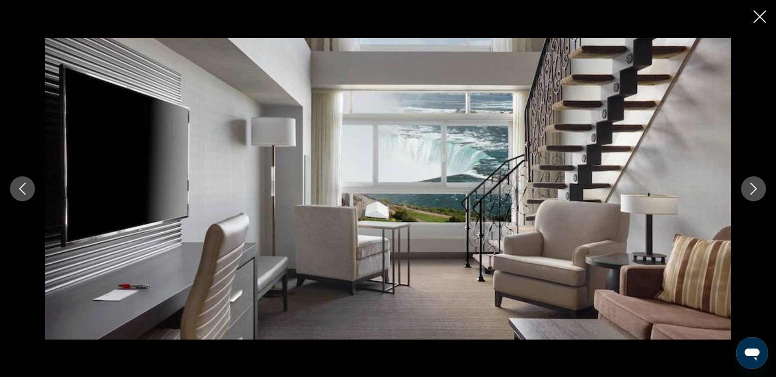
click at [754, 187] on icon "Siguiente imagen" at bounding box center [754, 189] width 12 height 12
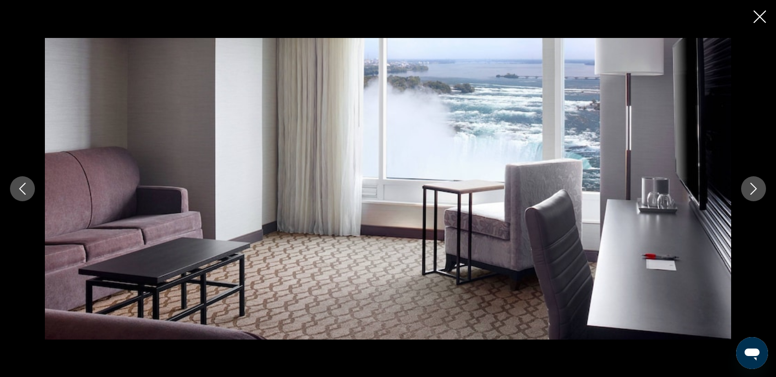
click at [754, 187] on icon "Siguiente imagen" at bounding box center [754, 189] width 12 height 12
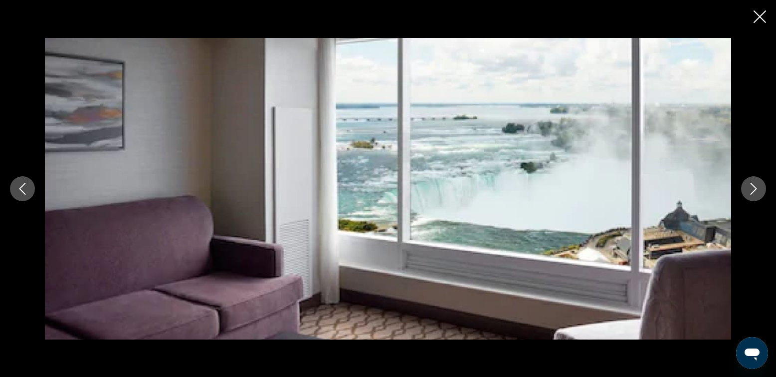
click at [754, 187] on icon "Siguiente imagen" at bounding box center [754, 189] width 12 height 12
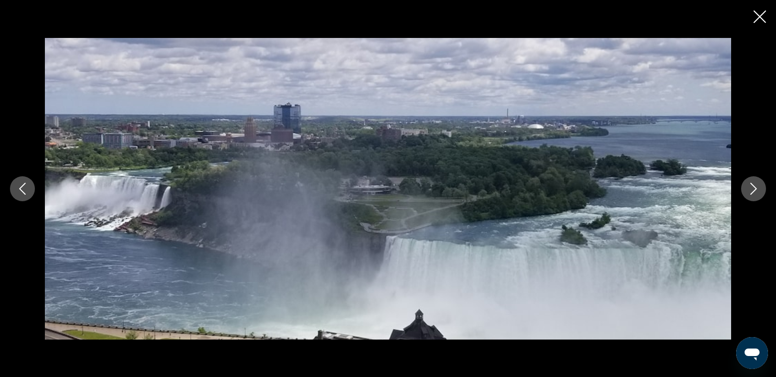
click at [754, 187] on icon "Siguiente imagen" at bounding box center [754, 189] width 12 height 12
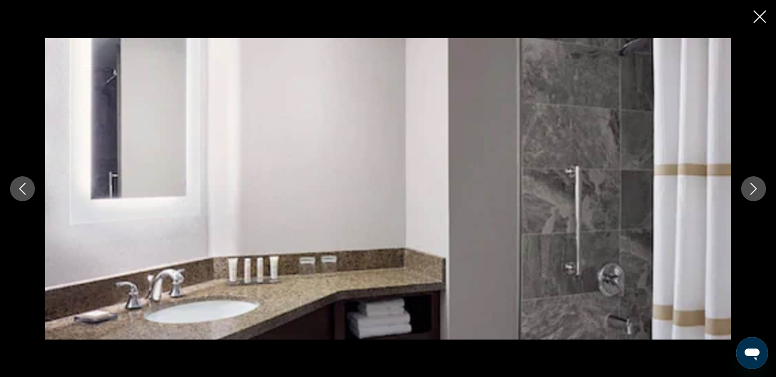
click at [754, 187] on icon "Siguiente imagen" at bounding box center [754, 189] width 12 height 12
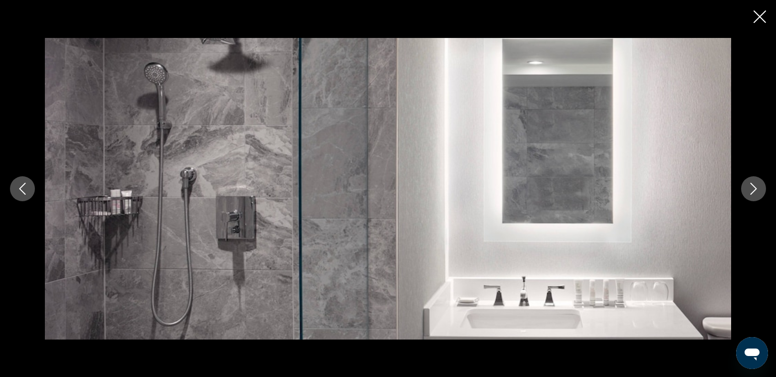
click at [754, 187] on icon "Siguiente imagen" at bounding box center [754, 189] width 12 height 12
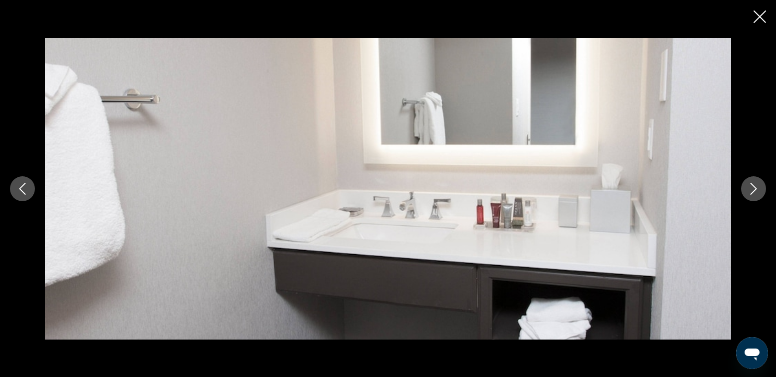
click at [754, 187] on icon "Siguiente imagen" at bounding box center [754, 189] width 12 height 12
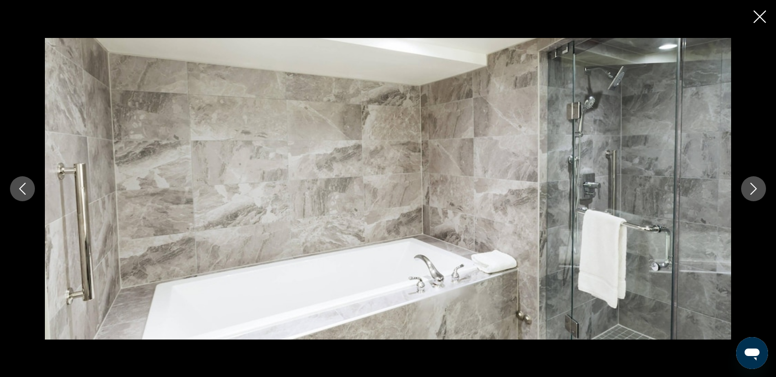
click at [754, 187] on icon "Siguiente imagen" at bounding box center [754, 189] width 12 height 12
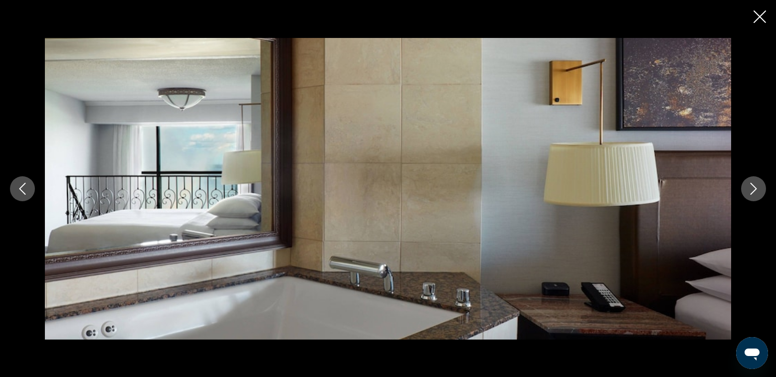
click at [754, 187] on icon "Siguiente imagen" at bounding box center [754, 189] width 12 height 12
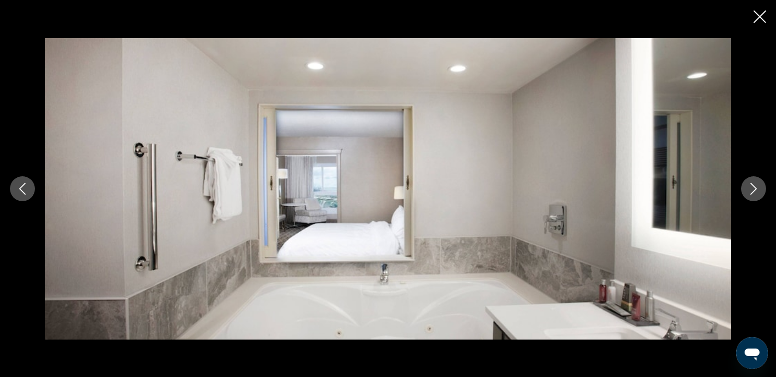
click at [754, 187] on icon "Siguiente imagen" at bounding box center [754, 189] width 12 height 12
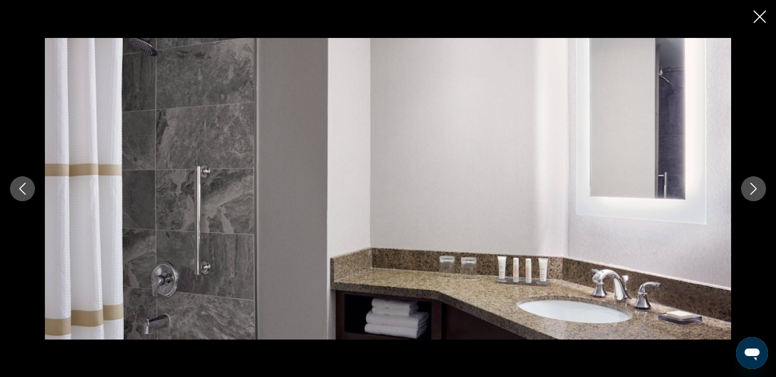
click at [754, 187] on icon "Siguiente imagen" at bounding box center [754, 189] width 12 height 12
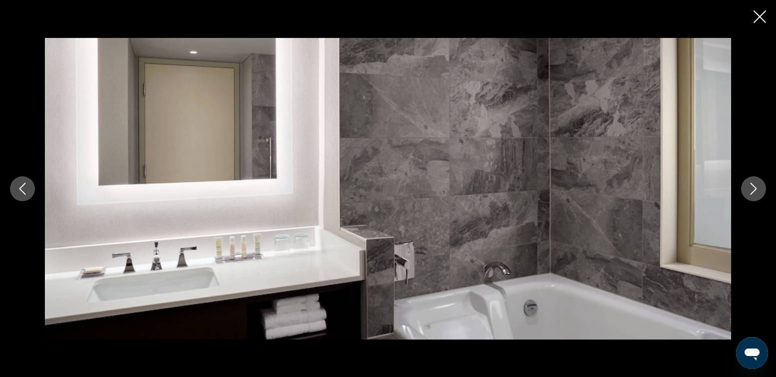
click at [754, 187] on icon "Siguiente imagen" at bounding box center [754, 189] width 12 height 12
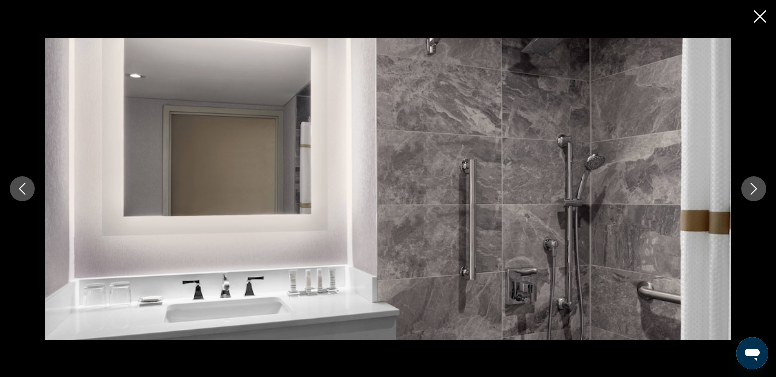
click at [754, 187] on icon "Siguiente imagen" at bounding box center [754, 189] width 12 height 12
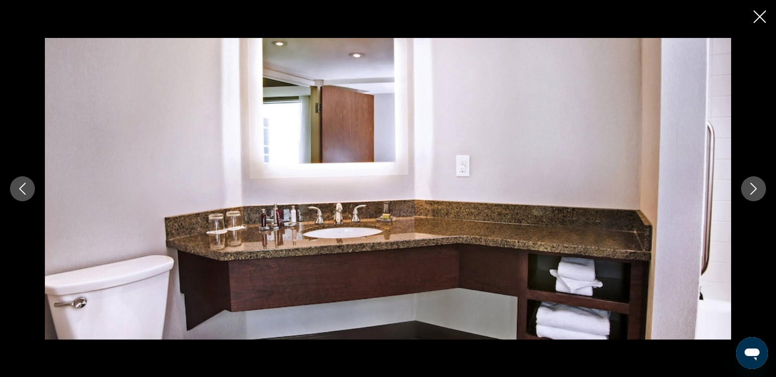
click at [754, 187] on icon "Siguiente imagen" at bounding box center [754, 189] width 12 height 12
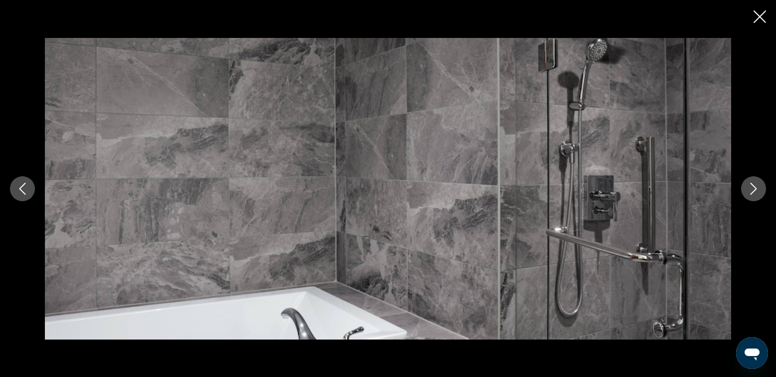
click at [754, 187] on icon "Siguiente imagen" at bounding box center [754, 189] width 12 height 12
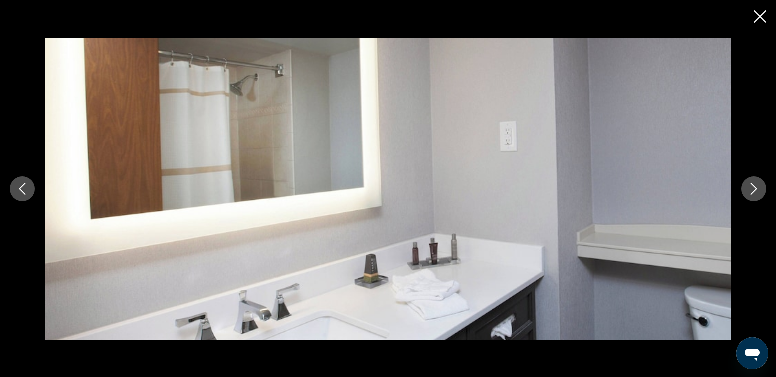
click at [754, 187] on icon "Siguiente imagen" at bounding box center [754, 189] width 12 height 12
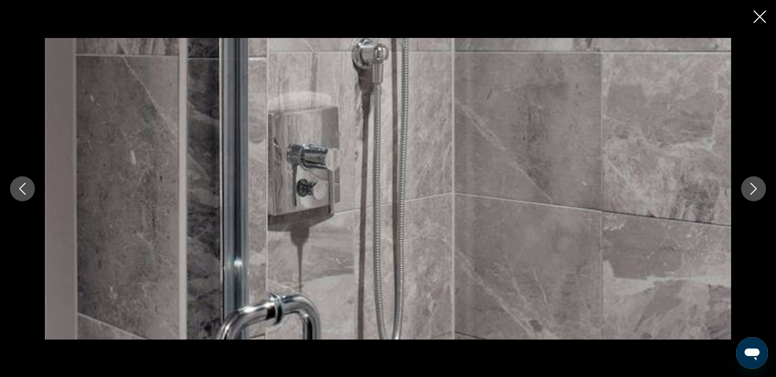
click at [754, 187] on icon "Siguiente imagen" at bounding box center [754, 189] width 12 height 12
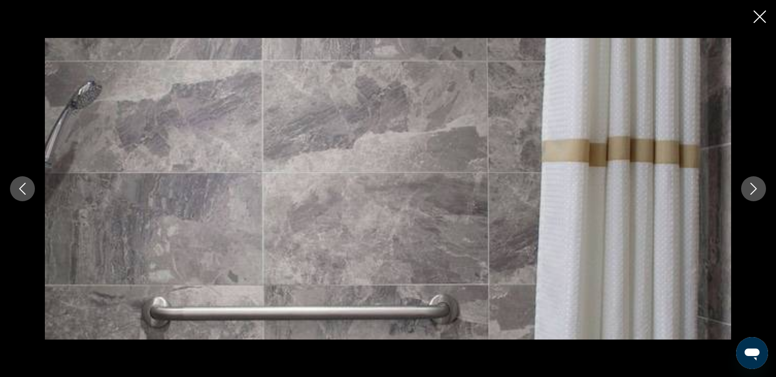
click at [754, 187] on icon "Siguiente imagen" at bounding box center [754, 189] width 12 height 12
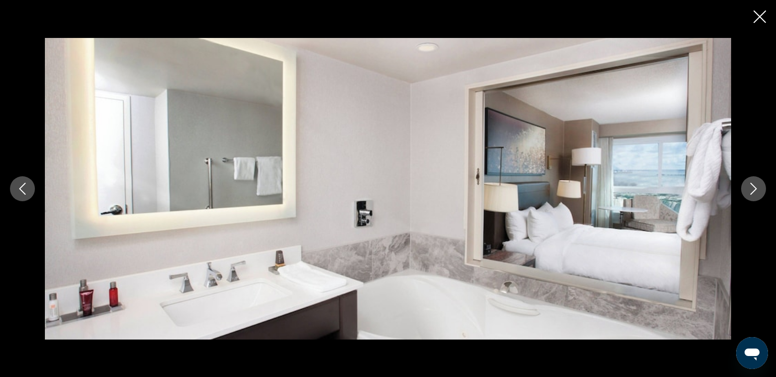
click at [754, 187] on icon "Siguiente imagen" at bounding box center [754, 189] width 12 height 12
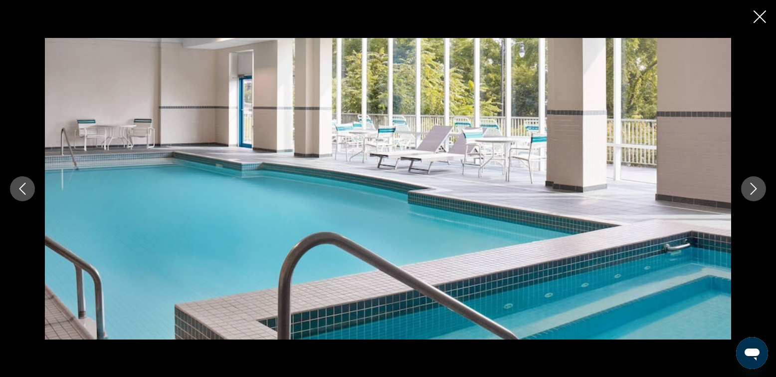
click at [754, 187] on icon "Siguiente imagen" at bounding box center [754, 189] width 12 height 12
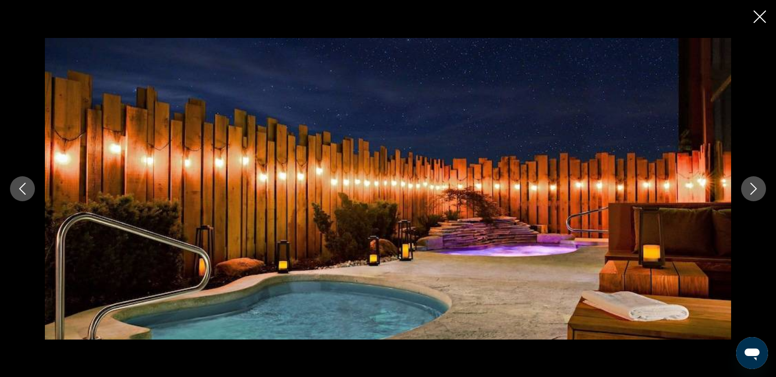
click at [754, 187] on icon "Siguiente imagen" at bounding box center [754, 189] width 12 height 12
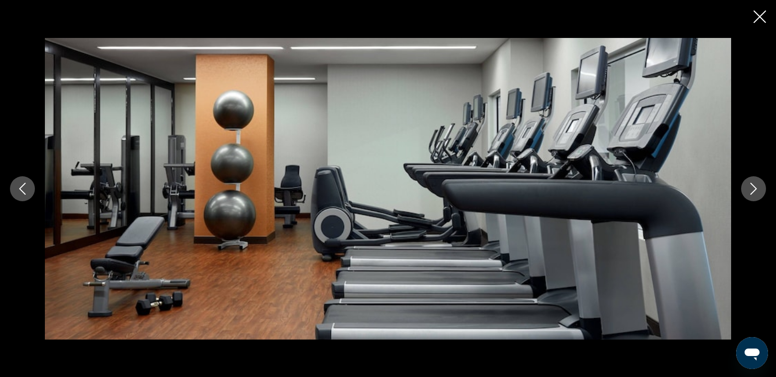
click at [754, 187] on icon "Siguiente imagen" at bounding box center [754, 189] width 12 height 12
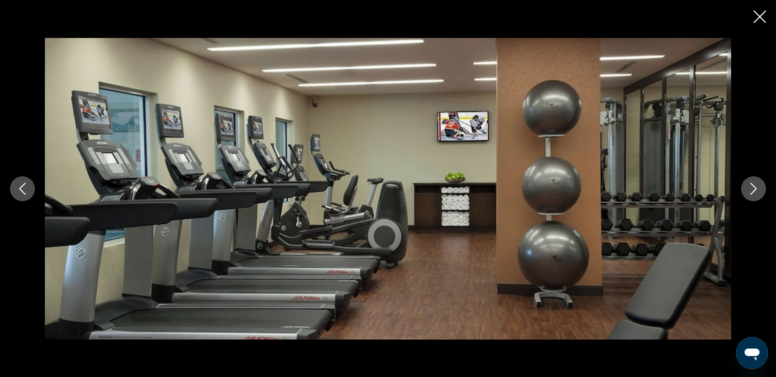
click at [754, 187] on icon "Siguiente imagen" at bounding box center [754, 189] width 12 height 12
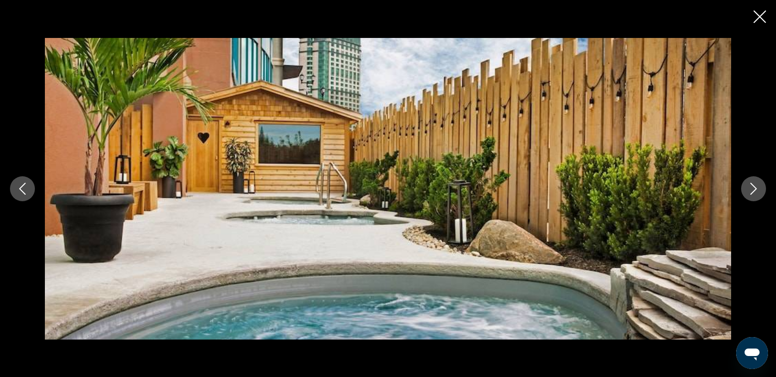
click at [754, 187] on icon "Siguiente imagen" at bounding box center [754, 189] width 12 height 12
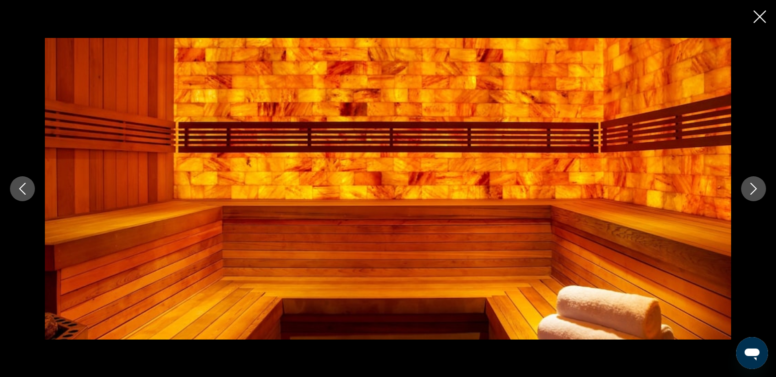
click at [21, 189] on icon "Imagen anterior" at bounding box center [22, 189] width 12 height 12
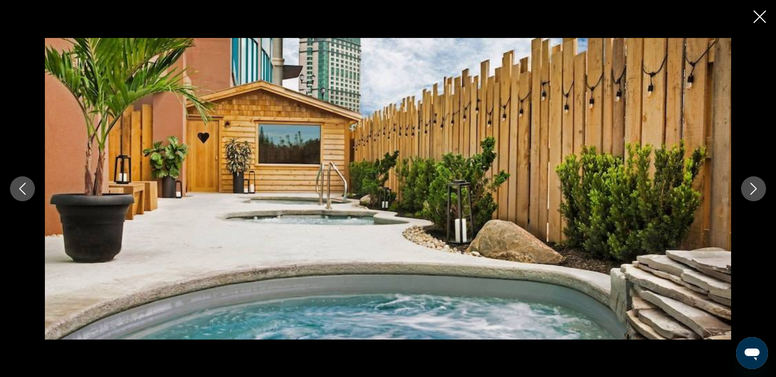
click at [758, 189] on icon "Siguiente imagen" at bounding box center [754, 189] width 12 height 12
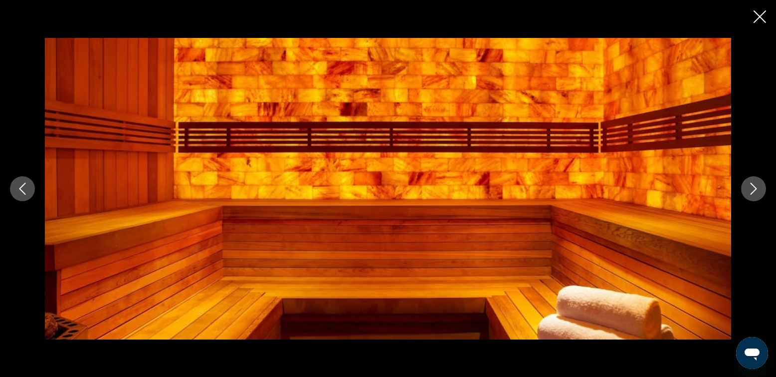
click at [758, 189] on icon "Siguiente imagen" at bounding box center [754, 189] width 12 height 12
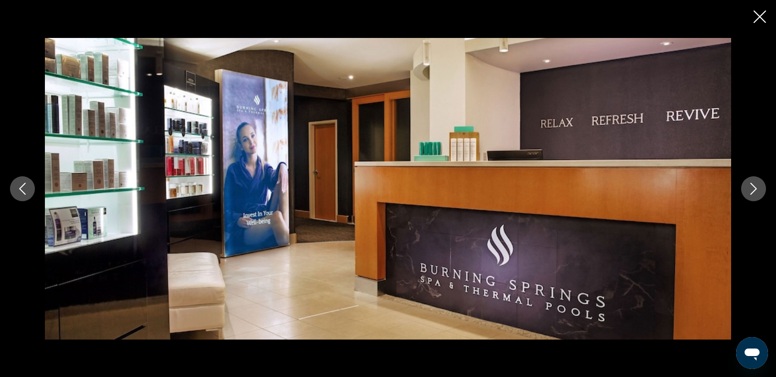
click at [753, 189] on icon "Siguiente imagen" at bounding box center [754, 189] width 12 height 12
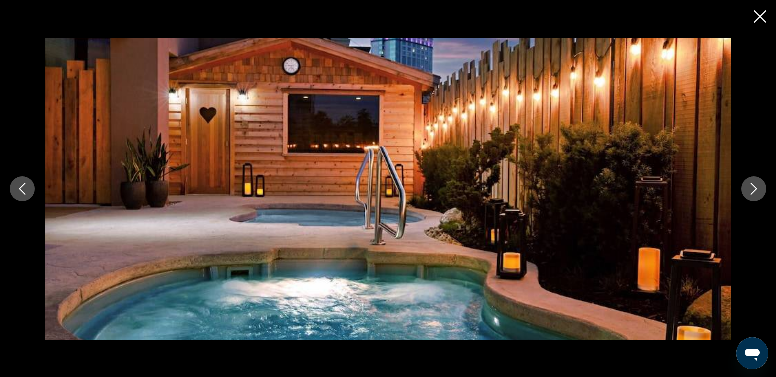
click at [753, 189] on icon "Siguiente imagen" at bounding box center [754, 189] width 12 height 12
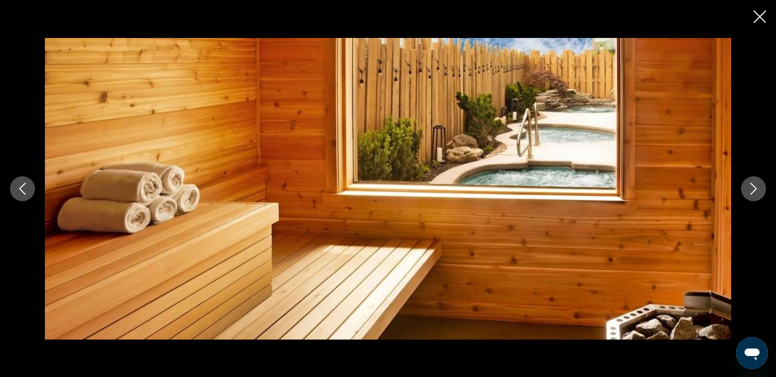
click at [753, 189] on icon "Siguiente imagen" at bounding box center [754, 189] width 12 height 12
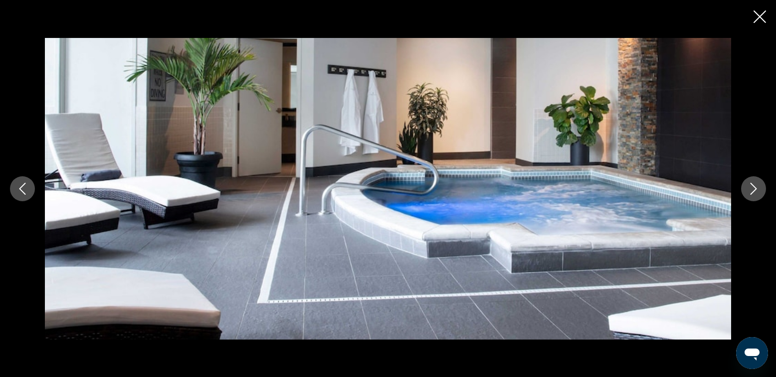
click at [753, 189] on icon "Siguiente imagen" at bounding box center [754, 189] width 12 height 12
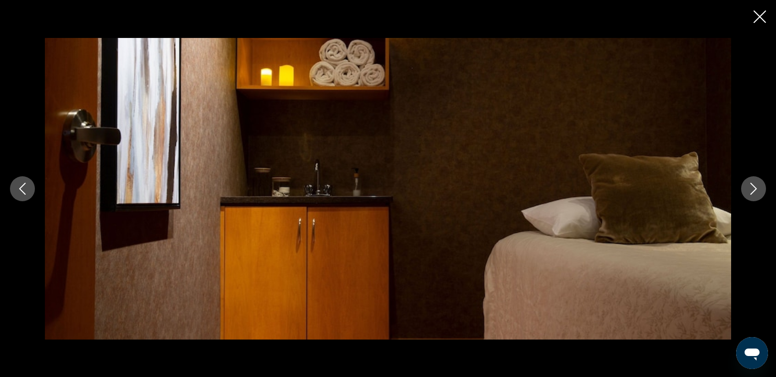
click at [753, 189] on icon "Siguiente imagen" at bounding box center [754, 189] width 12 height 12
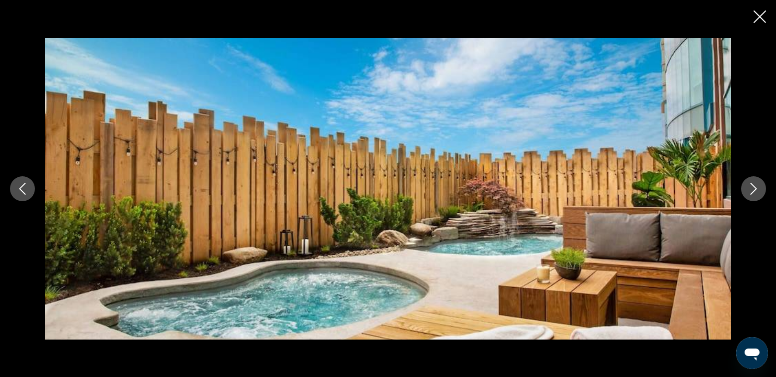
click at [753, 189] on icon "Siguiente imagen" at bounding box center [754, 189] width 12 height 12
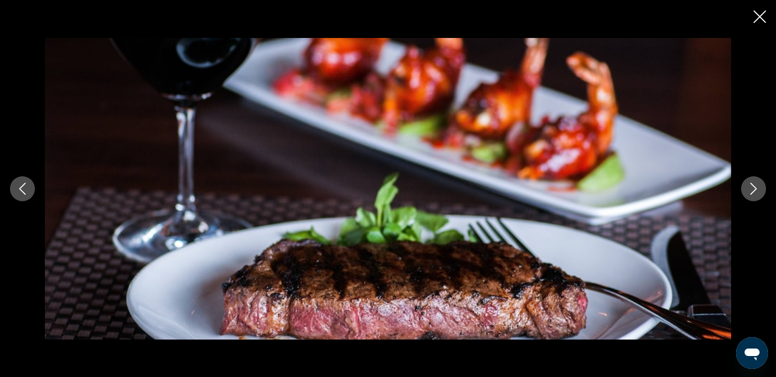
click at [753, 189] on icon "Siguiente imagen" at bounding box center [754, 189] width 12 height 12
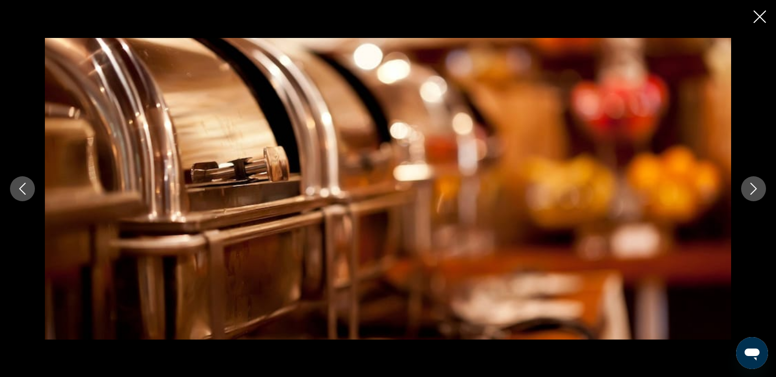
click at [753, 189] on icon "Siguiente imagen" at bounding box center [754, 189] width 12 height 12
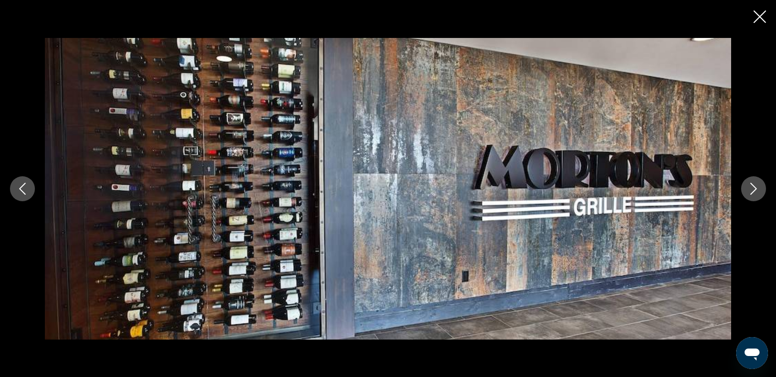
click at [753, 189] on icon "Siguiente imagen" at bounding box center [754, 189] width 12 height 12
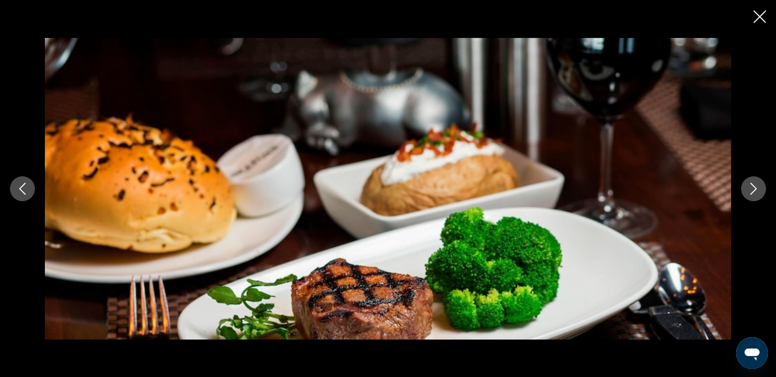
click at [753, 189] on icon "Siguiente imagen" at bounding box center [754, 189] width 12 height 12
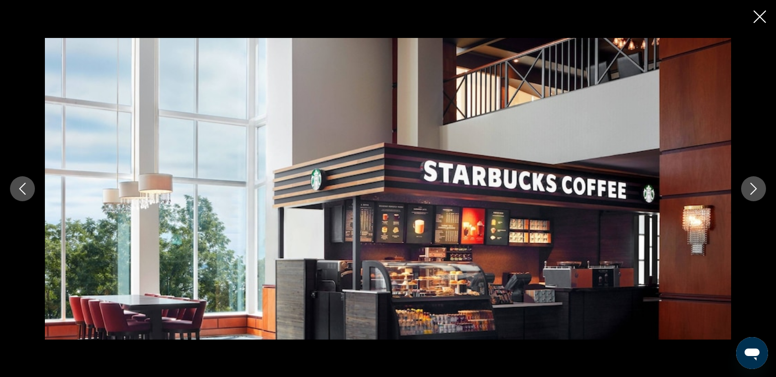
click at [753, 189] on icon "Siguiente imagen" at bounding box center [754, 189] width 12 height 12
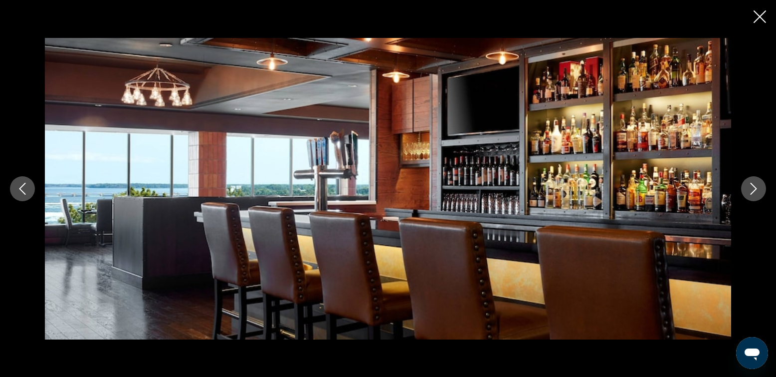
click at [753, 189] on icon "Siguiente imagen" at bounding box center [754, 189] width 12 height 12
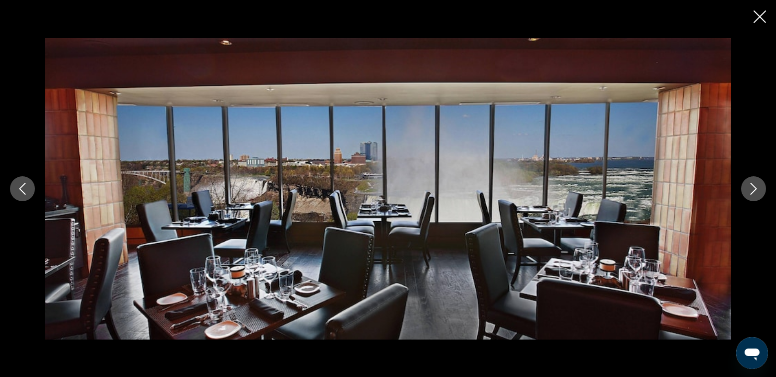
click at [753, 189] on icon "Siguiente imagen" at bounding box center [754, 189] width 12 height 12
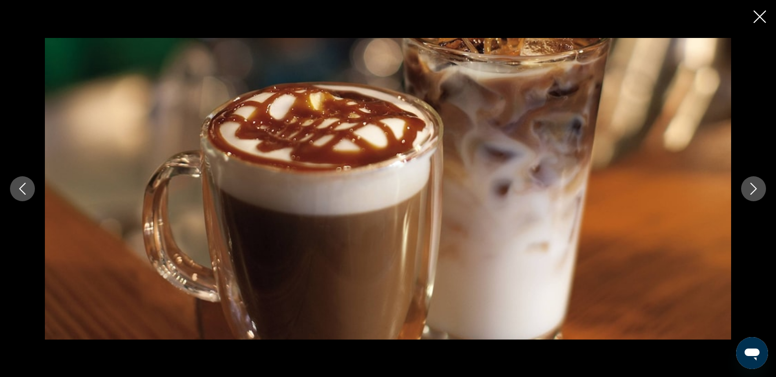
click at [753, 189] on icon "Siguiente imagen" at bounding box center [754, 189] width 12 height 12
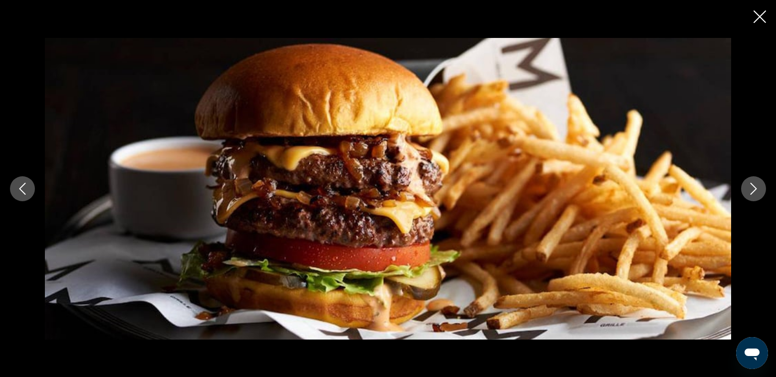
click at [753, 189] on icon "Siguiente imagen" at bounding box center [754, 189] width 12 height 12
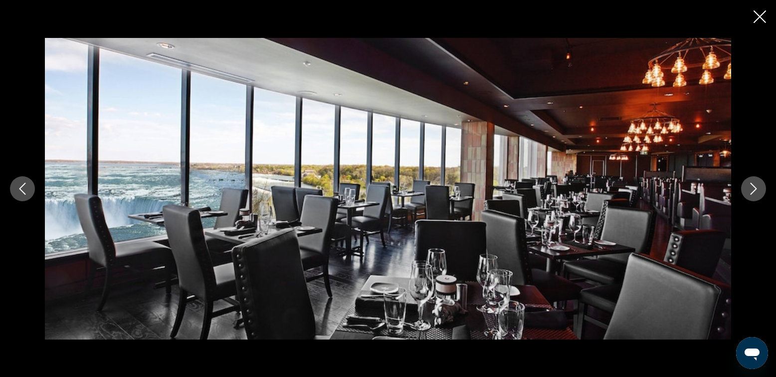
click at [753, 189] on icon "Siguiente imagen" at bounding box center [754, 189] width 12 height 12
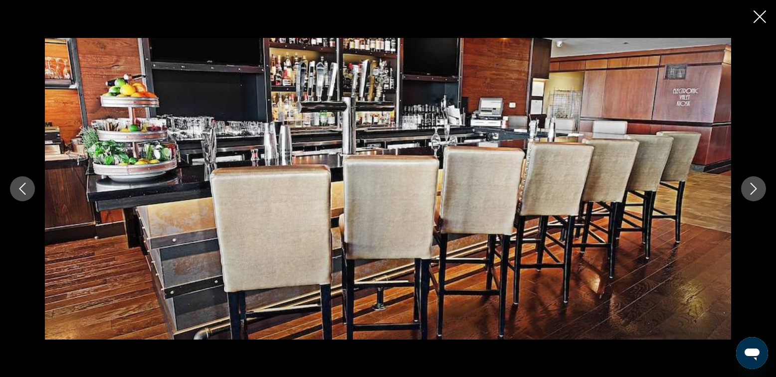
click at [753, 189] on icon "Siguiente imagen" at bounding box center [754, 189] width 12 height 12
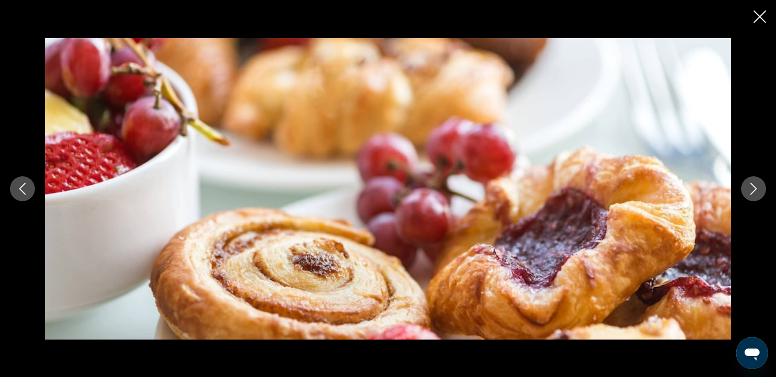
click at [753, 189] on icon "Siguiente imagen" at bounding box center [754, 189] width 12 height 12
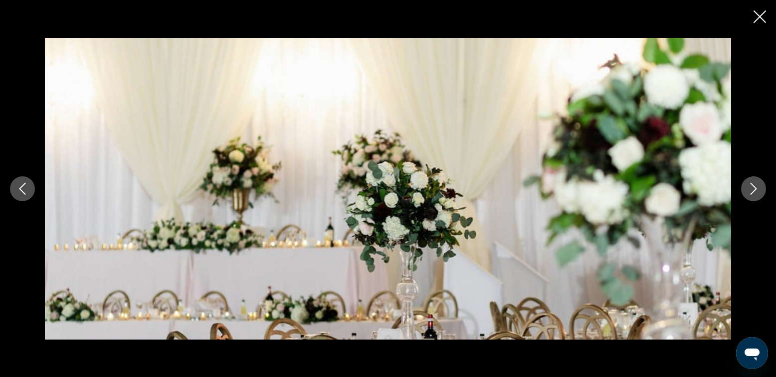
click at [753, 189] on icon "Siguiente imagen" at bounding box center [754, 189] width 12 height 12
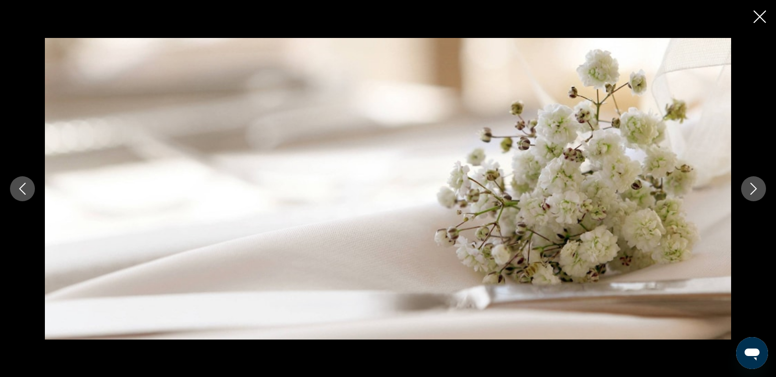
click at [753, 189] on icon "Siguiente imagen" at bounding box center [754, 189] width 12 height 12
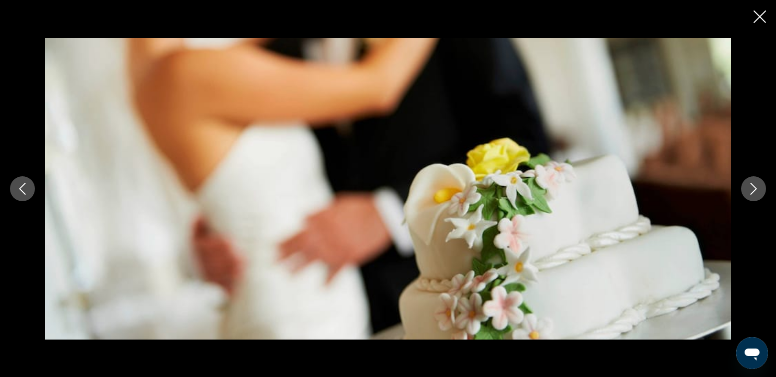
click at [753, 189] on icon "Siguiente imagen" at bounding box center [754, 189] width 12 height 12
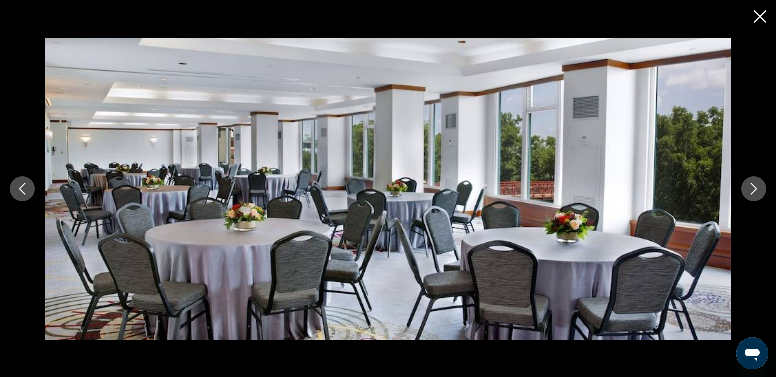
click at [754, 189] on icon "Siguiente imagen" at bounding box center [754, 189] width 12 height 12
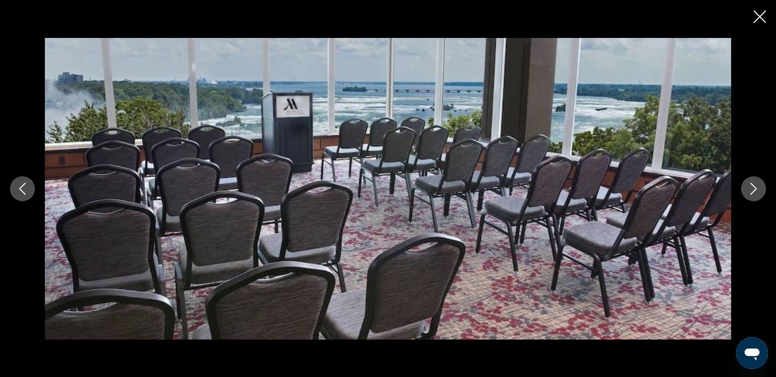
click at [754, 189] on icon "Siguiente imagen" at bounding box center [754, 189] width 12 height 12
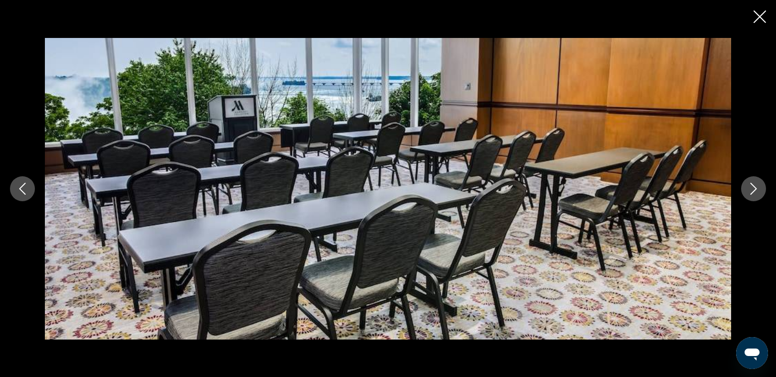
click at [754, 189] on icon "Siguiente imagen" at bounding box center [754, 189] width 12 height 12
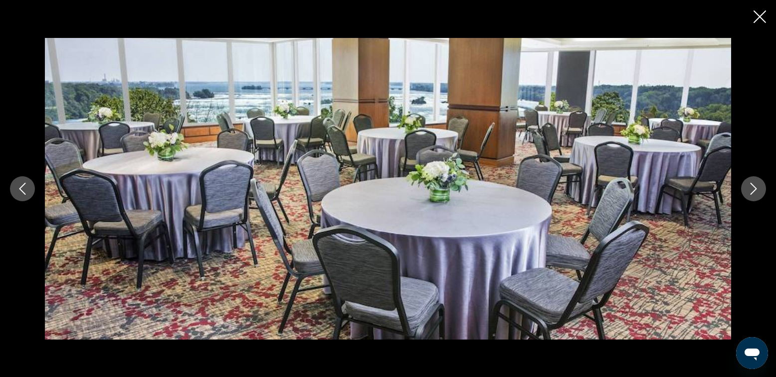
click at [754, 189] on icon "Siguiente imagen" at bounding box center [754, 189] width 12 height 12
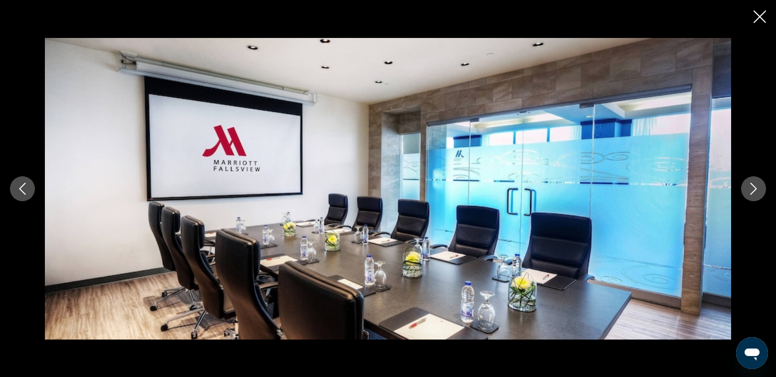
click at [754, 189] on icon "Siguiente imagen" at bounding box center [754, 189] width 12 height 12
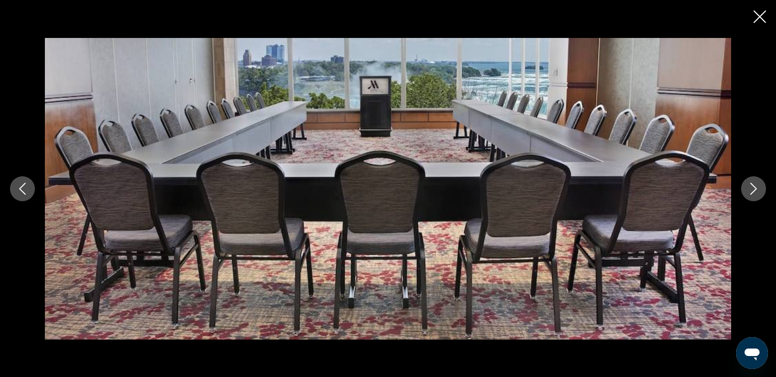
click at [754, 189] on icon "Siguiente imagen" at bounding box center [754, 189] width 12 height 12
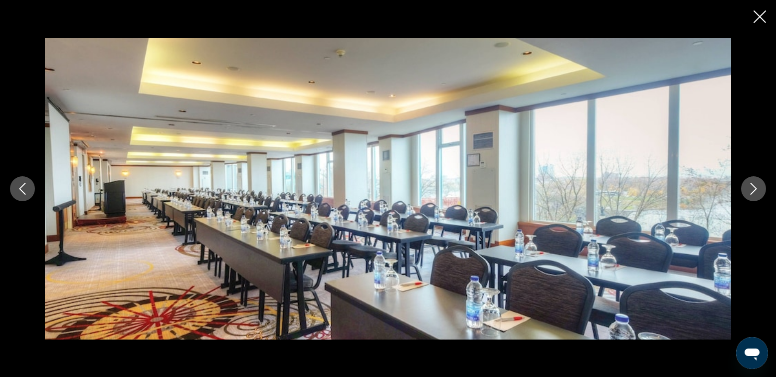
click at [754, 189] on icon "Siguiente imagen" at bounding box center [754, 189] width 12 height 12
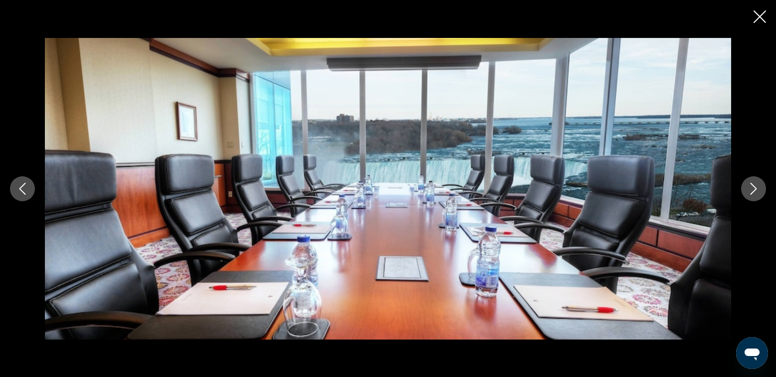
click at [754, 189] on icon "Siguiente imagen" at bounding box center [754, 189] width 12 height 12
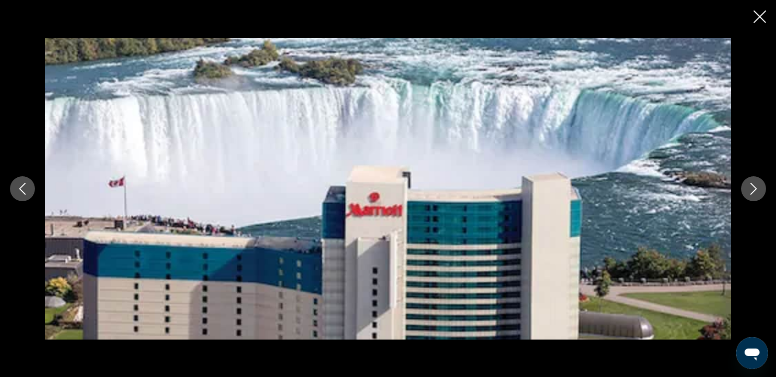
click at [755, 189] on icon "Siguiente imagen" at bounding box center [754, 189] width 12 height 12
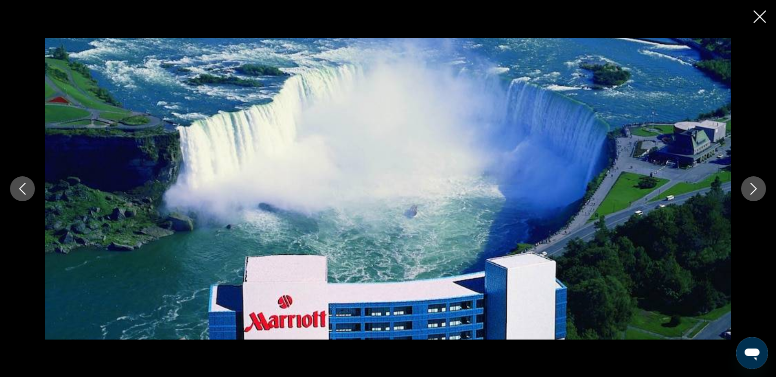
click at [755, 193] on icon "Siguiente imagen" at bounding box center [754, 189] width 12 height 12
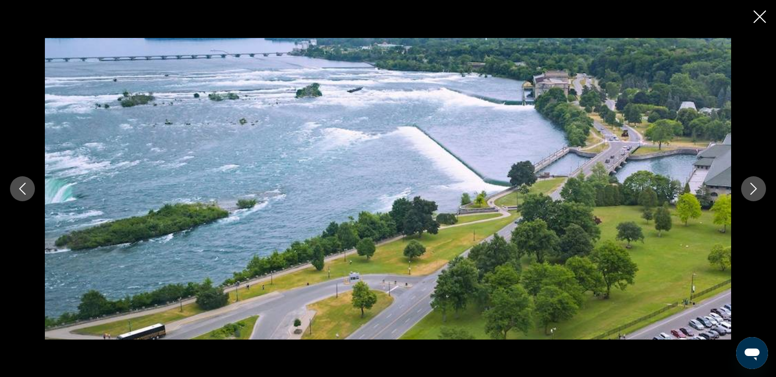
click at [755, 193] on icon "Siguiente imagen" at bounding box center [754, 189] width 12 height 12
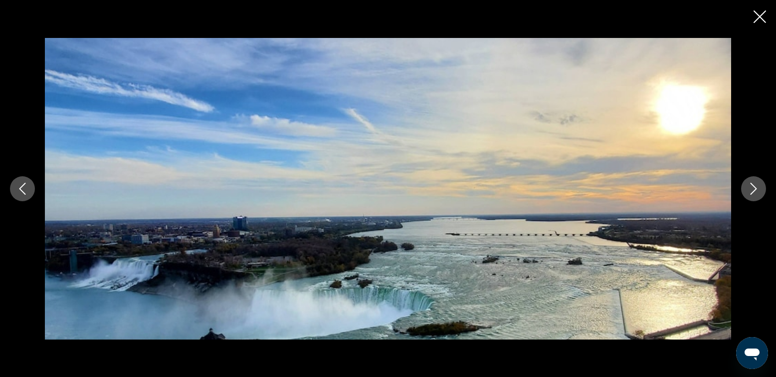
click at [755, 193] on icon "Siguiente imagen" at bounding box center [754, 189] width 12 height 12
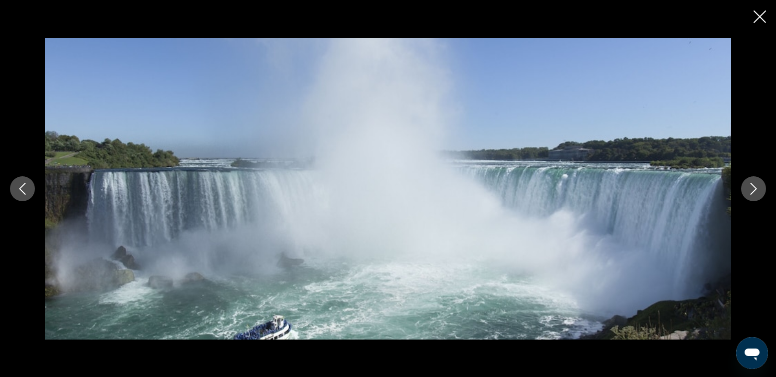
click at [755, 193] on icon "Siguiente imagen" at bounding box center [754, 189] width 12 height 12
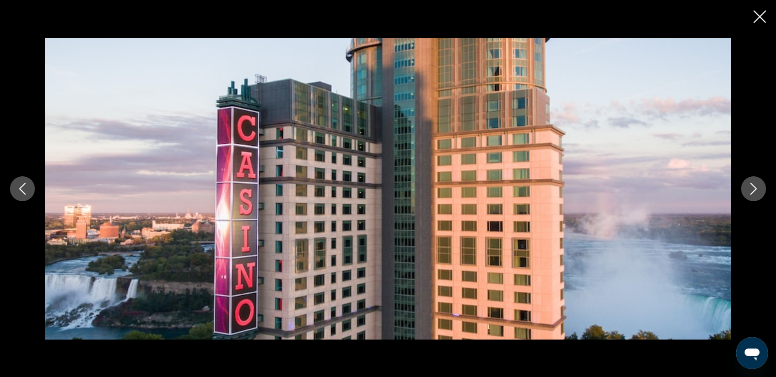
click at [755, 191] on icon "Siguiente imagen" at bounding box center [754, 189] width 6 height 12
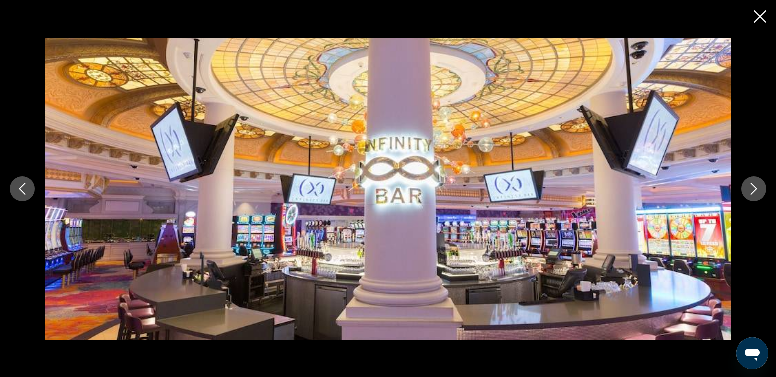
click at [755, 191] on icon "Siguiente imagen" at bounding box center [754, 189] width 6 height 12
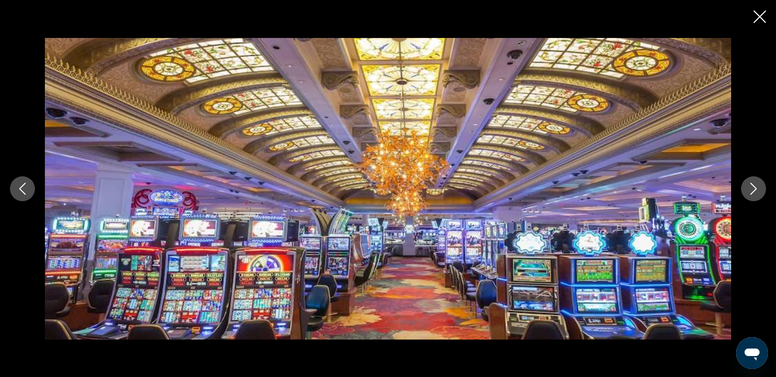
click at [755, 191] on icon "Siguiente imagen" at bounding box center [754, 189] width 6 height 12
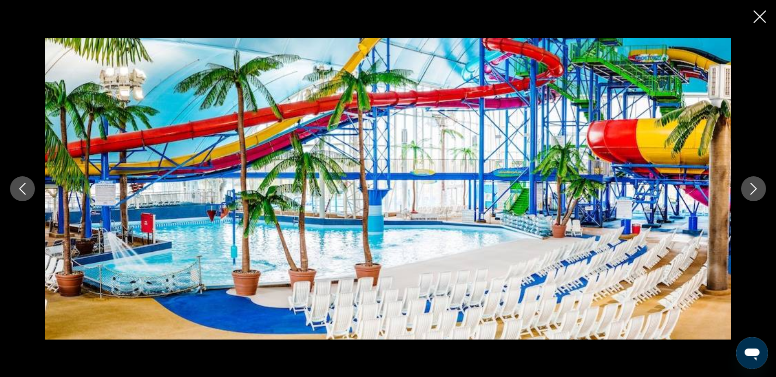
click at [755, 191] on icon "Siguiente imagen" at bounding box center [754, 189] width 6 height 12
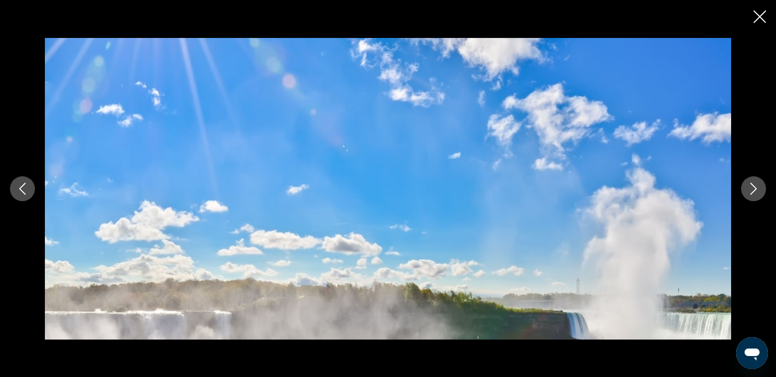
click at [755, 191] on icon "Siguiente imagen" at bounding box center [754, 189] width 6 height 12
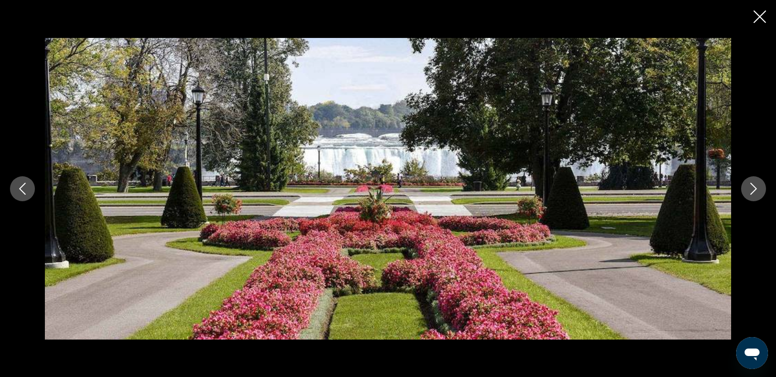
click at [755, 191] on icon "Siguiente imagen" at bounding box center [754, 189] width 6 height 12
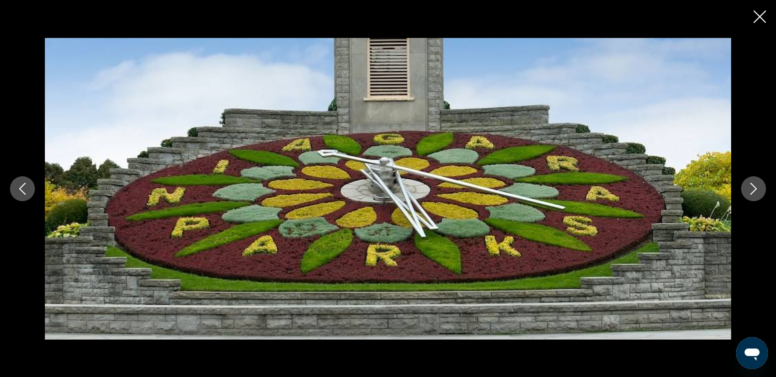
click at [755, 191] on icon "Siguiente imagen" at bounding box center [754, 189] width 6 height 12
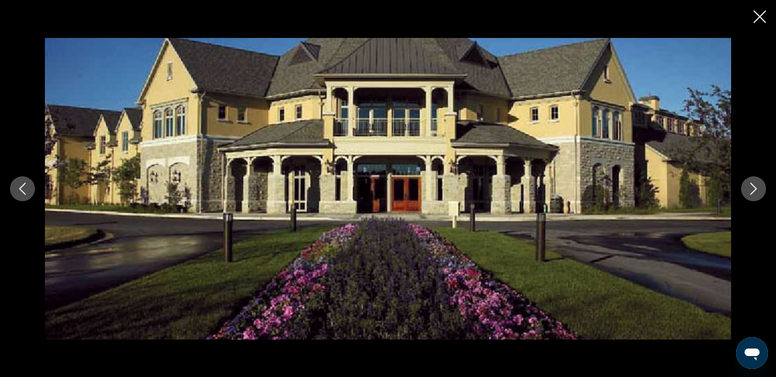
click at [755, 191] on icon "Siguiente imagen" at bounding box center [754, 189] width 6 height 12
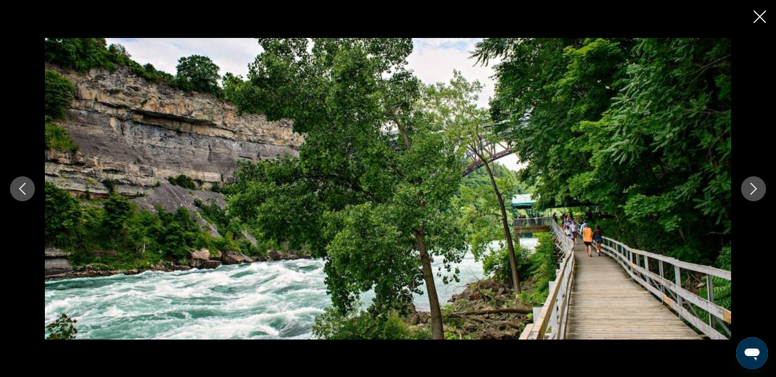
click at [755, 191] on icon "Siguiente imagen" at bounding box center [754, 189] width 6 height 12
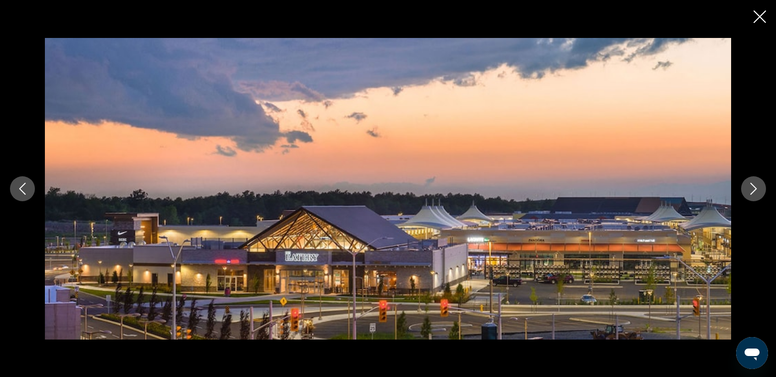
click at [755, 191] on icon "Siguiente imagen" at bounding box center [754, 189] width 6 height 12
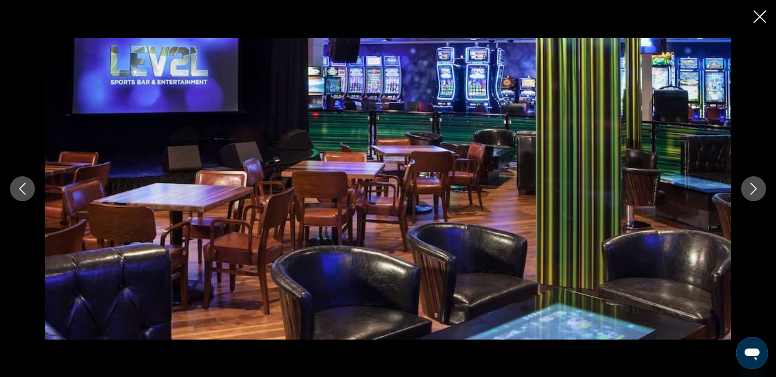
click at [755, 191] on icon "Siguiente imagen" at bounding box center [754, 189] width 6 height 12
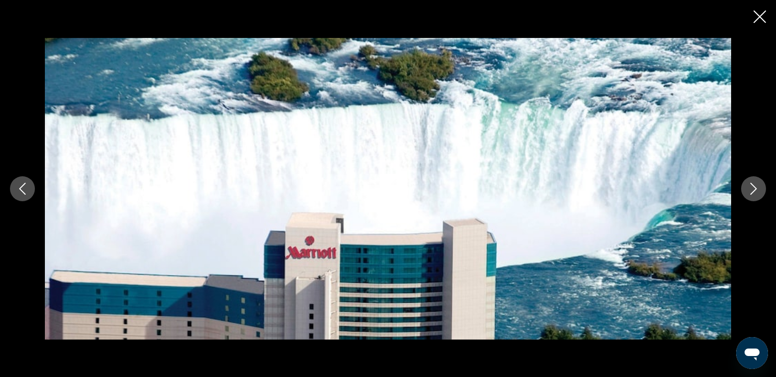
click at [757, 187] on icon "Siguiente imagen" at bounding box center [754, 189] width 12 height 12
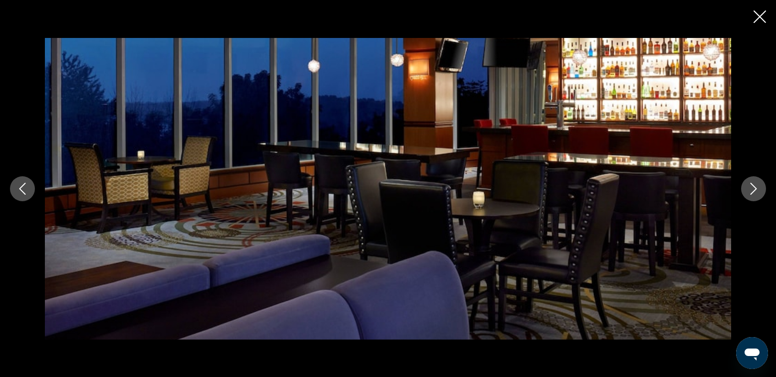
click at [757, 187] on icon "Siguiente imagen" at bounding box center [754, 189] width 12 height 12
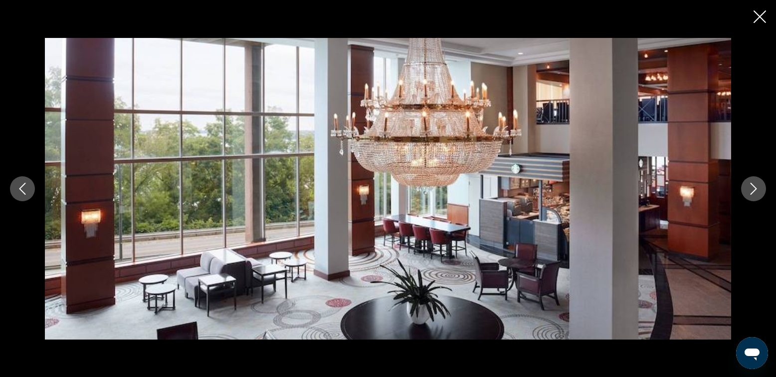
click at [756, 187] on icon "Siguiente imagen" at bounding box center [754, 189] width 12 height 12
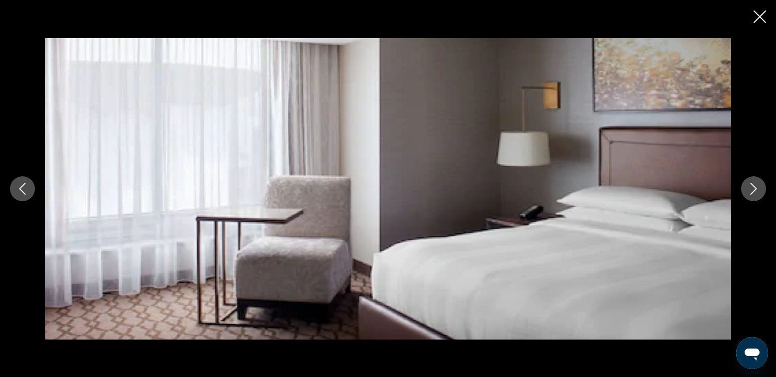
click at [756, 187] on icon "Siguiente imagen" at bounding box center [754, 189] width 12 height 12
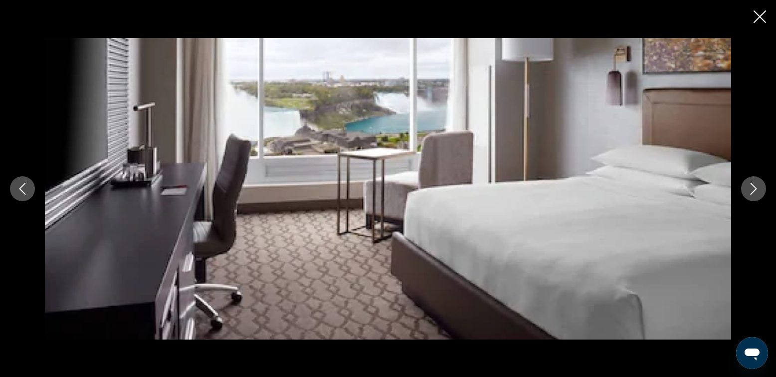
click at [752, 189] on icon "Siguiente imagen" at bounding box center [754, 189] width 12 height 12
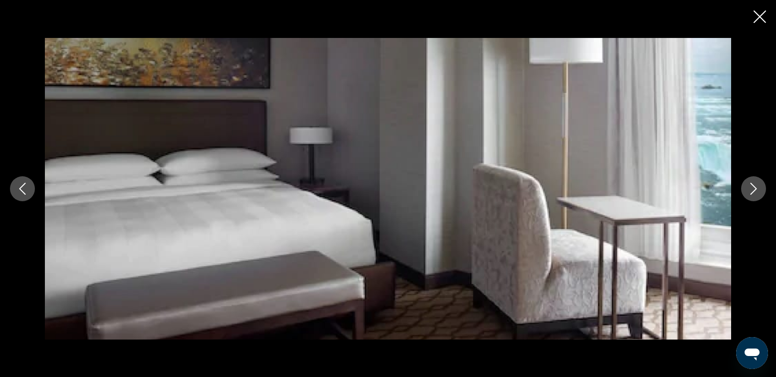
click at [752, 189] on icon "Siguiente imagen" at bounding box center [754, 189] width 12 height 12
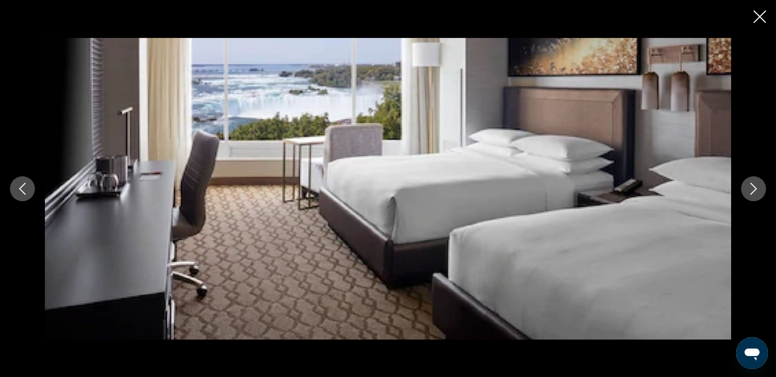
click at [752, 189] on icon "Siguiente imagen" at bounding box center [754, 189] width 12 height 12
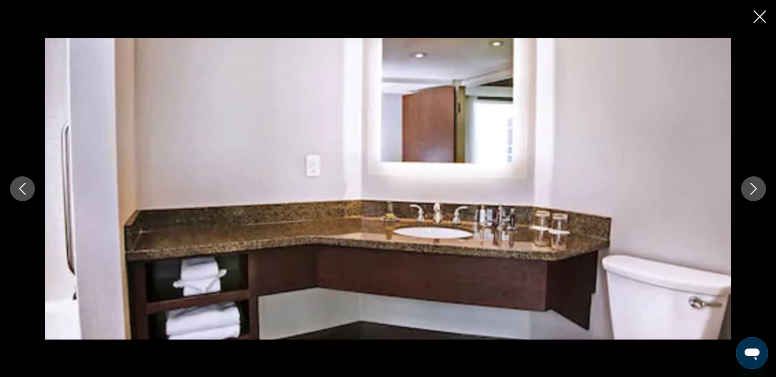
click at [752, 189] on icon "Siguiente imagen" at bounding box center [754, 189] width 12 height 12
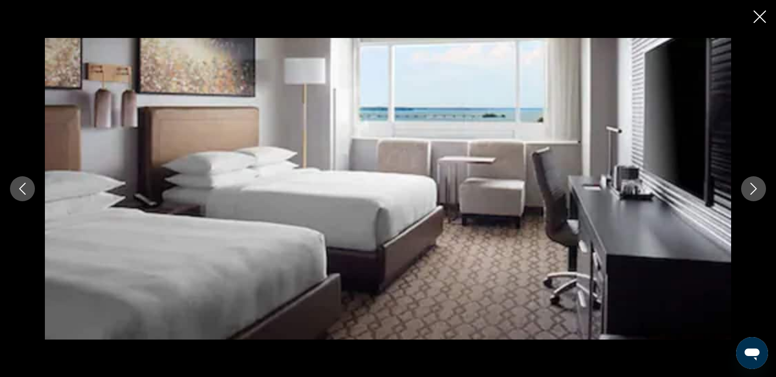
click at [752, 189] on icon "Siguiente imagen" at bounding box center [754, 189] width 12 height 12
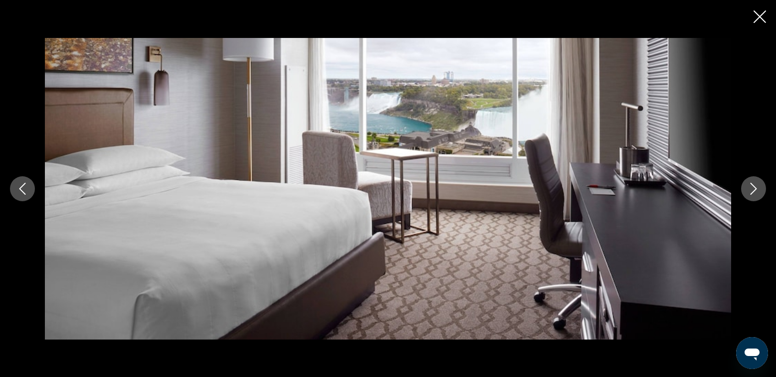
click at [752, 189] on icon "Siguiente imagen" at bounding box center [754, 189] width 12 height 12
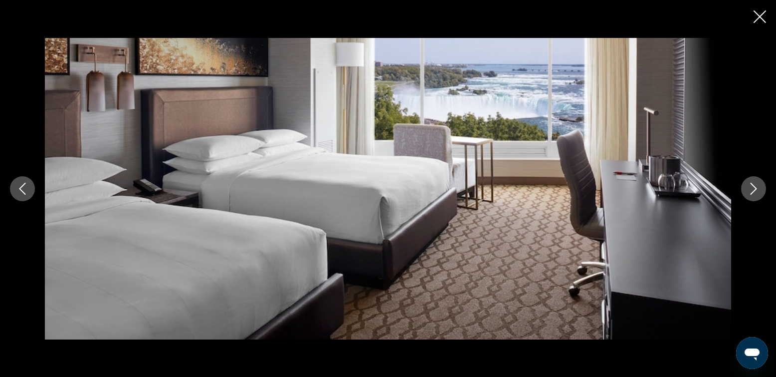
click at [752, 189] on icon "Siguiente imagen" at bounding box center [754, 189] width 12 height 12
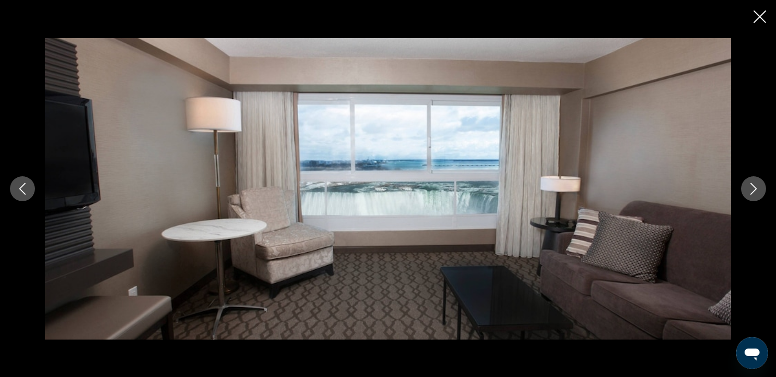
click at [752, 189] on icon "Siguiente imagen" at bounding box center [754, 189] width 12 height 12
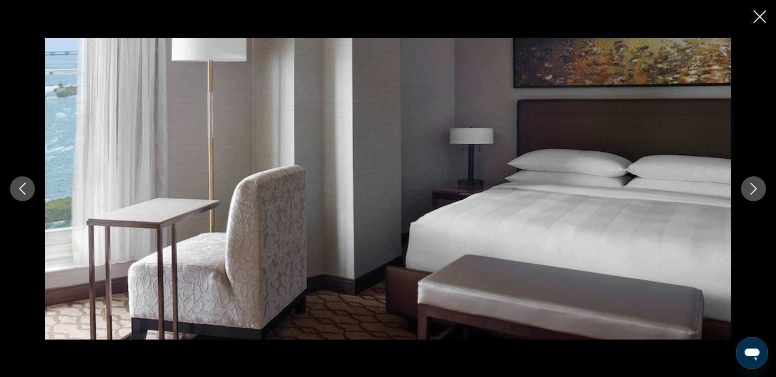
click at [752, 189] on icon "Siguiente imagen" at bounding box center [754, 189] width 12 height 12
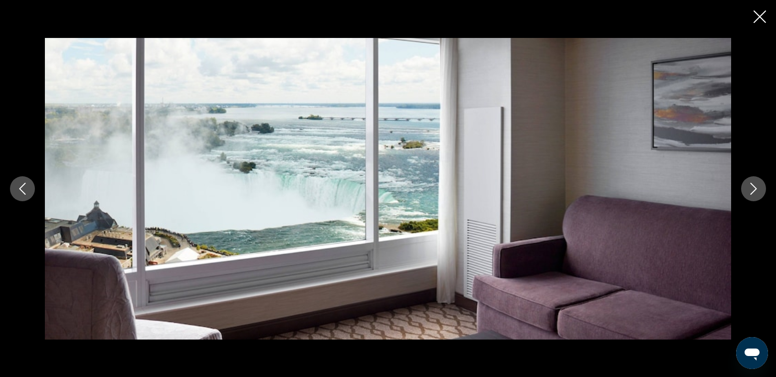
click at [752, 189] on icon "Siguiente imagen" at bounding box center [754, 189] width 12 height 12
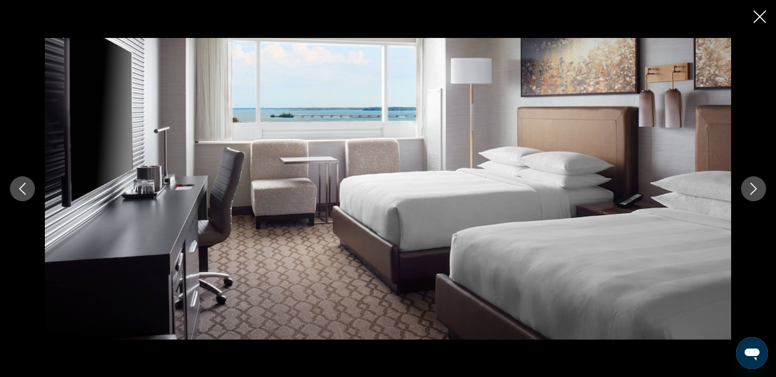
click at [761, 13] on icon "Cerrar presentación de diapositivas" at bounding box center [760, 16] width 12 height 12
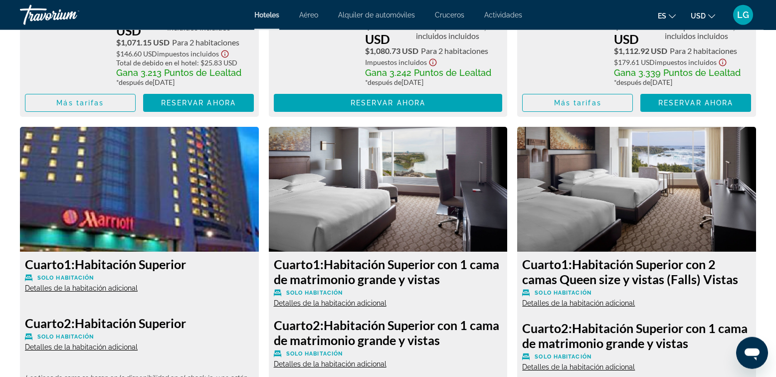
scroll to position [5235, 0]
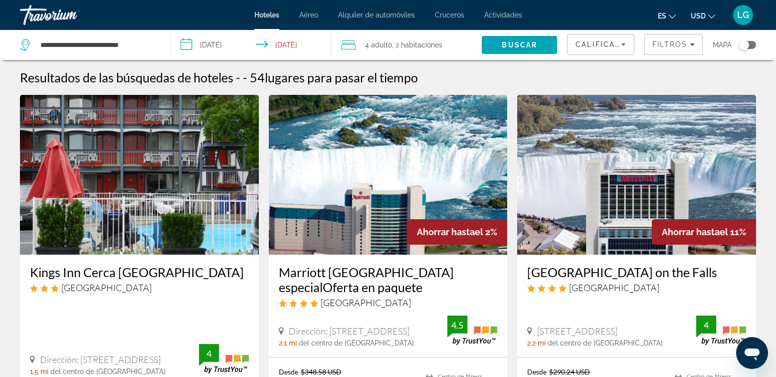
click at [630, 163] on img "Contenido principal" at bounding box center [636, 175] width 239 height 160
